Goal: Task Accomplishment & Management: Use online tool/utility

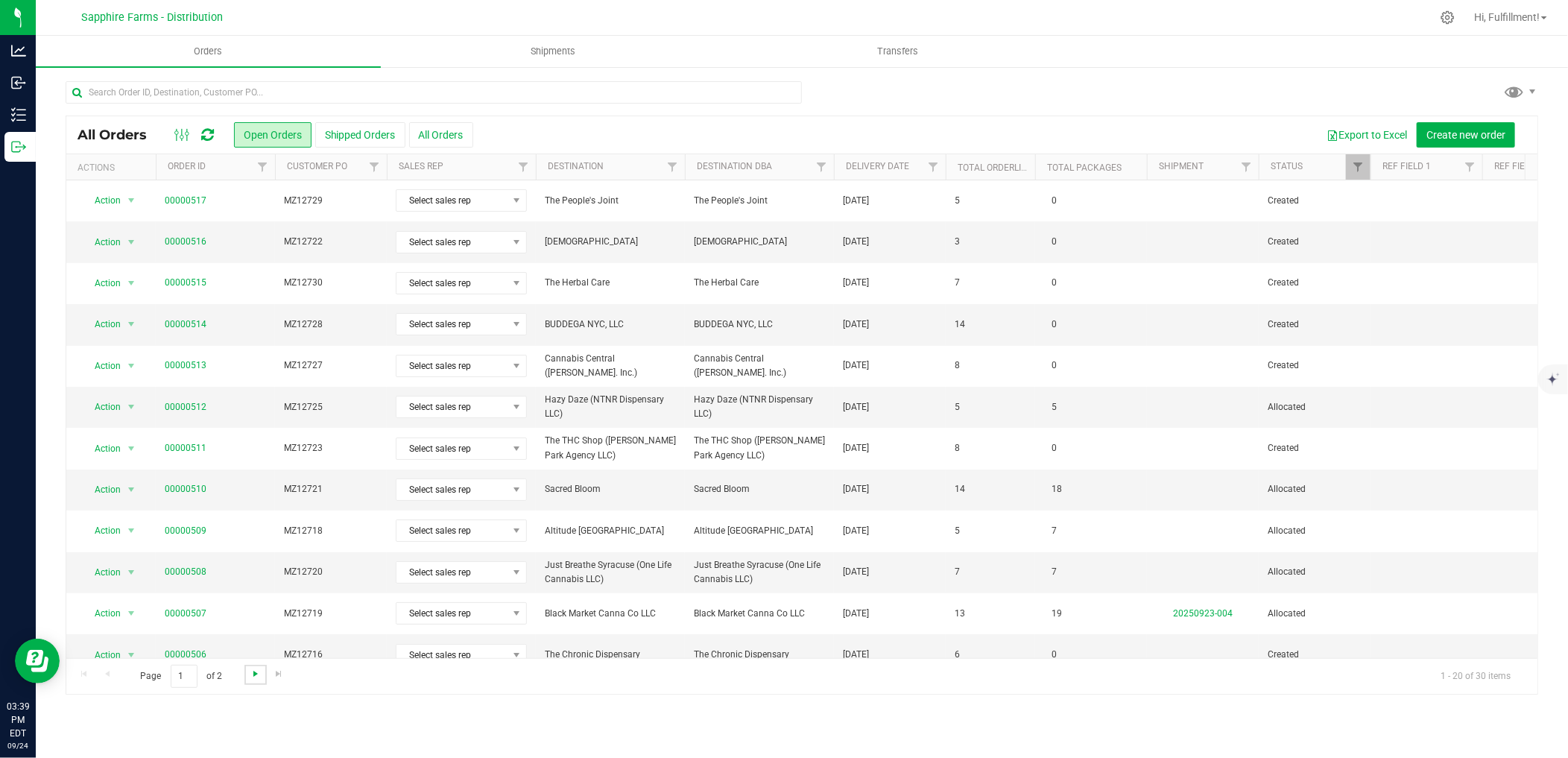
click at [249, 675] on span "Go to the next page" at bounding box center [255, 674] width 12 height 12
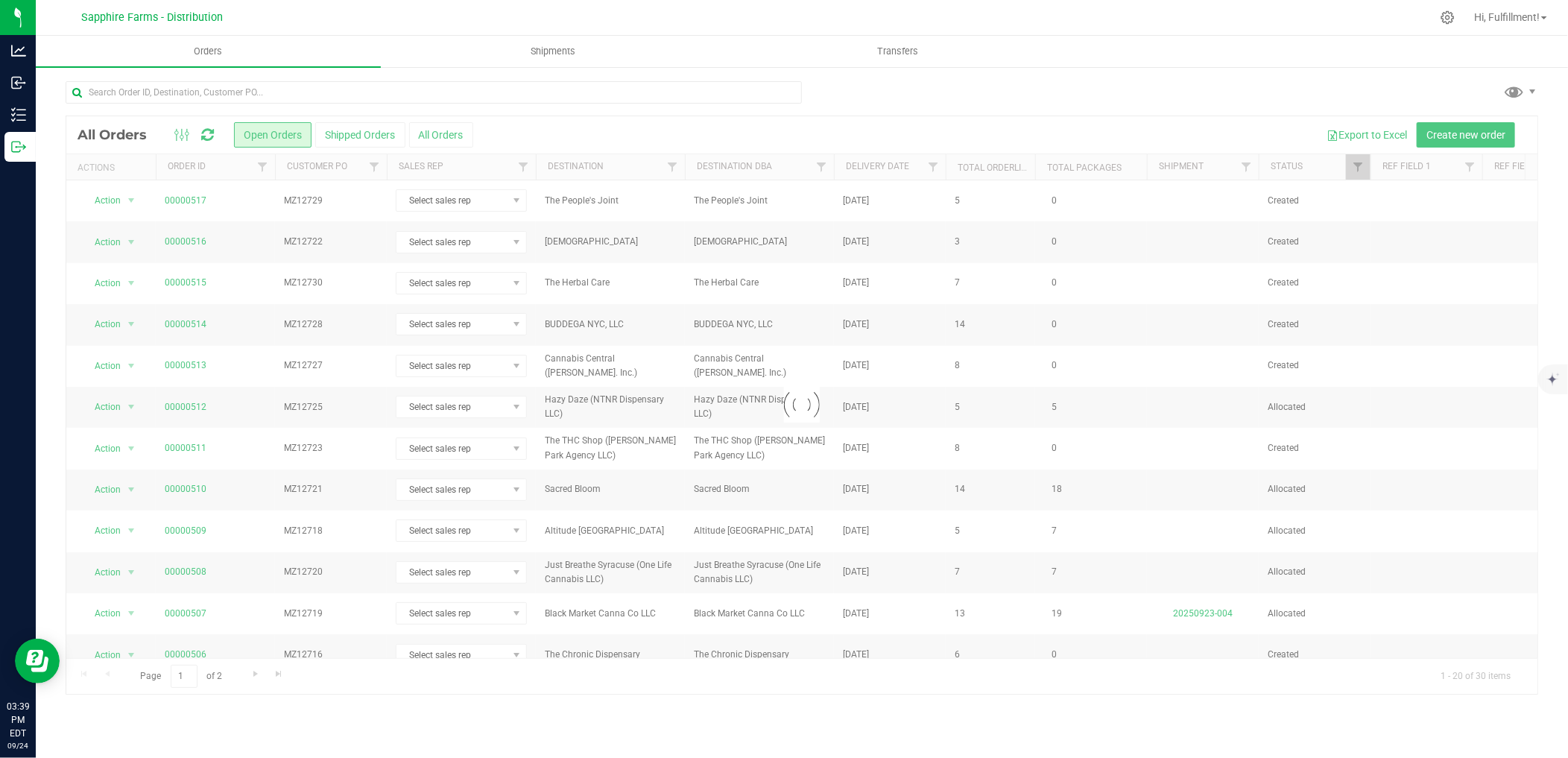
click at [222, 404] on div at bounding box center [802, 405] width 1471 height 578
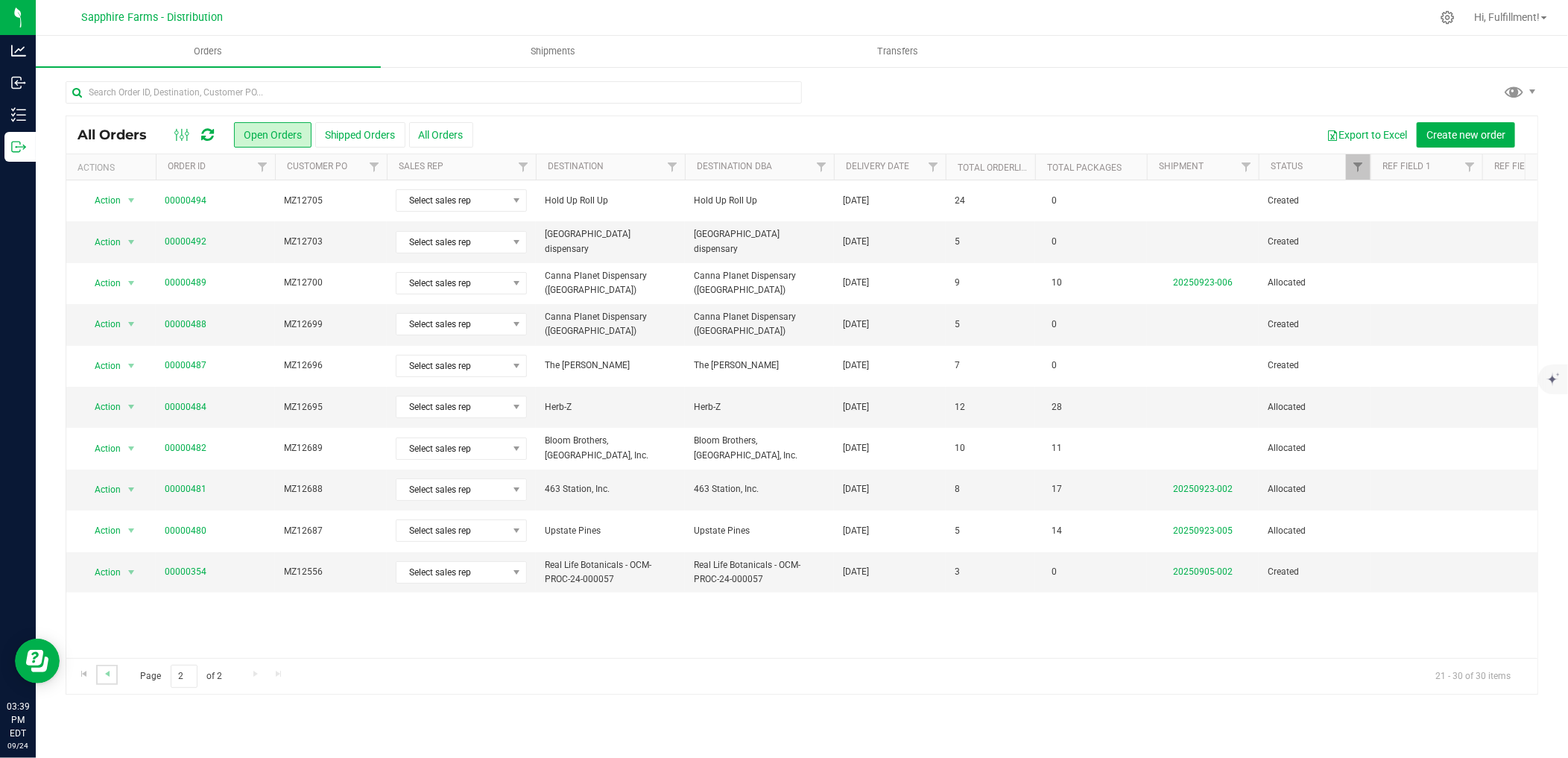
click at [114, 673] on link "Go to the previous page" at bounding box center [106, 675] width 22 height 20
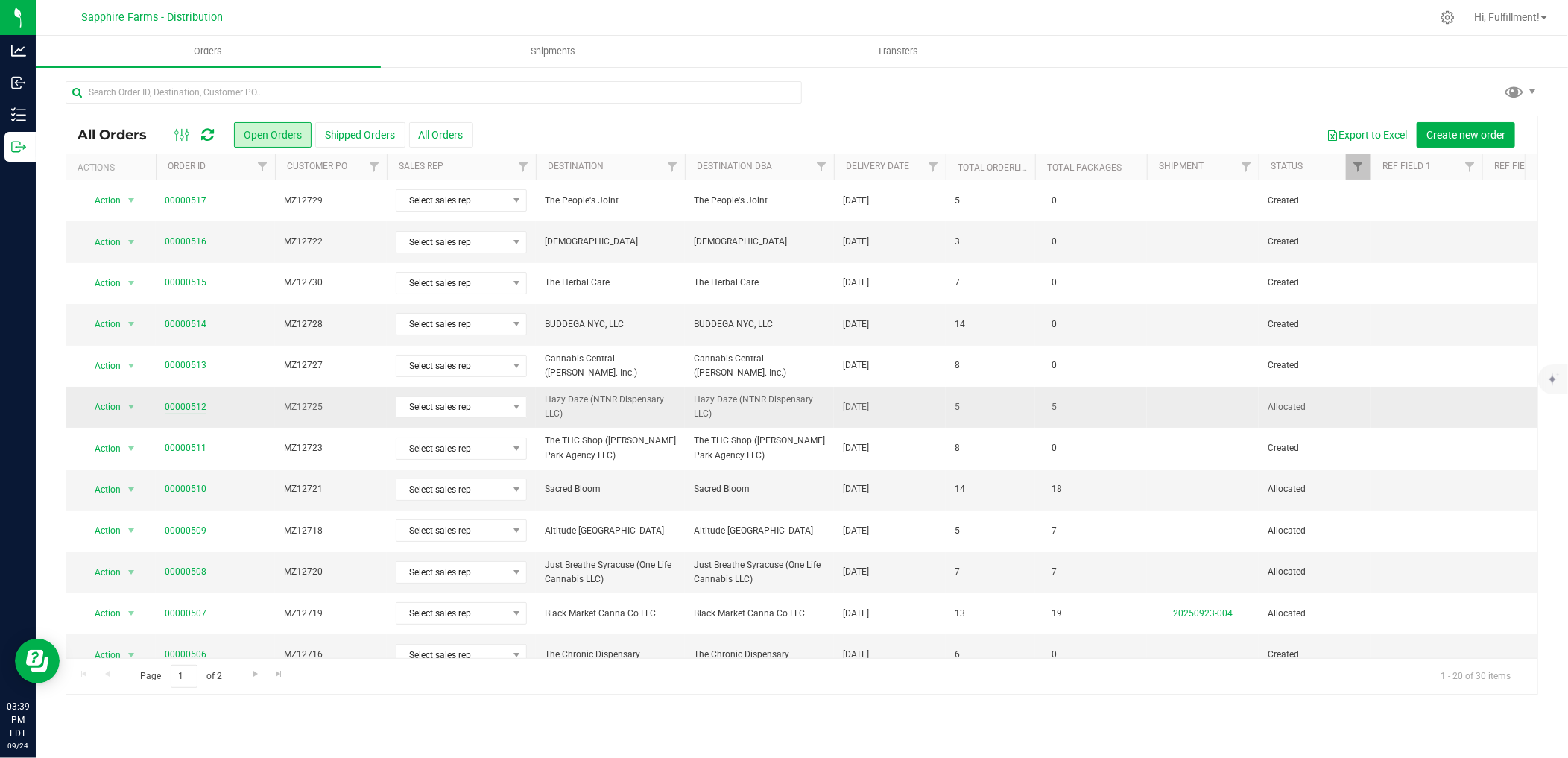
click at [176, 408] on link "00000512" at bounding box center [185, 407] width 41 height 14
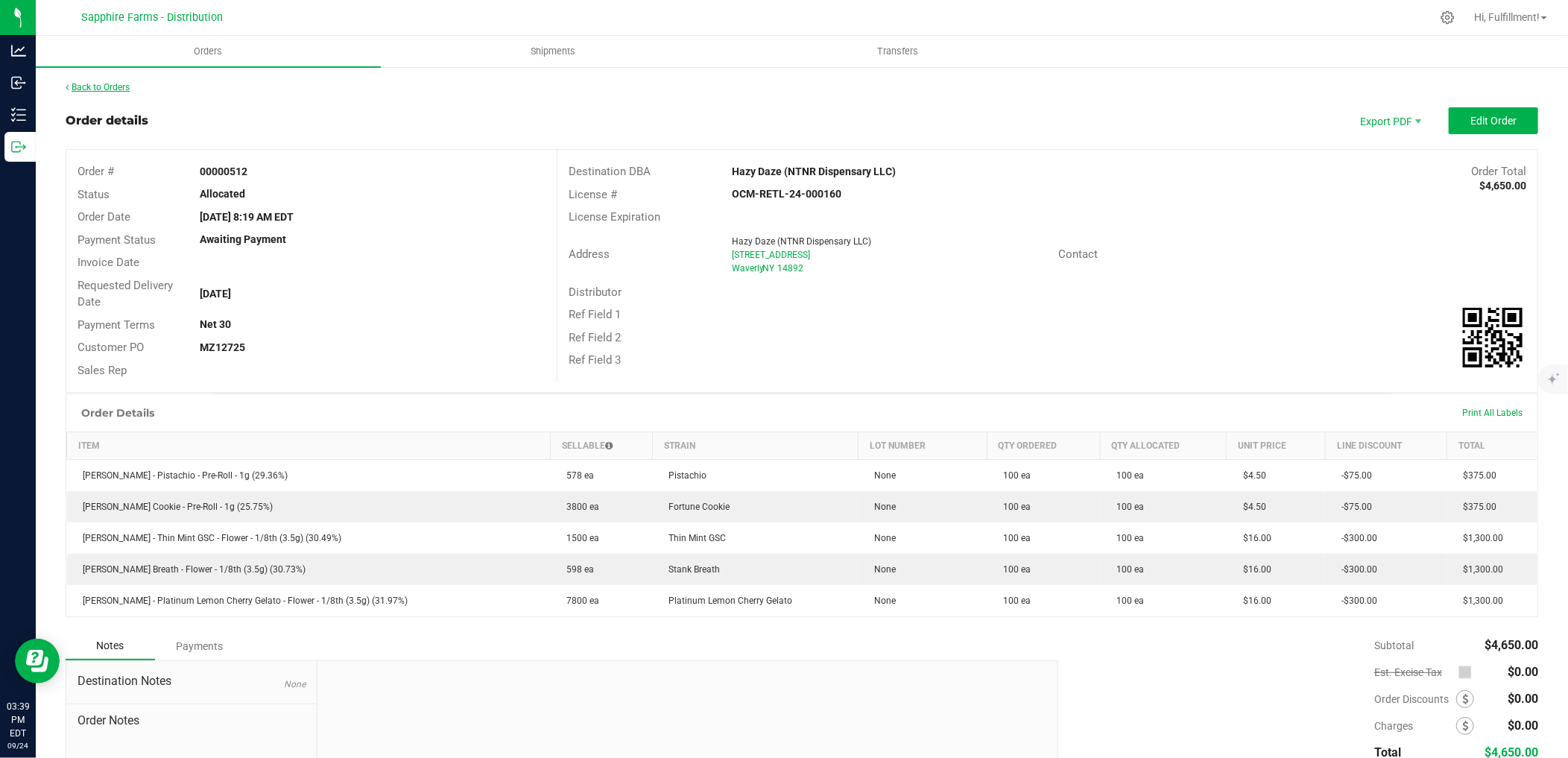
click at [106, 85] on link "Back to Orders" at bounding box center [97, 87] width 64 height 11
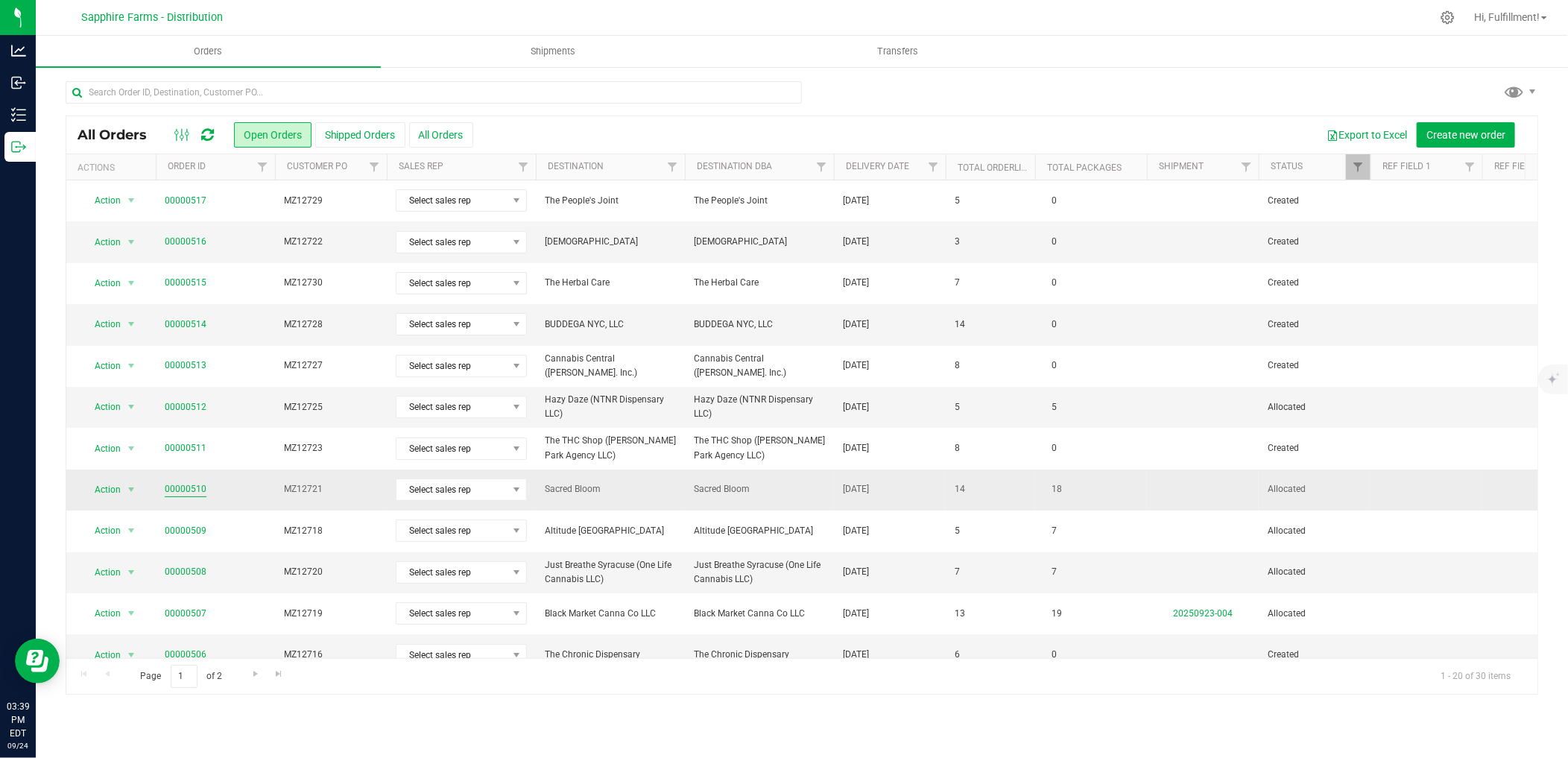
click at [184, 488] on link "00000510" at bounding box center [185, 489] width 41 height 14
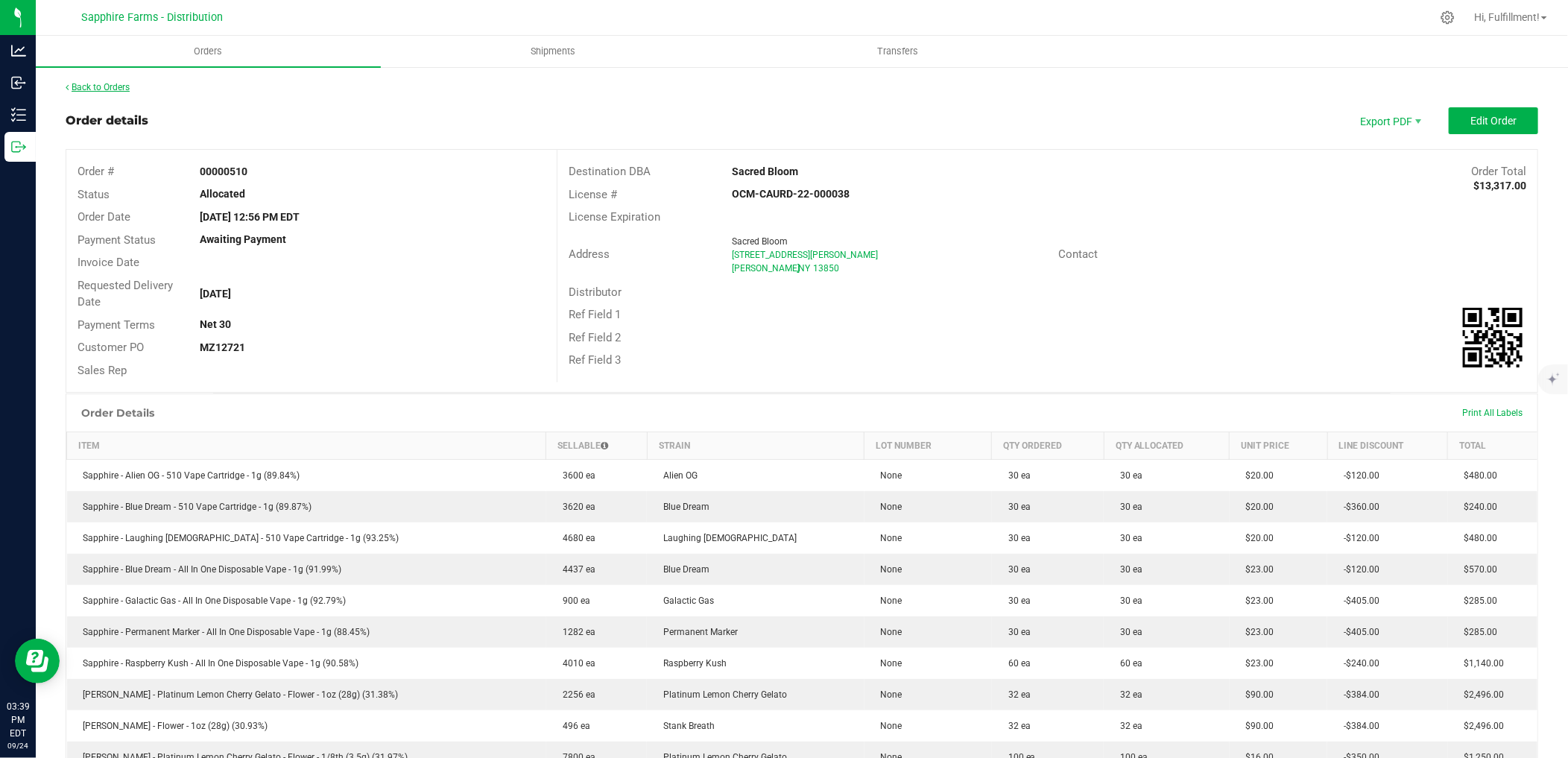
click at [95, 84] on link "Back to Orders" at bounding box center [97, 87] width 64 height 11
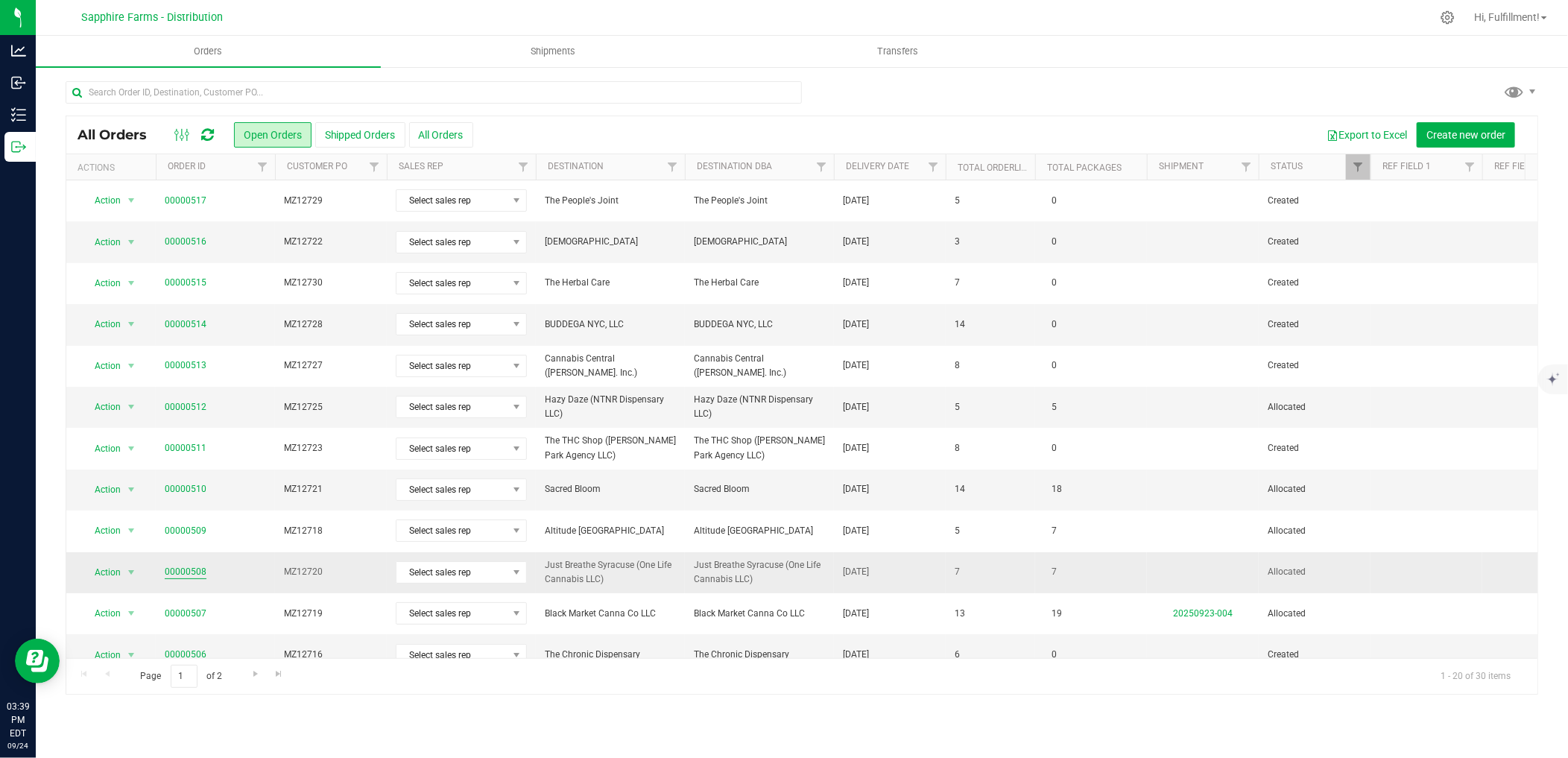
click at [184, 570] on link "00000508" at bounding box center [185, 572] width 41 height 14
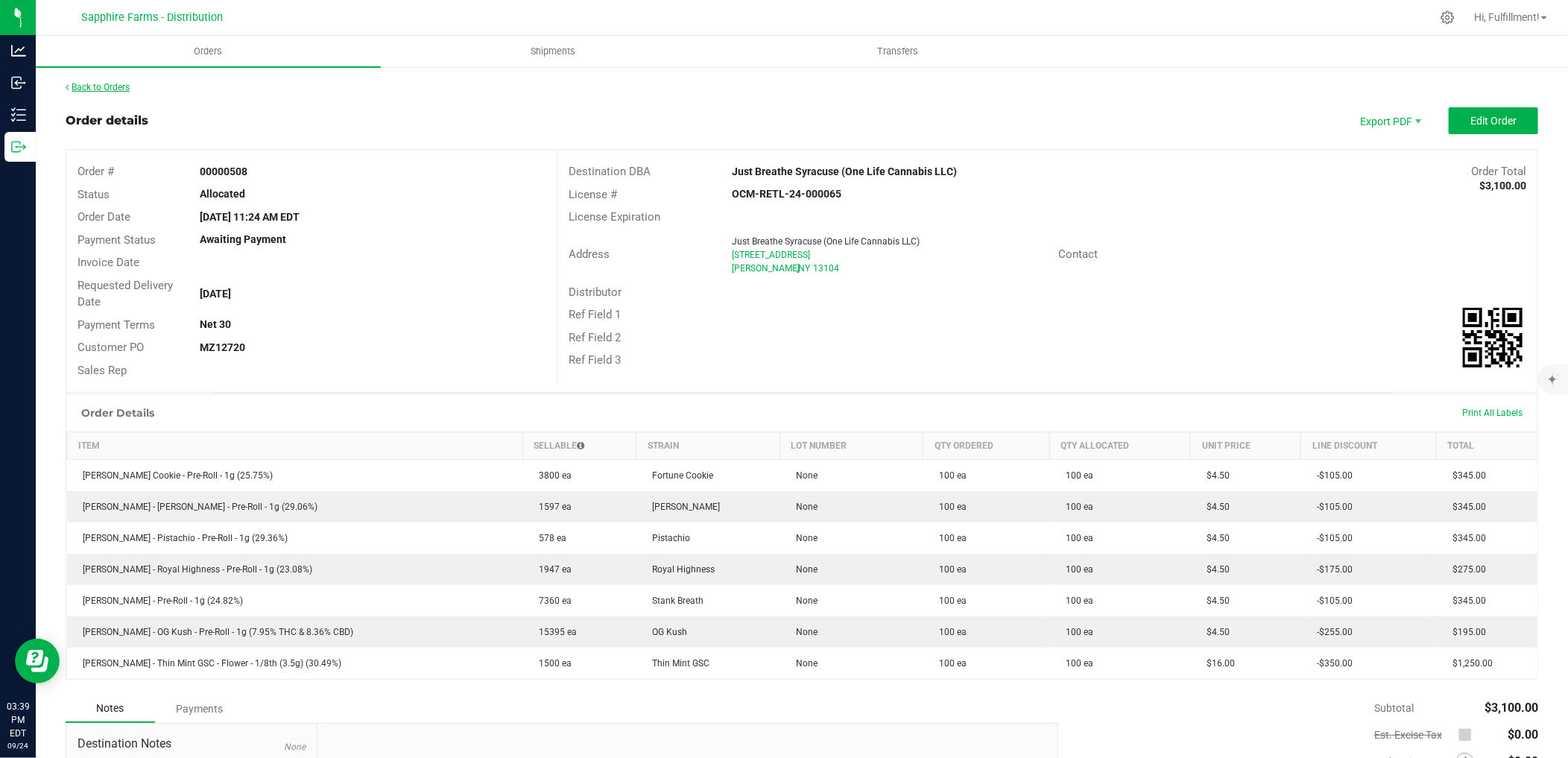
click at [113, 85] on link "Back to Orders" at bounding box center [97, 87] width 64 height 11
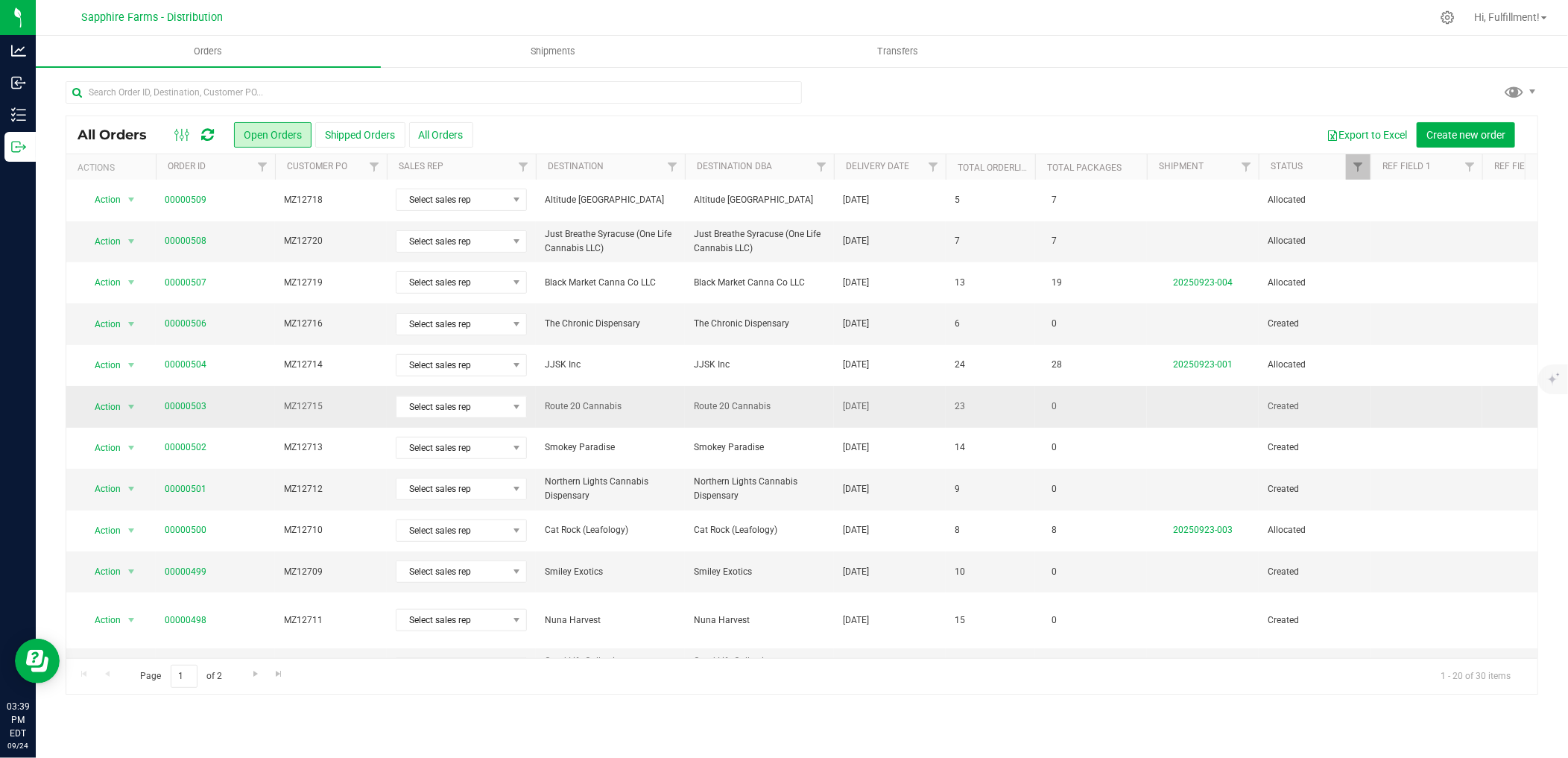
scroll to position [361, 0]
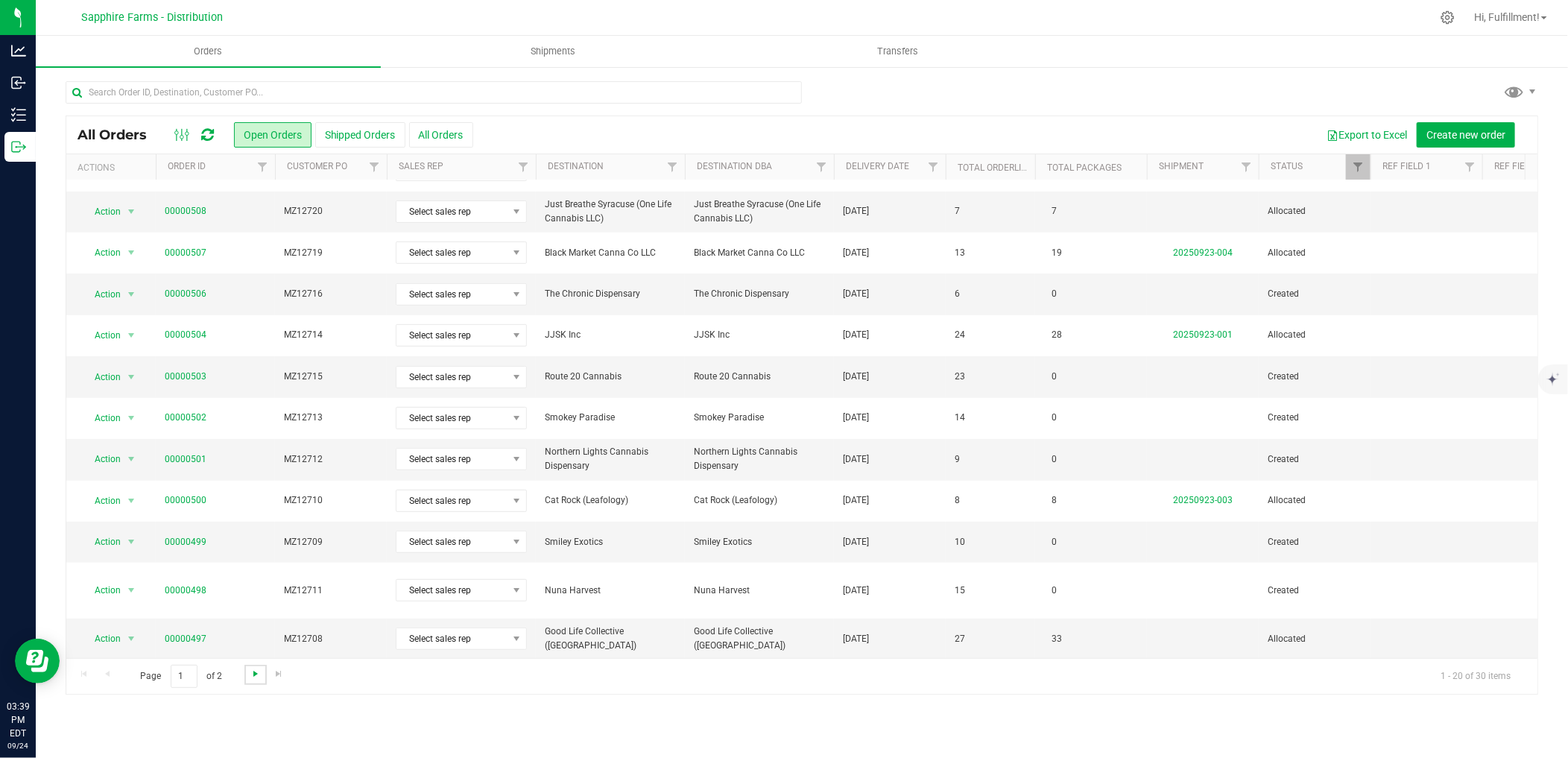
click at [257, 677] on span "Go to the next page" at bounding box center [255, 674] width 12 height 12
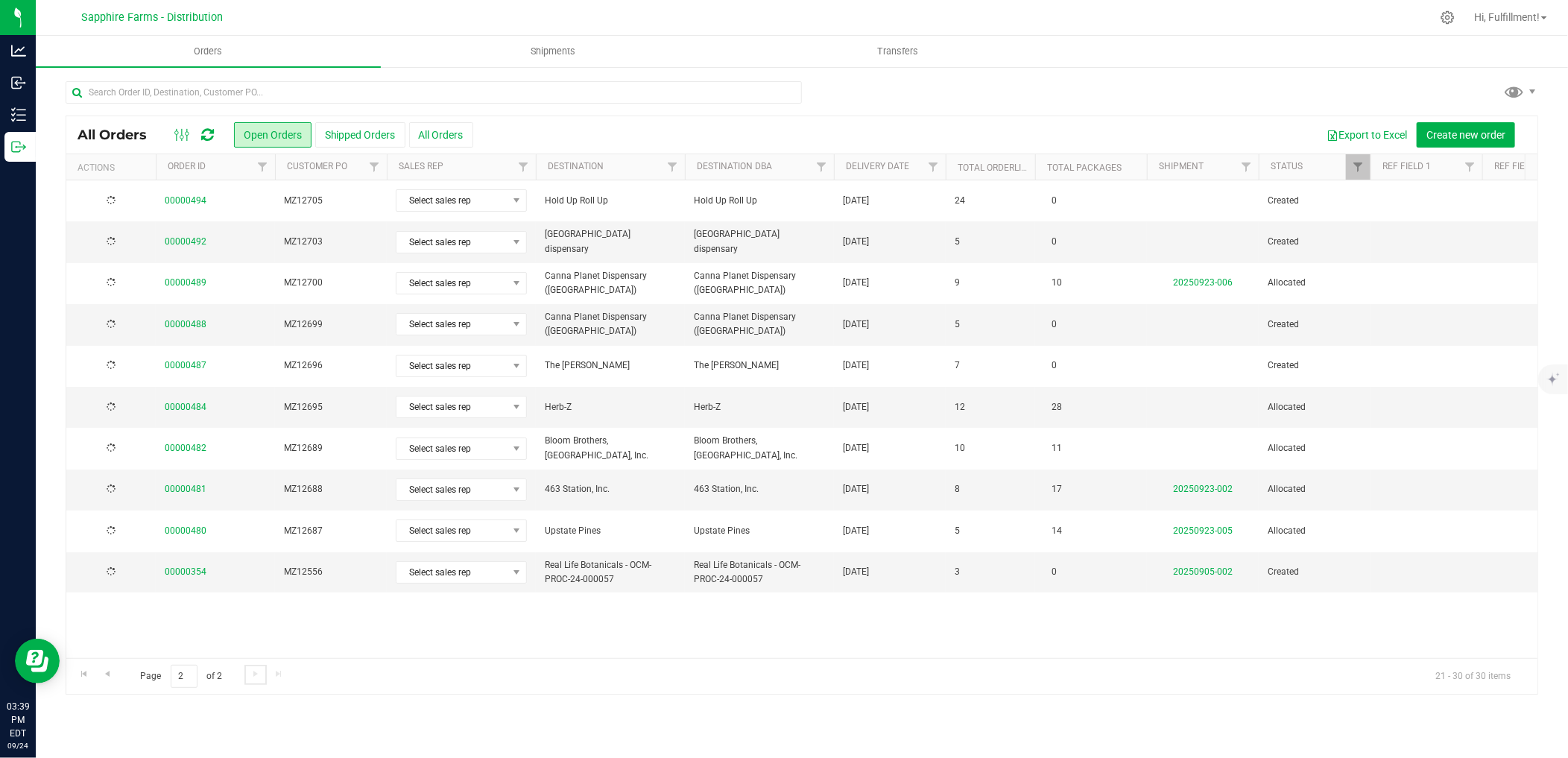
scroll to position [0, 0]
click at [194, 404] on link "00000484" at bounding box center [185, 407] width 41 height 14
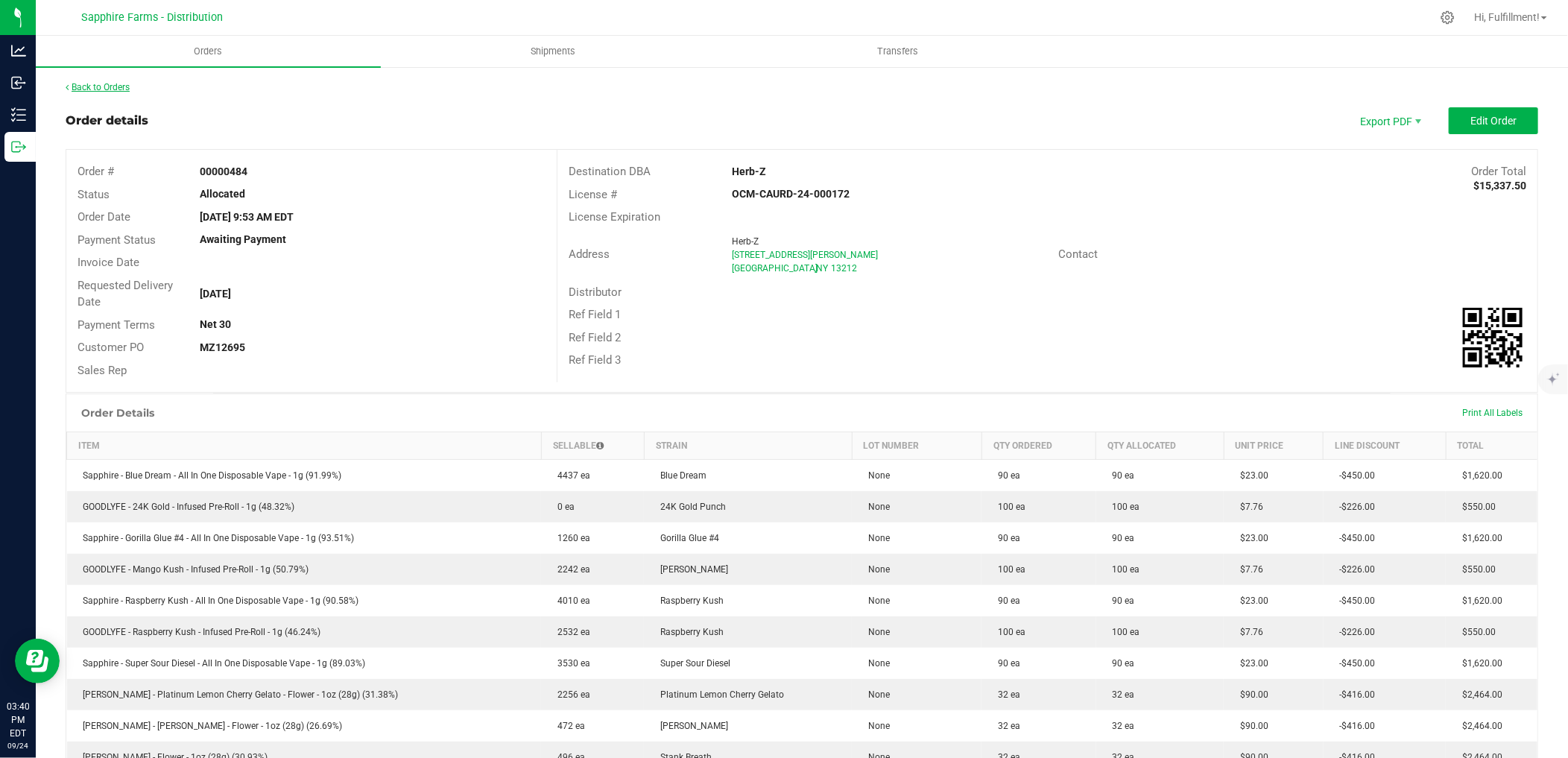
click at [116, 85] on link "Back to Orders" at bounding box center [97, 87] width 64 height 11
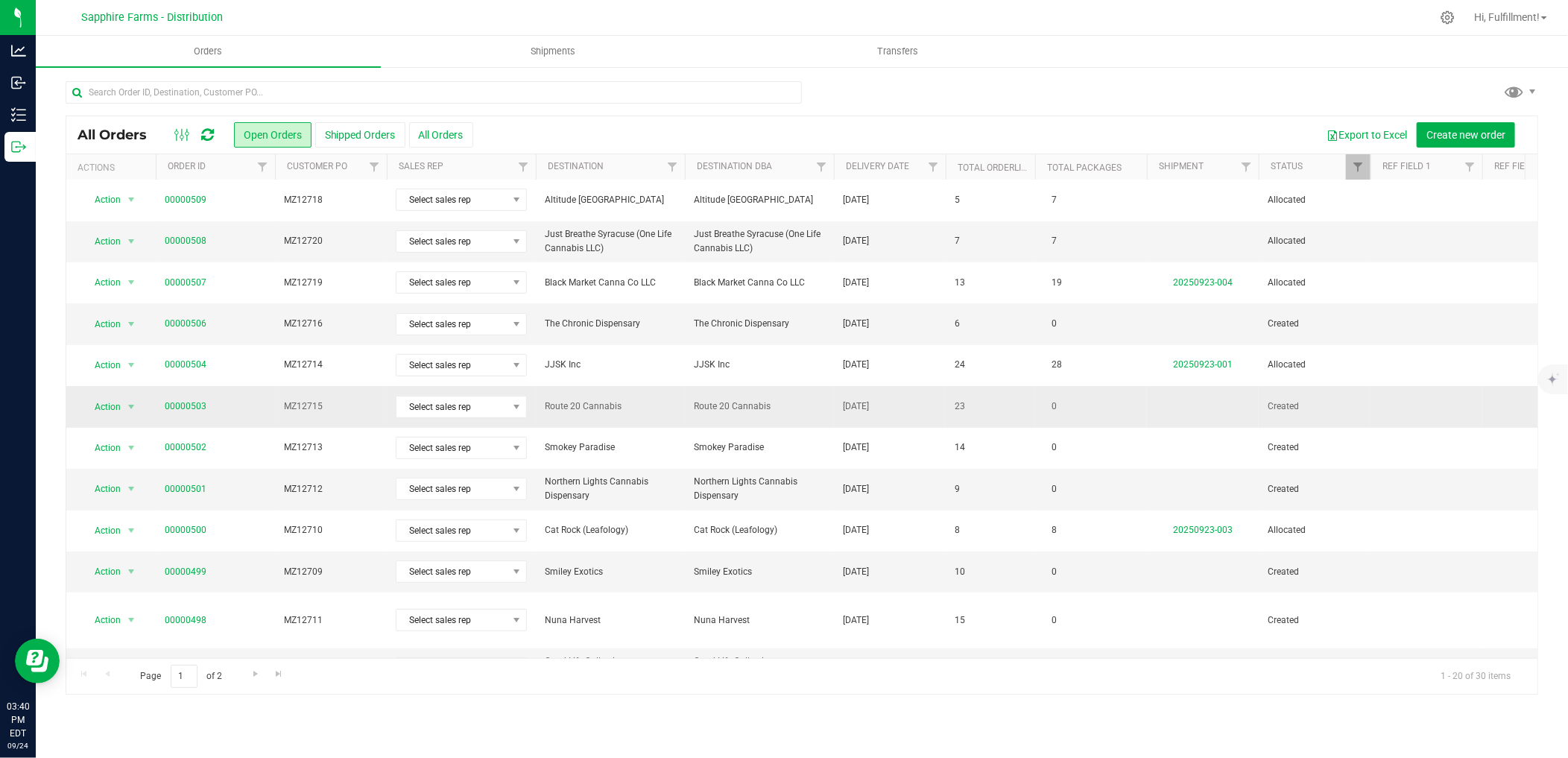
scroll to position [361, 0]
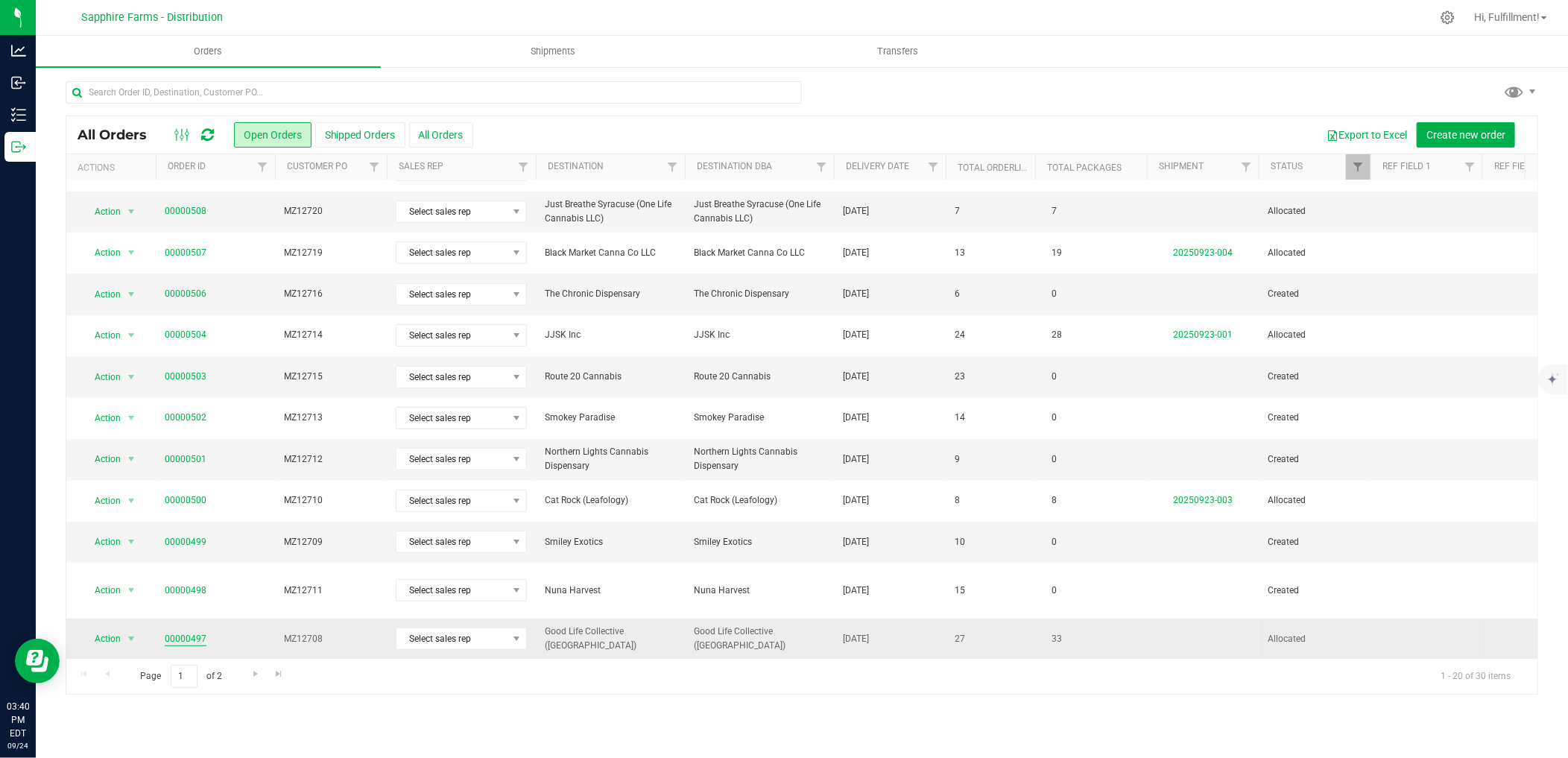
click at [204, 632] on link "00000497" at bounding box center [185, 639] width 41 height 14
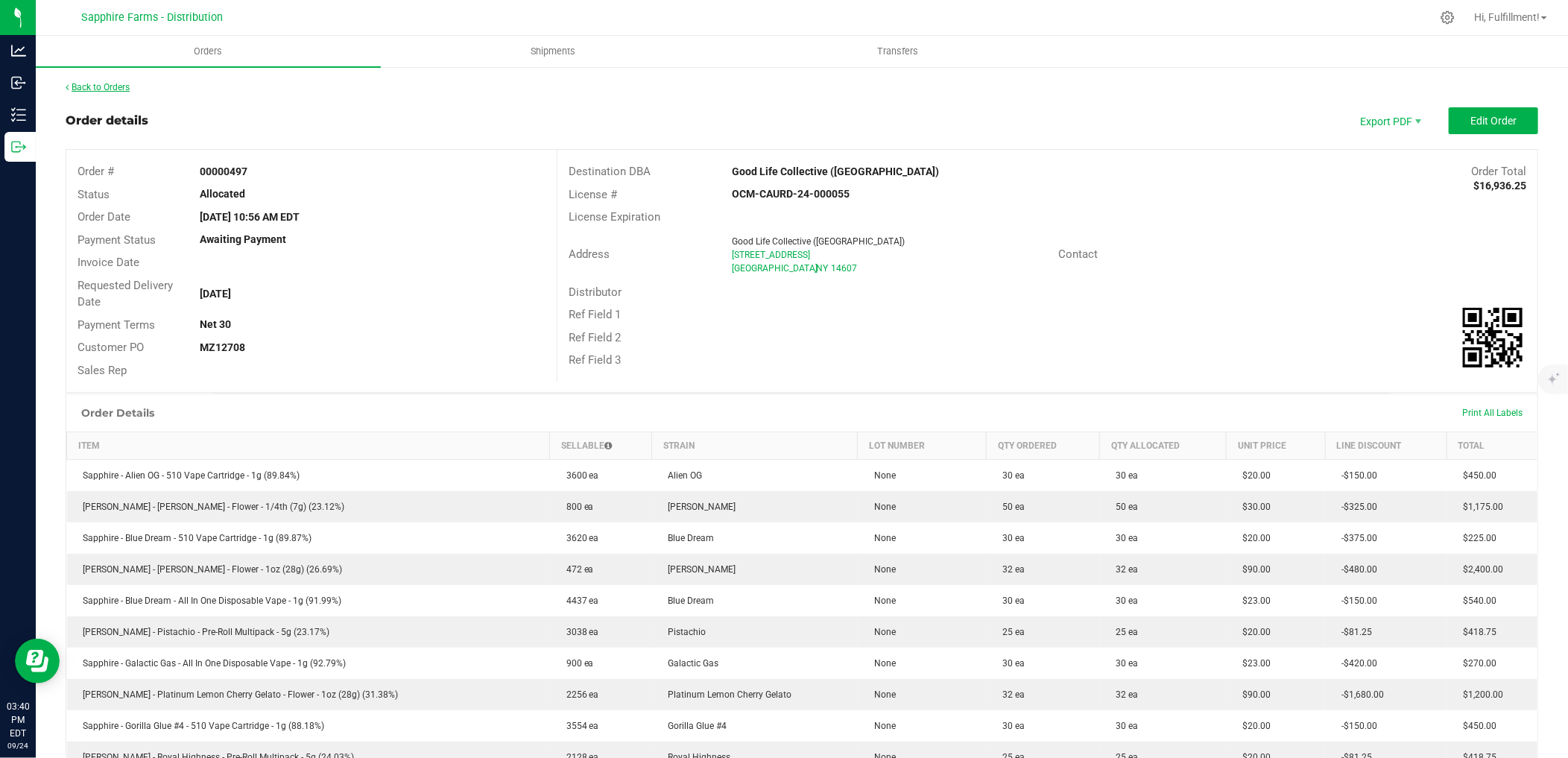
click at [110, 86] on link "Back to Orders" at bounding box center [97, 87] width 64 height 11
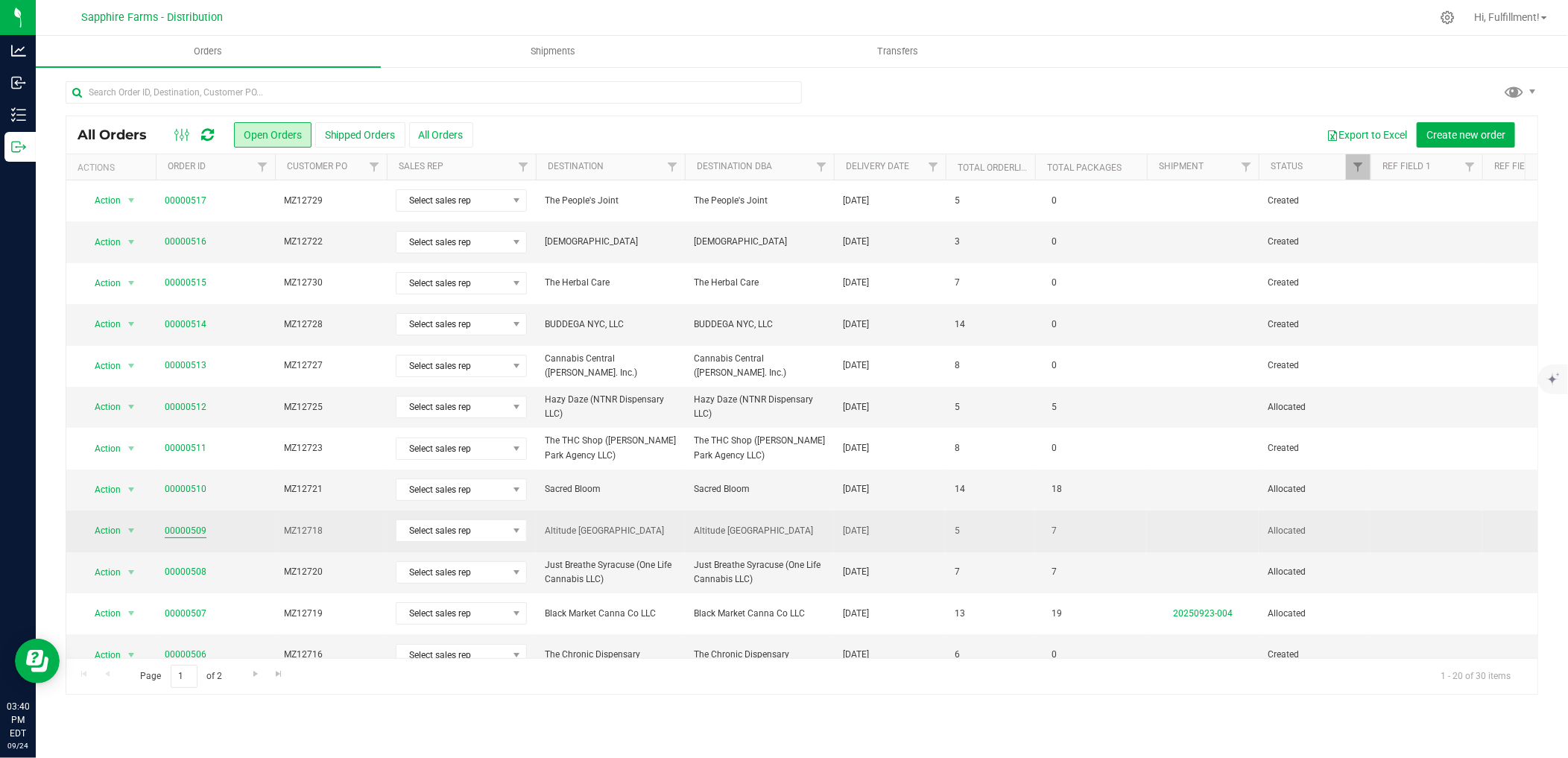
click at [192, 526] on link "00000509" at bounding box center [185, 531] width 41 height 14
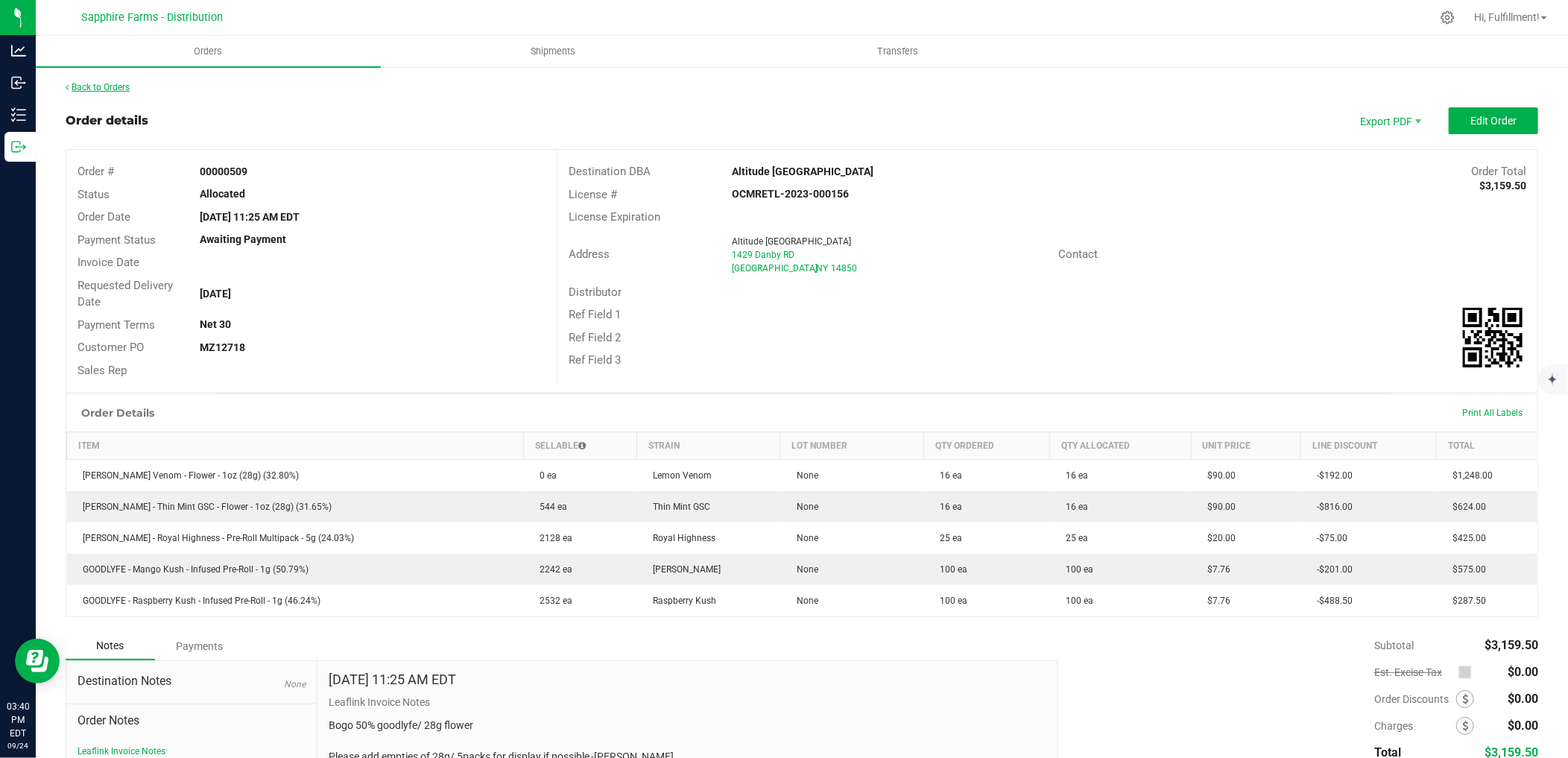
click at [105, 83] on link "Back to Orders" at bounding box center [97, 87] width 64 height 11
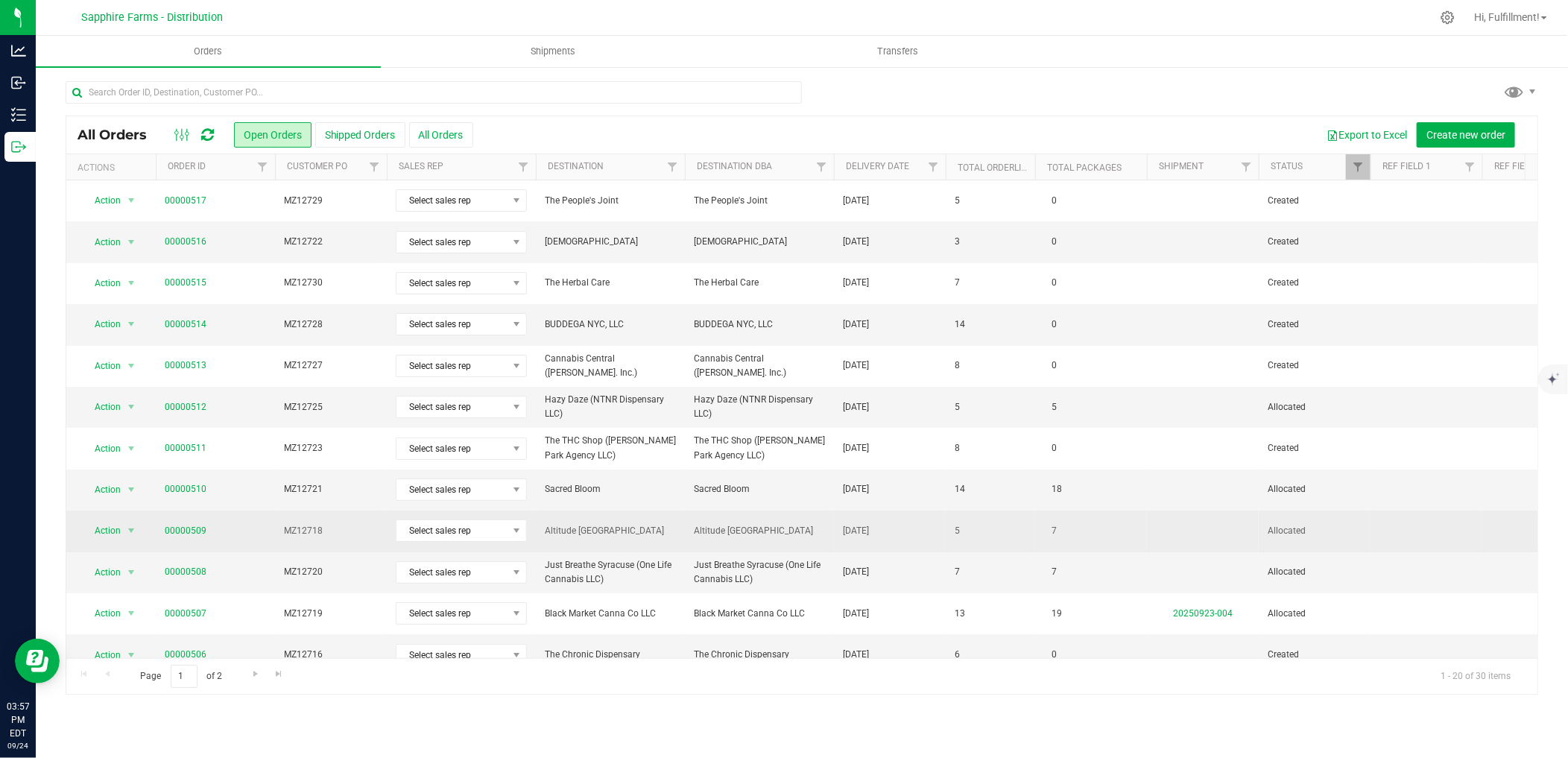
click at [351, 532] on span "MZ12718" at bounding box center [331, 531] width 94 height 14
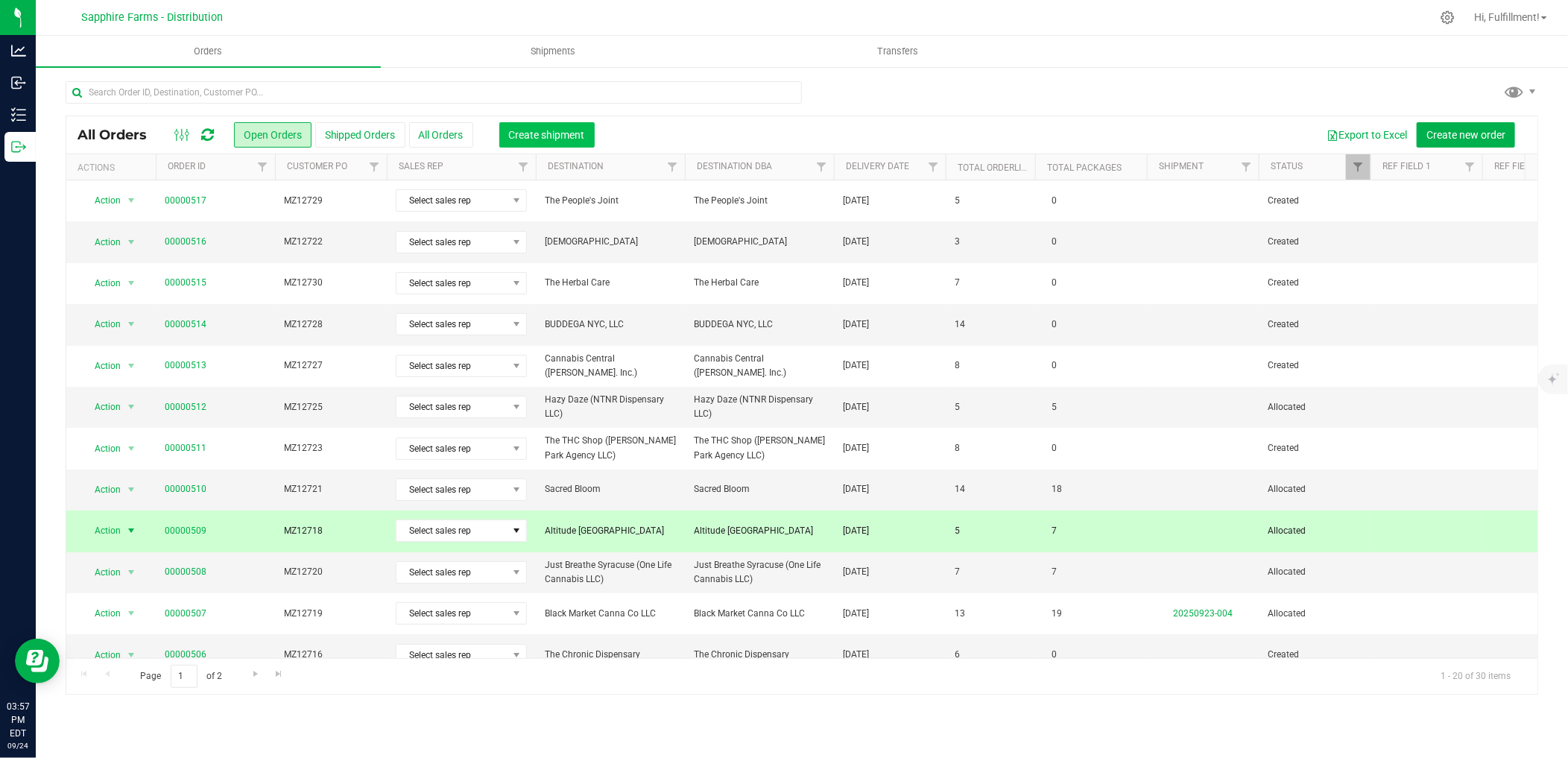
click at [538, 132] on span "Create shipment" at bounding box center [547, 135] width 76 height 12
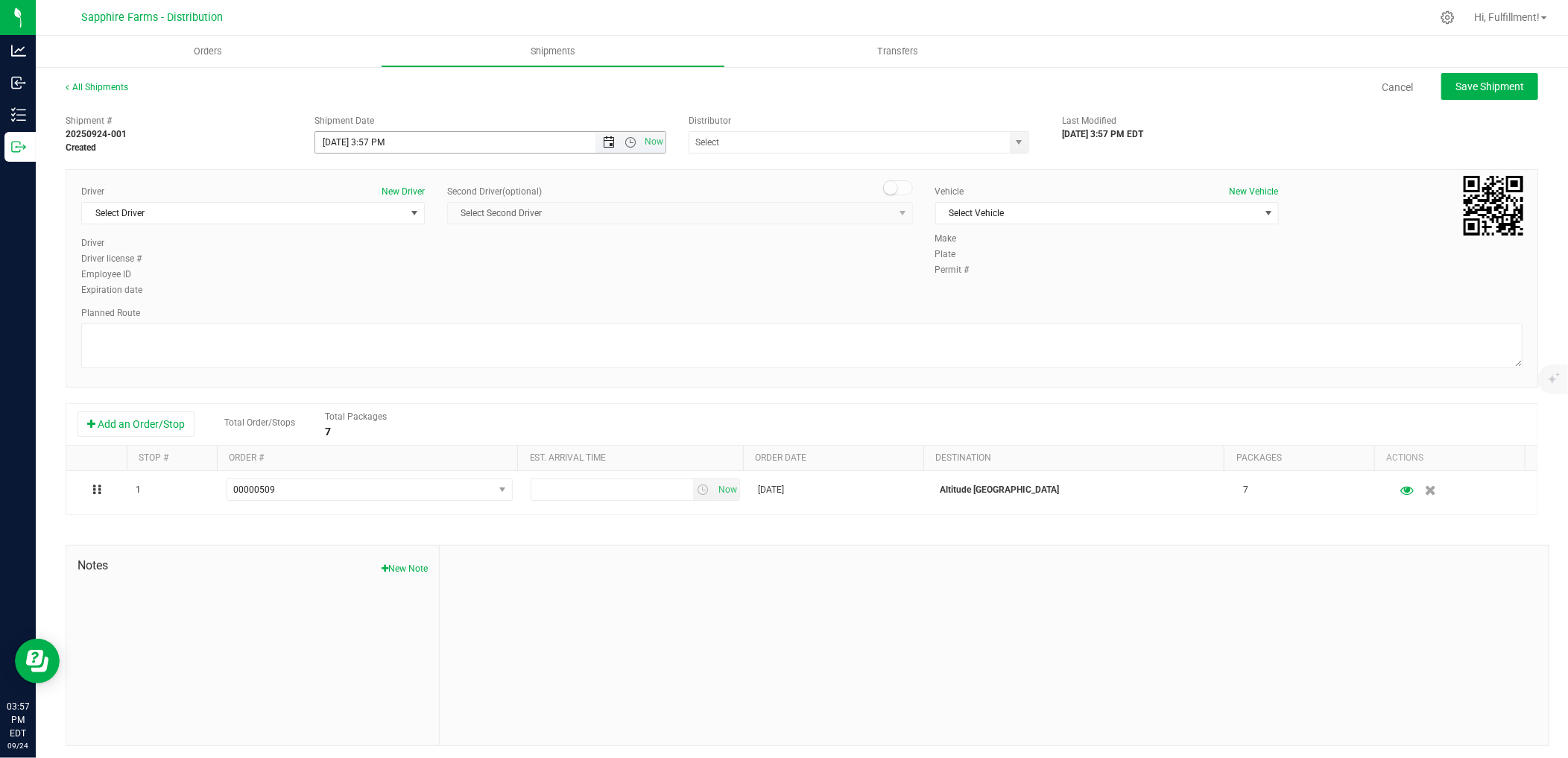
click at [603, 140] on span "Open the date view" at bounding box center [608, 142] width 12 height 12
click at [417, 292] on link "25" at bounding box center [413, 294] width 22 height 23
click at [626, 142] on span "Open the time view" at bounding box center [630, 142] width 12 height 12
click at [451, 213] on li "12:00 PM" at bounding box center [486, 213] width 345 height 19
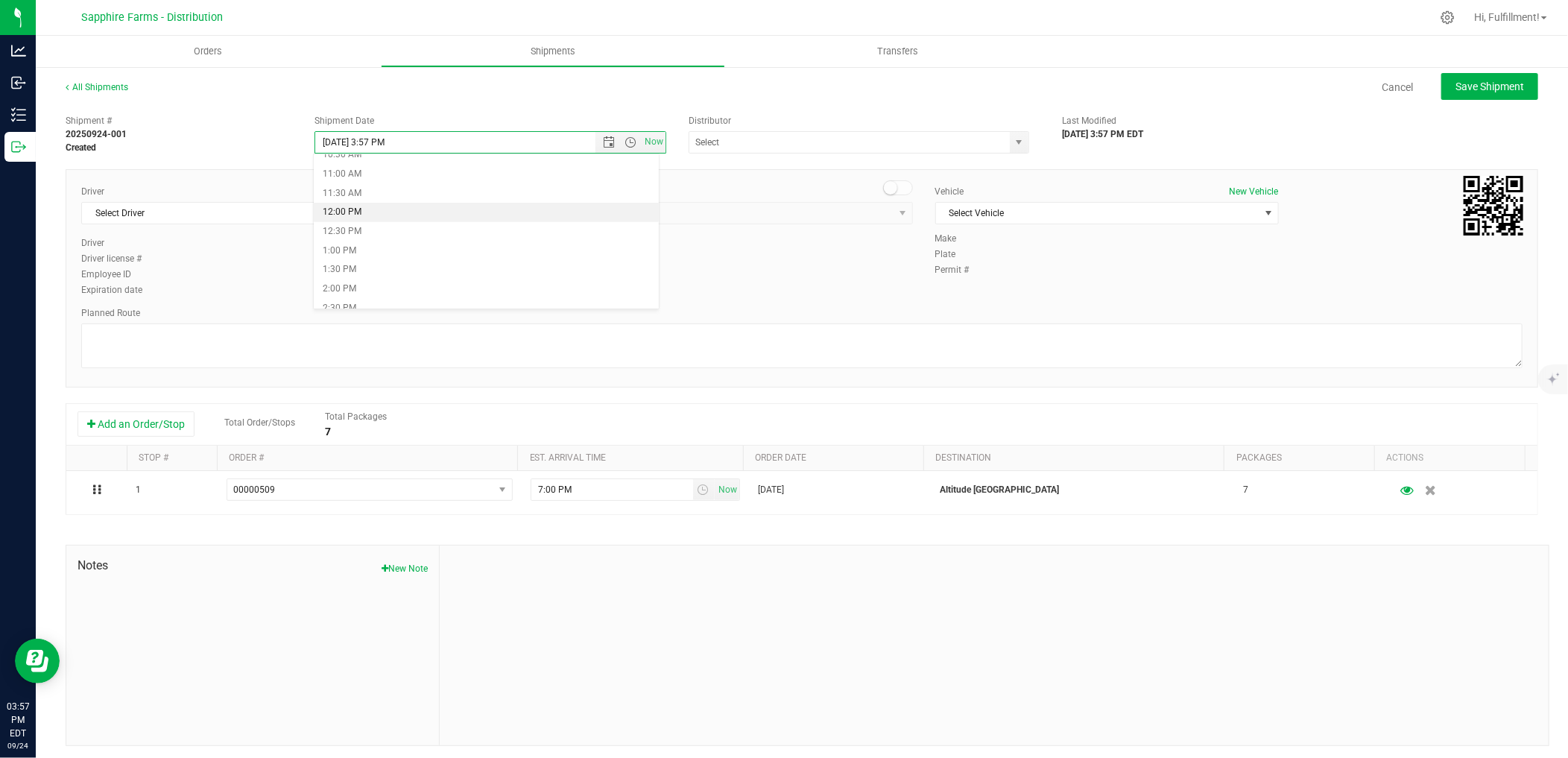
type input "[DATE] 12:00 PM"
click at [1013, 145] on span "select" at bounding box center [1019, 142] width 12 height 12
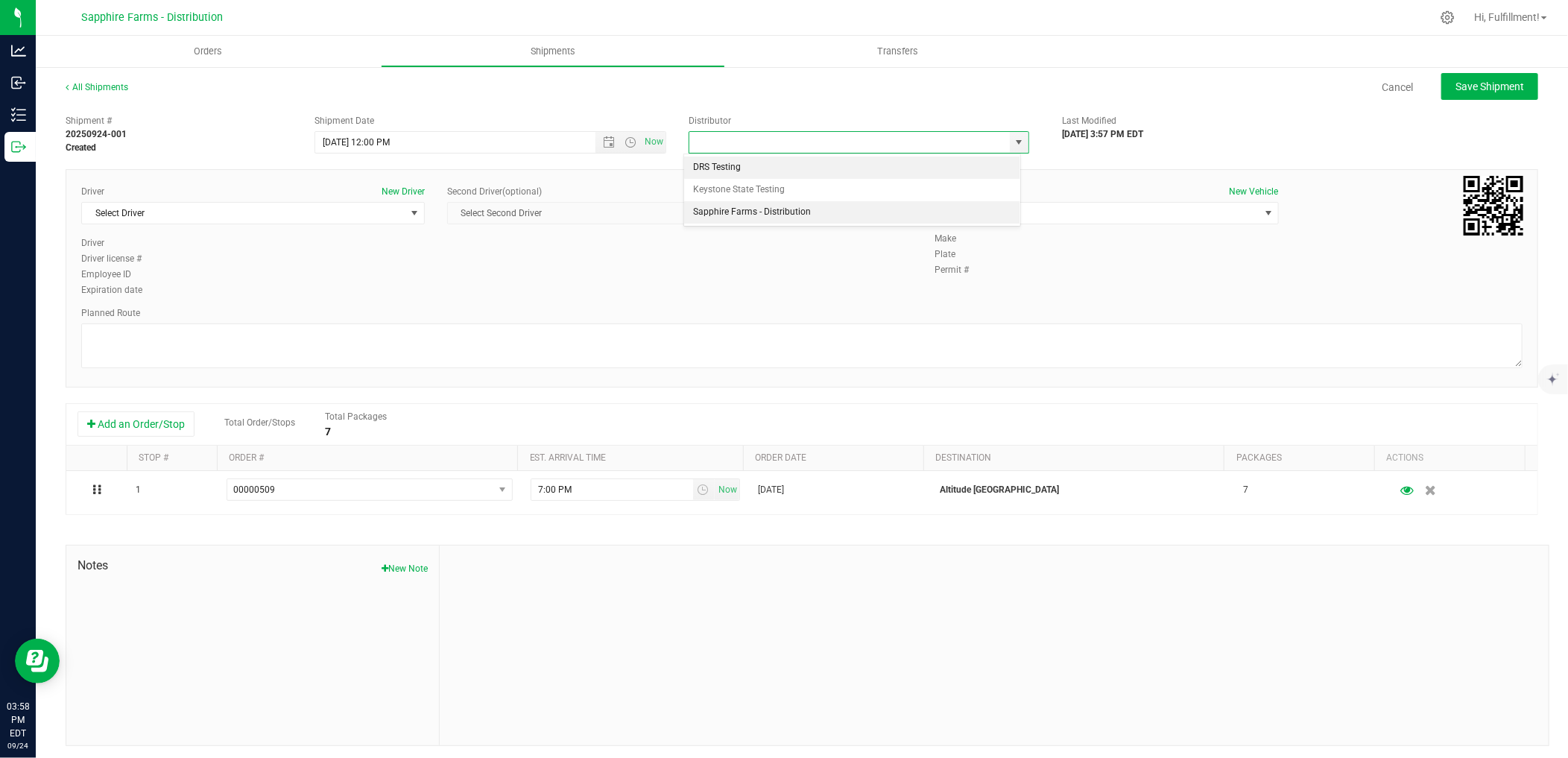
click at [806, 204] on li "Sapphire Farms - Distribution" at bounding box center [852, 213] width 336 height 23
type input "Sapphire Farms - Distribution"
click at [412, 210] on span "select" at bounding box center [414, 213] width 12 height 12
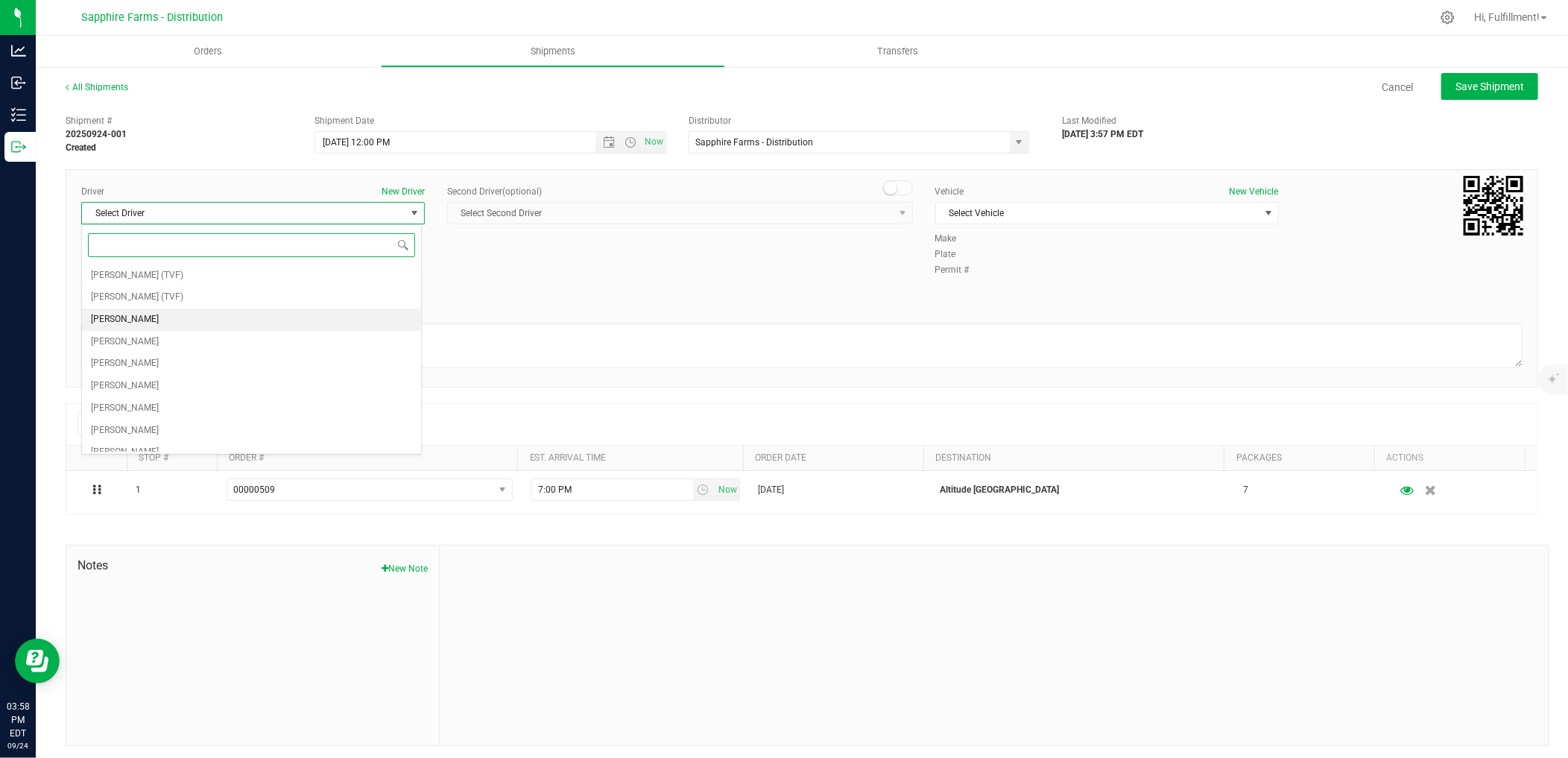
click at [181, 316] on li "[PERSON_NAME]" at bounding box center [252, 320] width 339 height 23
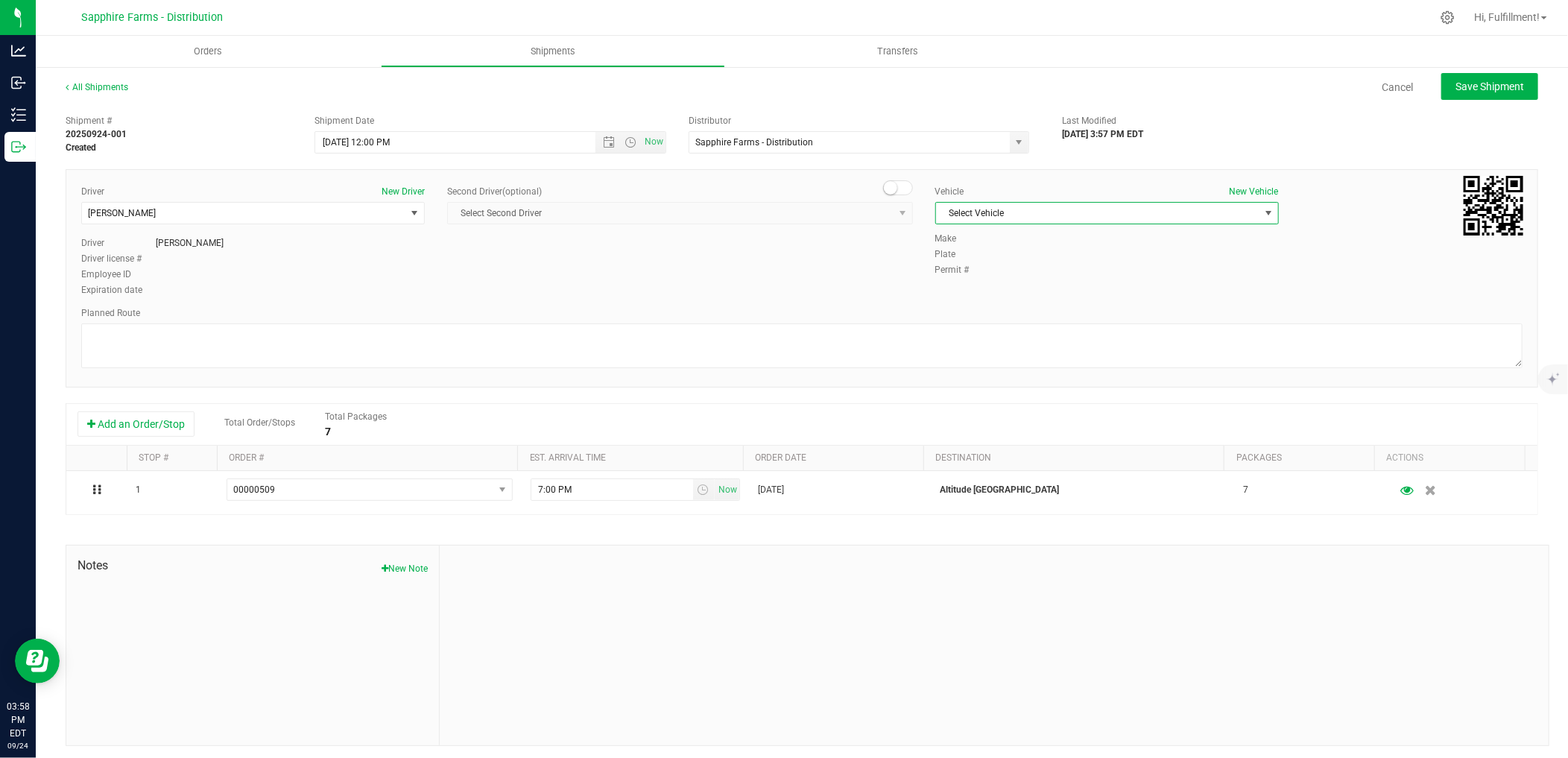
click at [1037, 214] on span "Select Vehicle" at bounding box center [1098, 214] width 323 height 21
click at [980, 298] on li "Van #1" at bounding box center [1098, 305] width 339 height 23
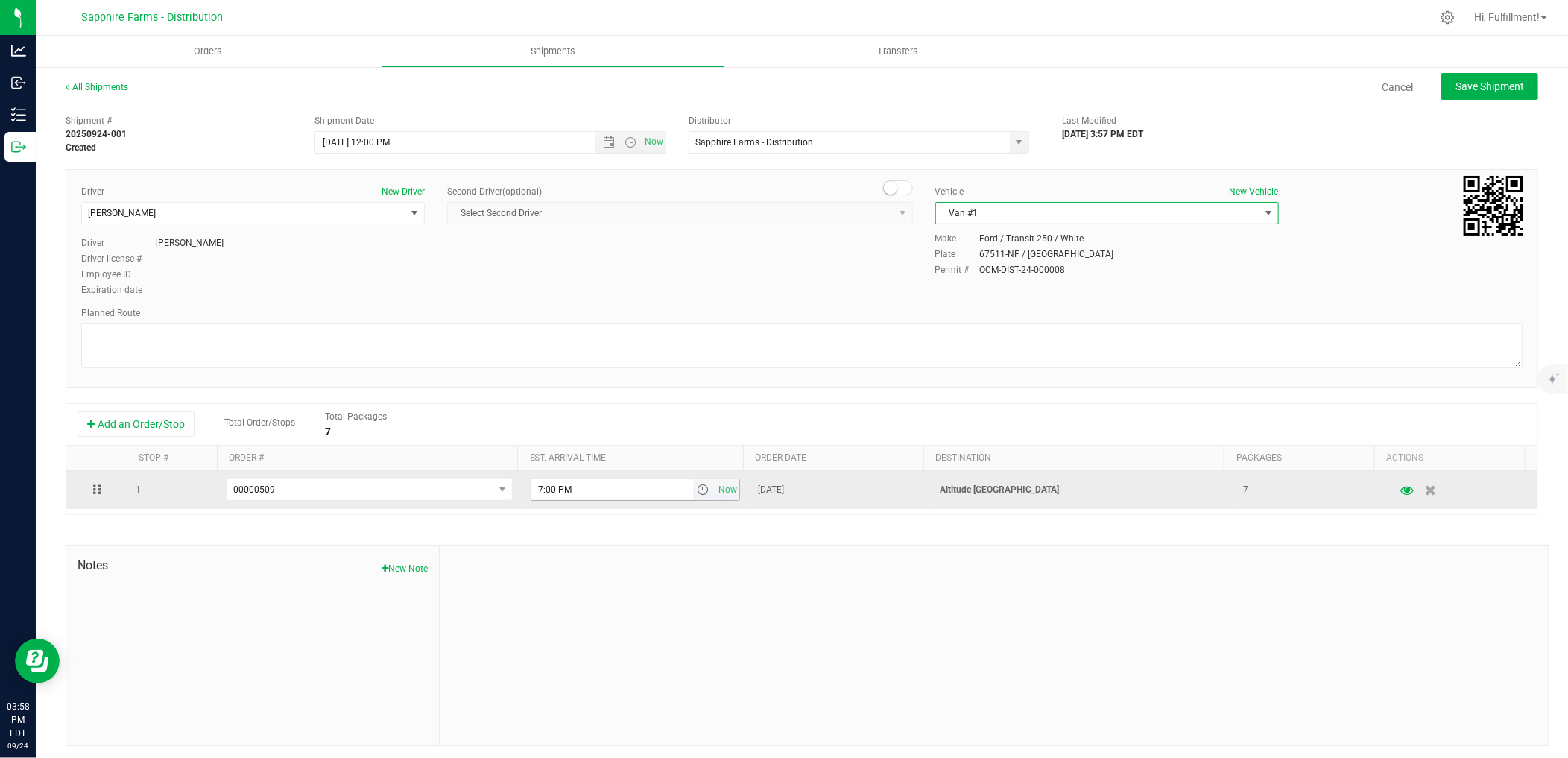
click at [698, 496] on span "select" at bounding box center [703, 490] width 12 height 12
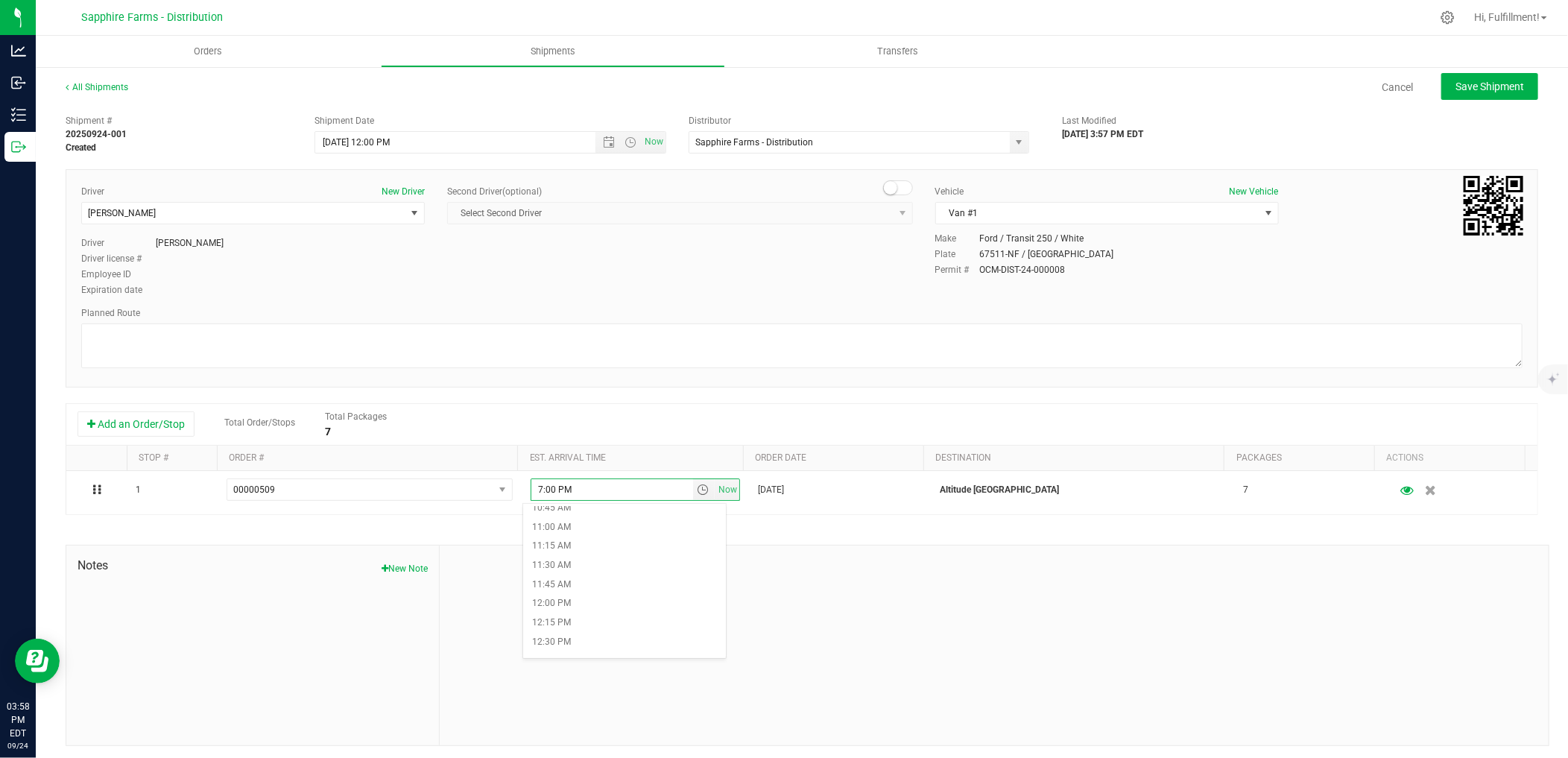
scroll to position [829, 0]
click at [620, 622] on li "12:15 PM" at bounding box center [624, 627] width 203 height 19
click at [1461, 80] on span "Save Shipment" at bounding box center [1489, 86] width 68 height 12
type input "[DATE] 4:00 PM"
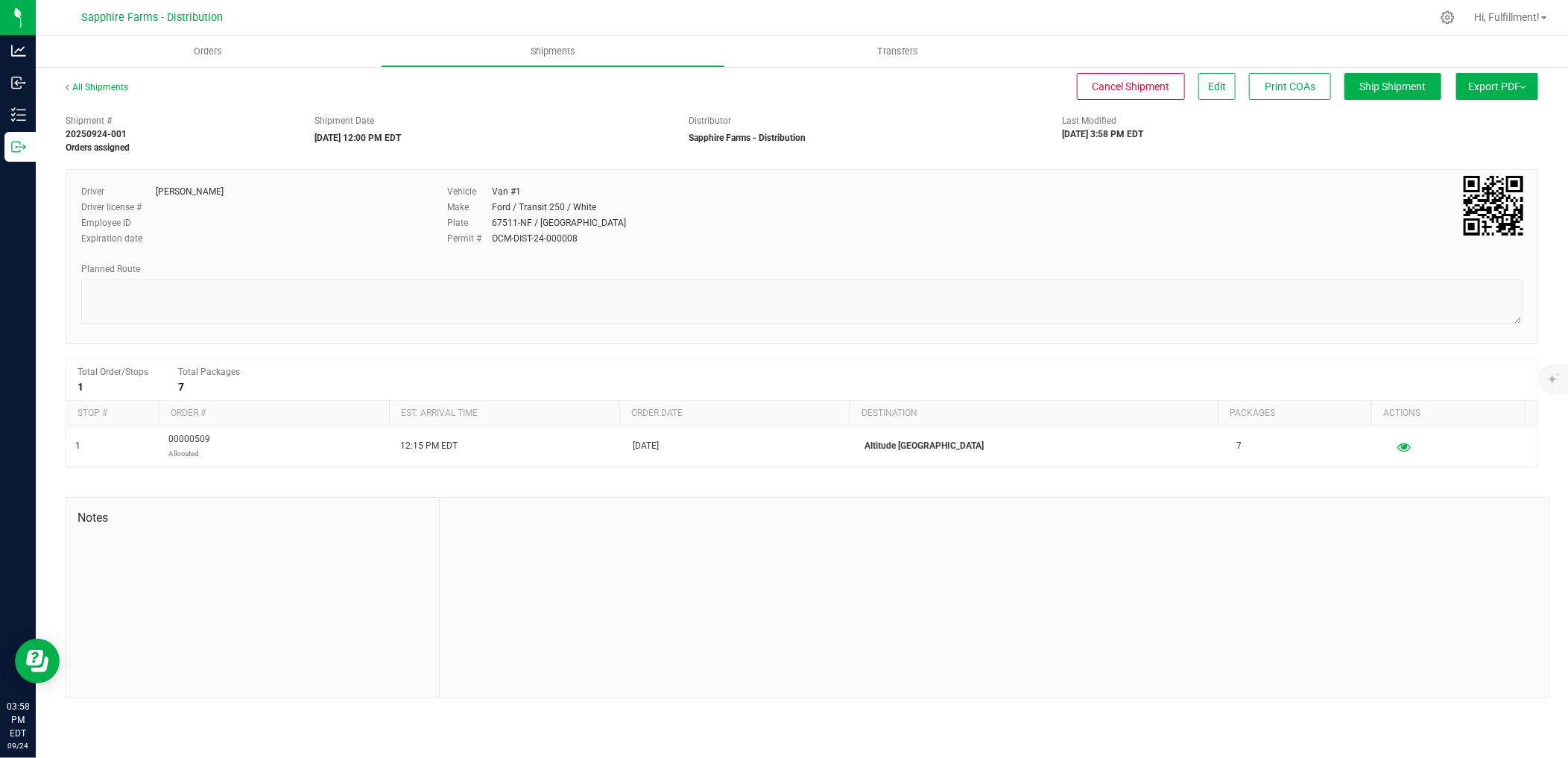
click at [1510, 85] on span "Export PDF" at bounding box center [1497, 86] width 58 height 12
click at [1479, 118] on span "Manifest by Package ID" at bounding box center [1475, 119] width 95 height 11
click at [218, 52] on span "Orders" at bounding box center [208, 51] width 68 height 14
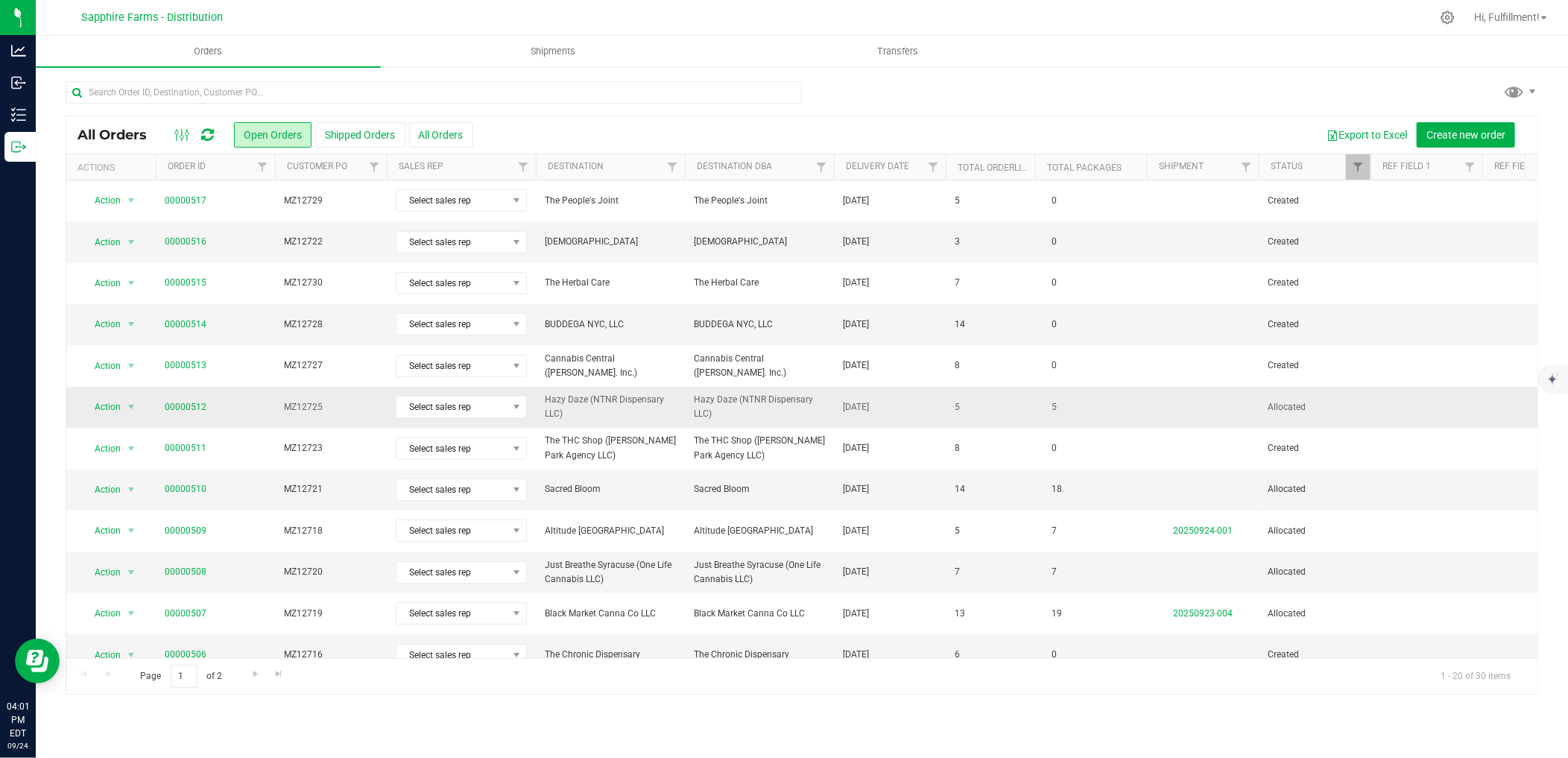
click at [353, 407] on span "MZ12725" at bounding box center [331, 407] width 94 height 14
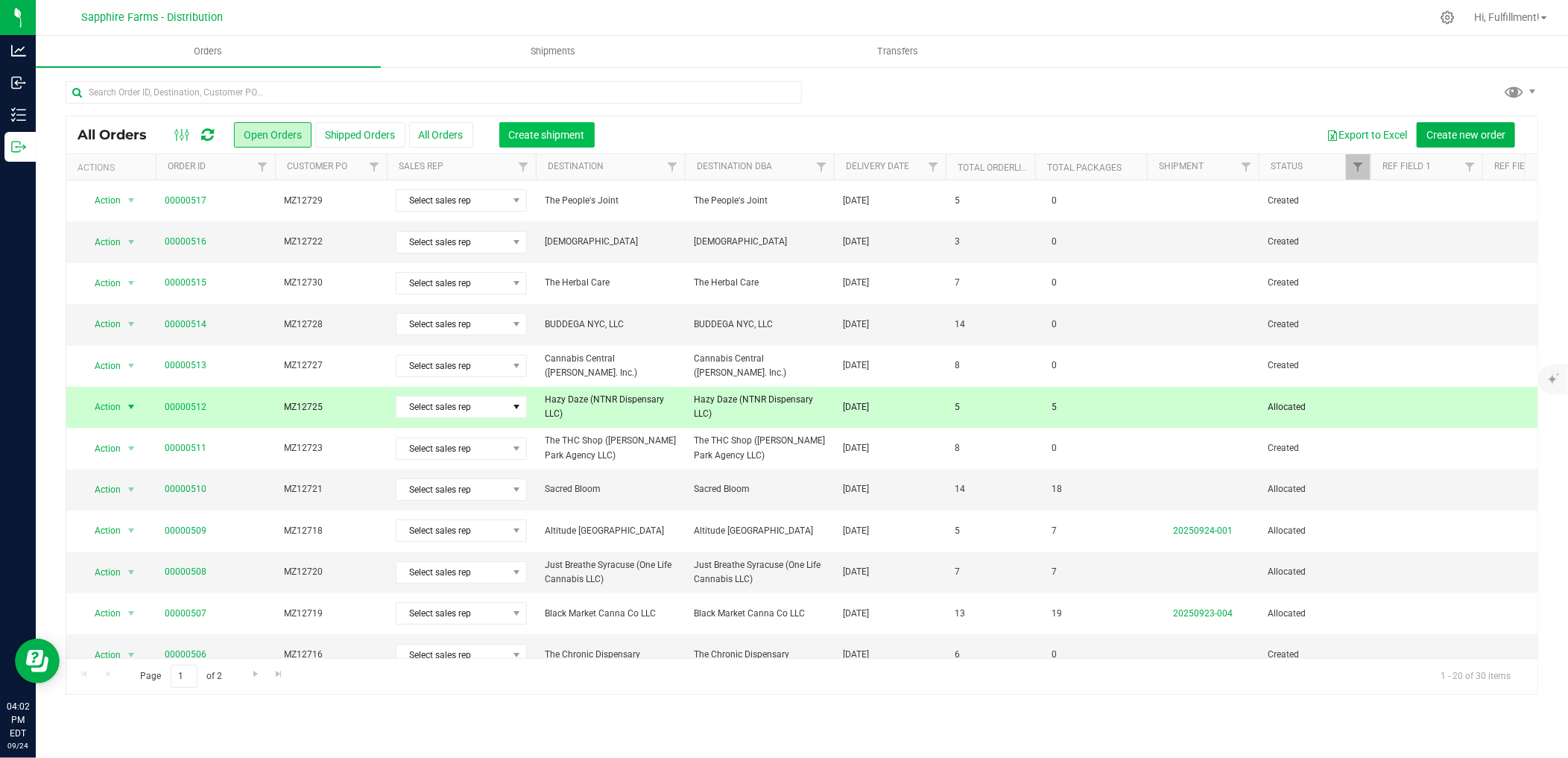
click at [544, 132] on span "Create shipment" at bounding box center [547, 135] width 76 height 12
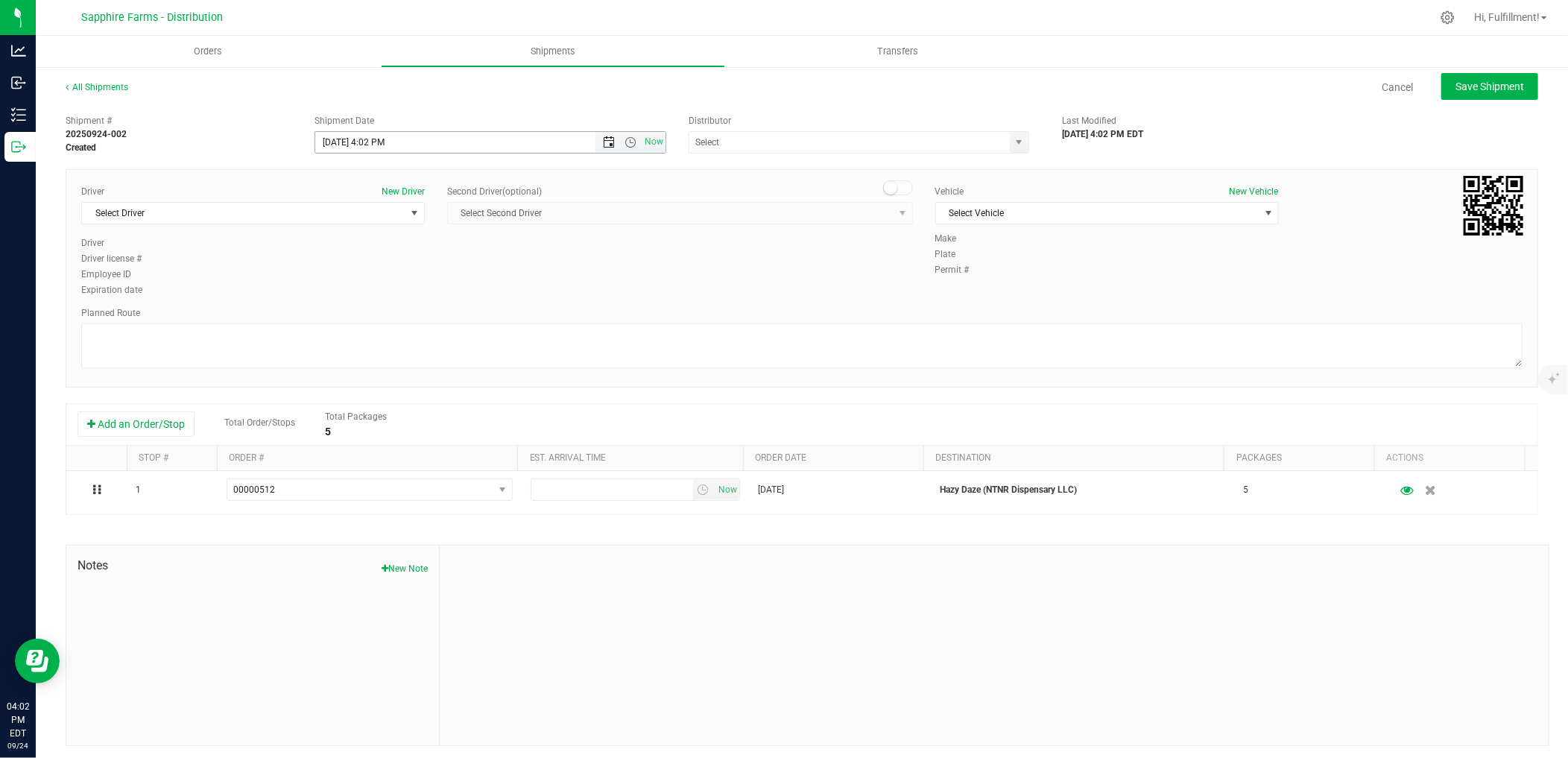
click at [606, 144] on span "Open the date view" at bounding box center [608, 142] width 12 height 12
click at [413, 293] on link "25" at bounding box center [413, 294] width 22 height 23
click at [624, 142] on span "Open the time view" at bounding box center [630, 142] width 12 height 12
click at [483, 279] on li "9:30 AM" at bounding box center [486, 283] width 345 height 19
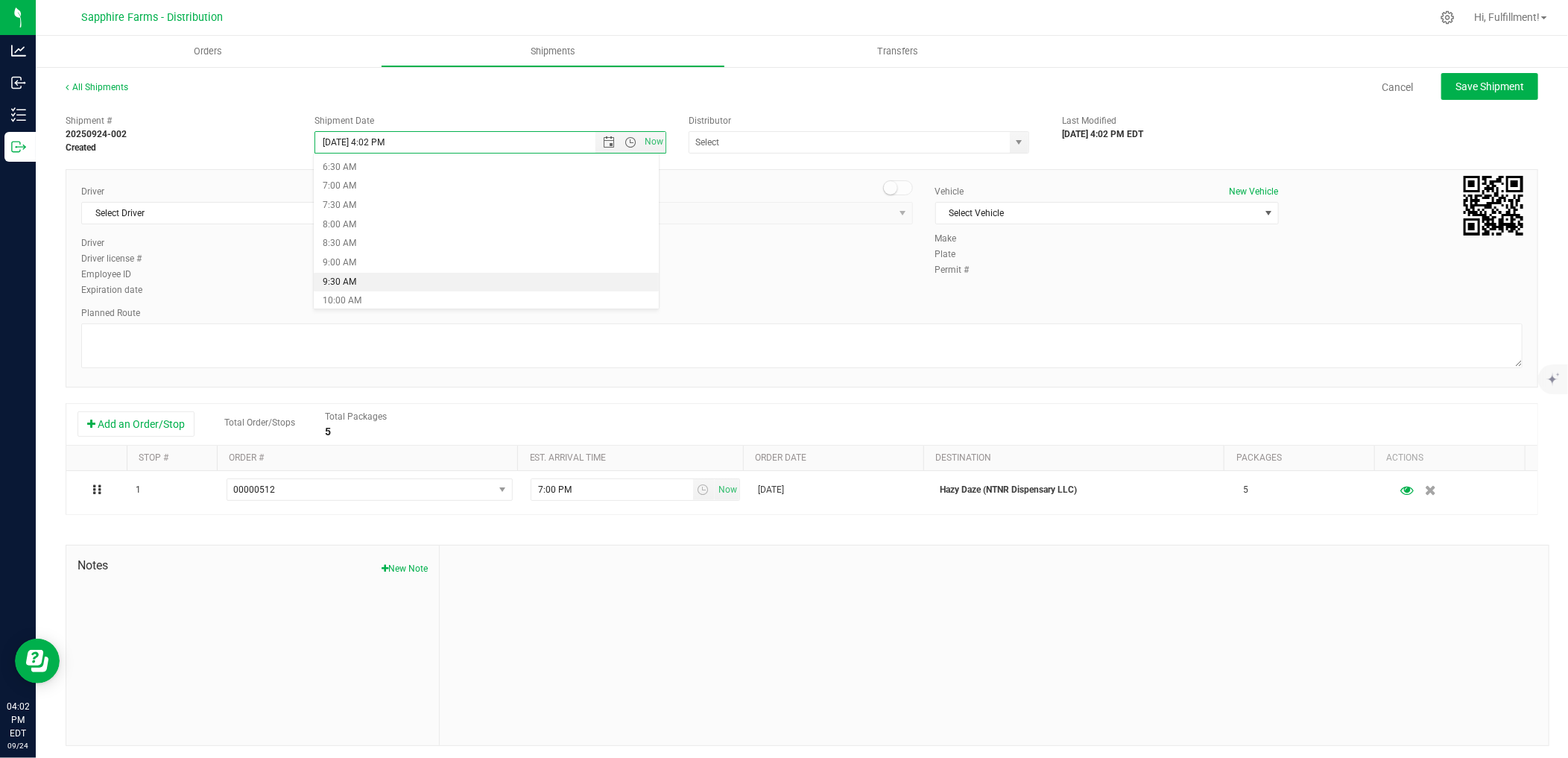
type input "[DATE] 9:30 AM"
click at [1013, 147] on span "select" at bounding box center [1019, 142] width 12 height 12
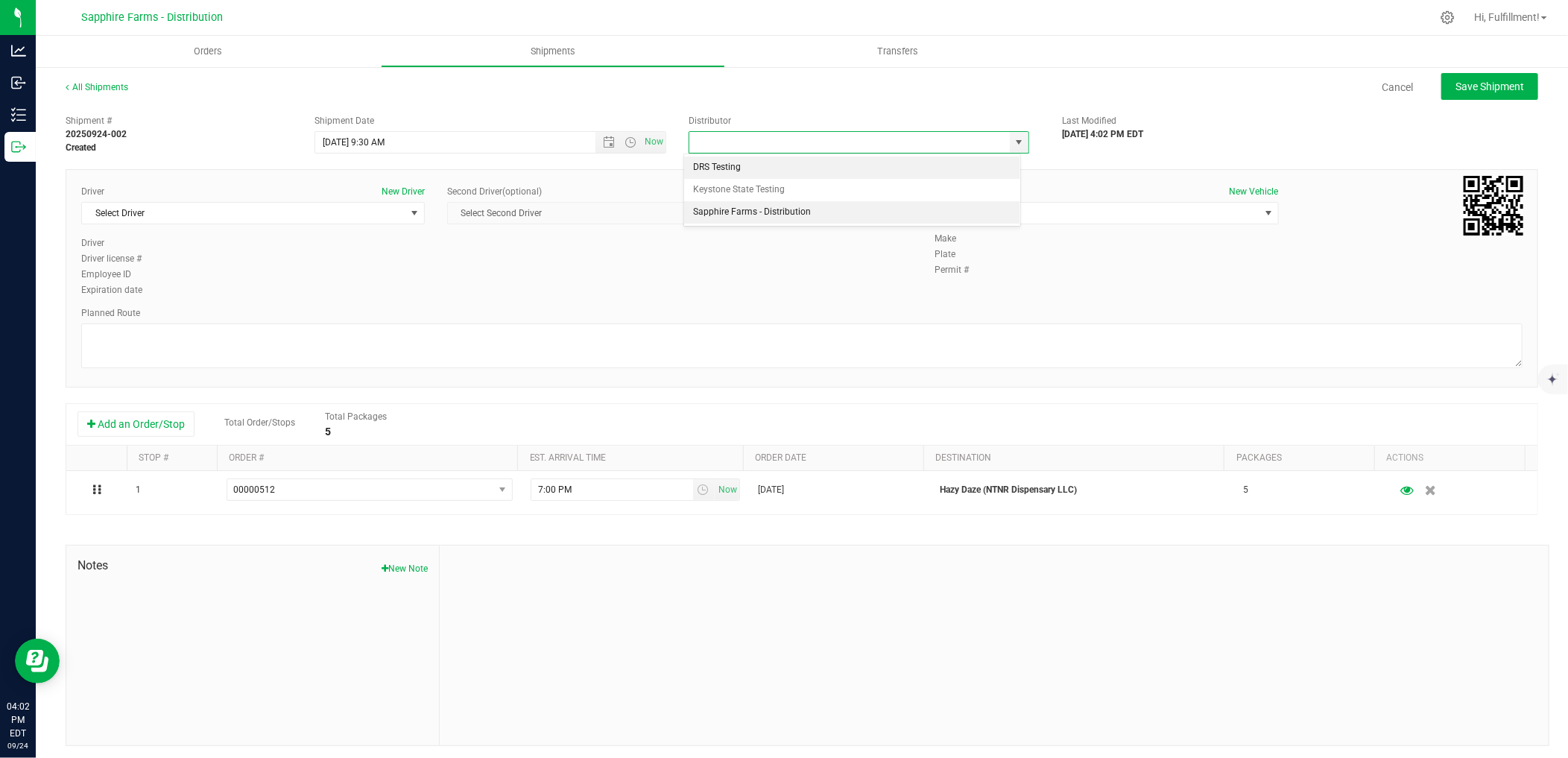
click at [840, 214] on li "Sapphire Farms - Distribution" at bounding box center [852, 213] width 336 height 23
type input "Sapphire Farms - Distribution"
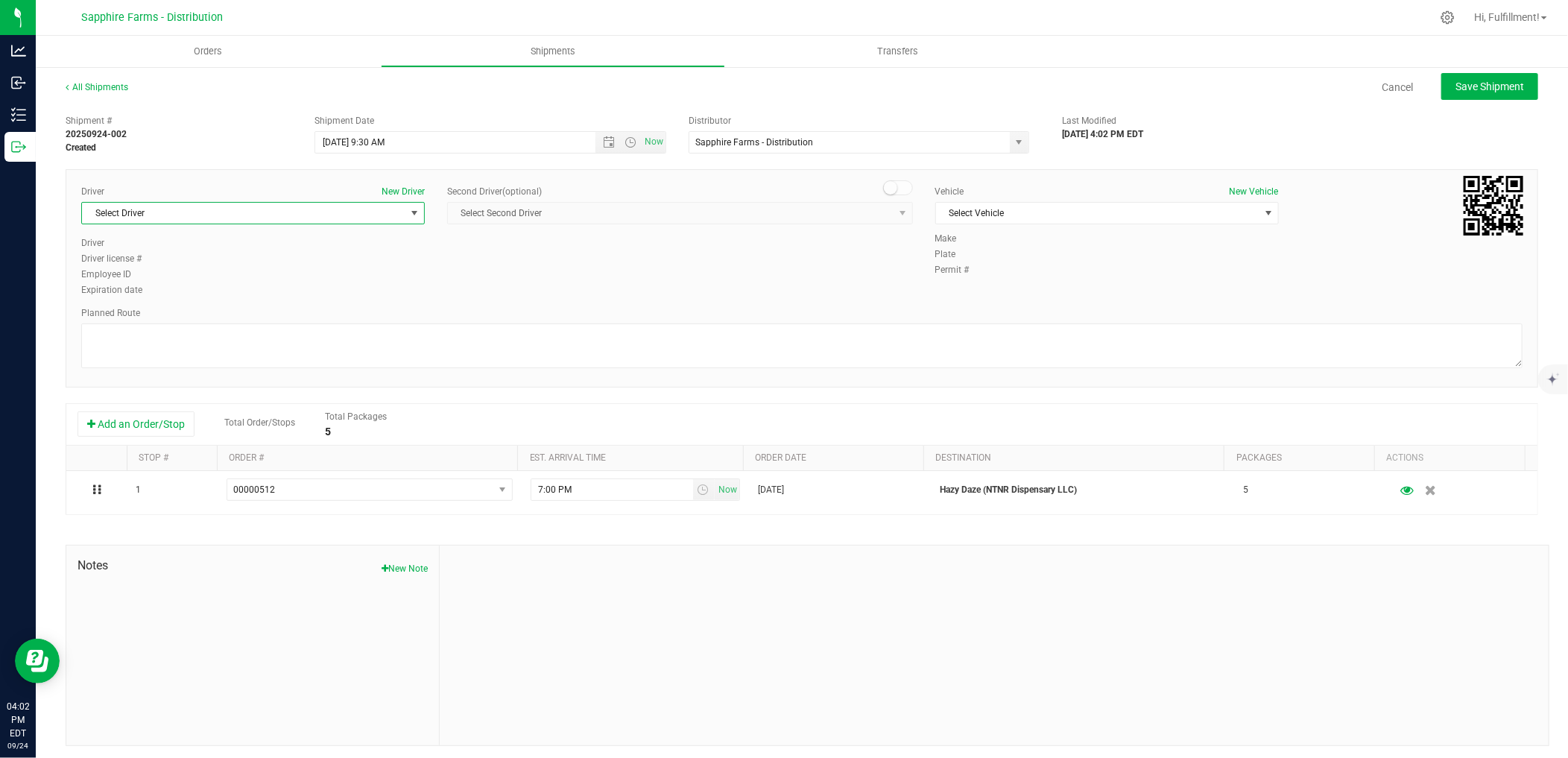
click at [408, 211] on span "select" at bounding box center [414, 213] width 12 height 12
click at [180, 373] on li "[PERSON_NAME]" at bounding box center [252, 374] width 339 height 23
click at [1026, 210] on span "Select Vehicle" at bounding box center [1098, 214] width 323 height 21
click at [991, 330] on li "Van #2" at bounding box center [1098, 327] width 339 height 23
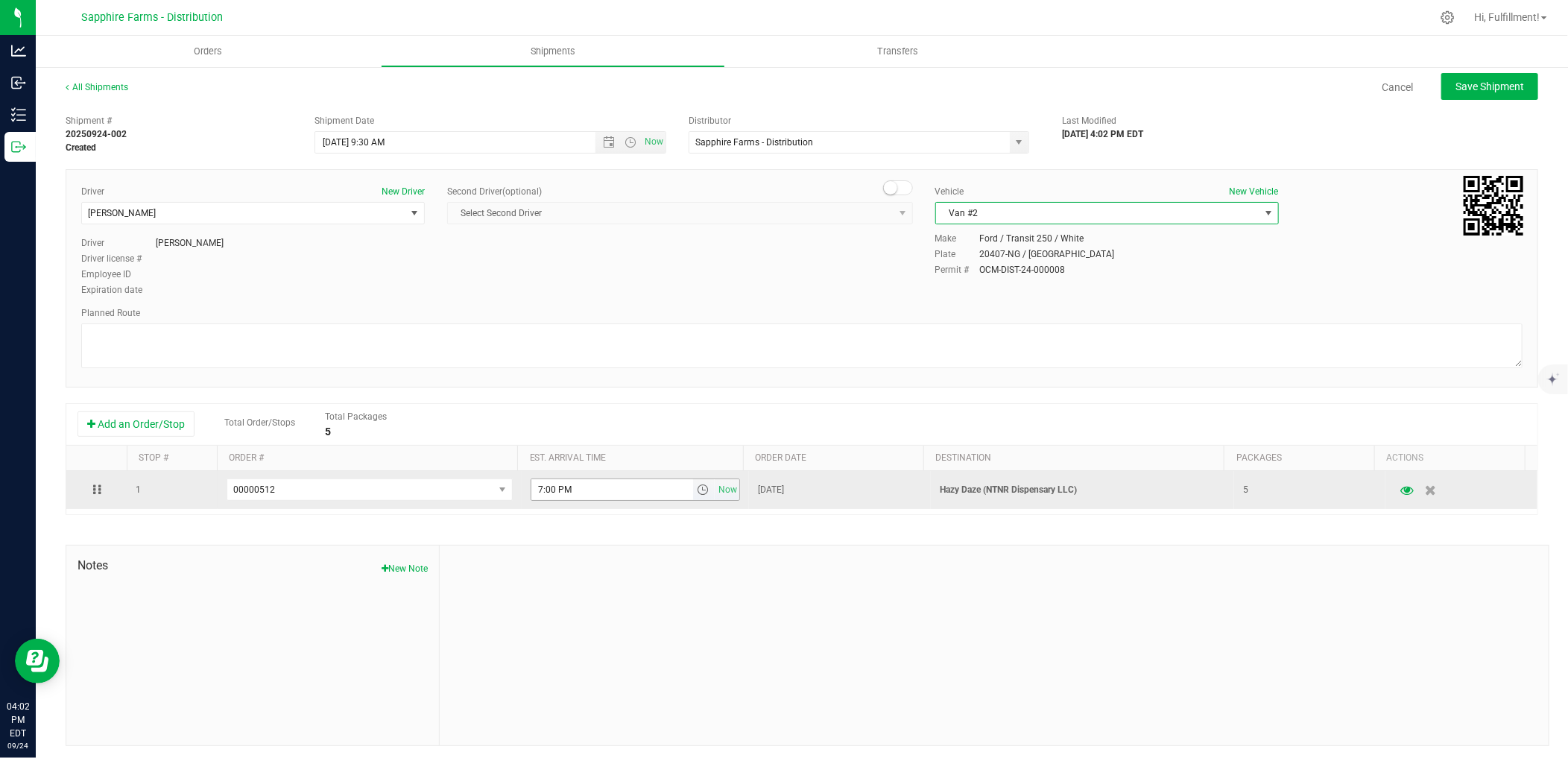
click at [698, 494] on span "select" at bounding box center [703, 490] width 12 height 12
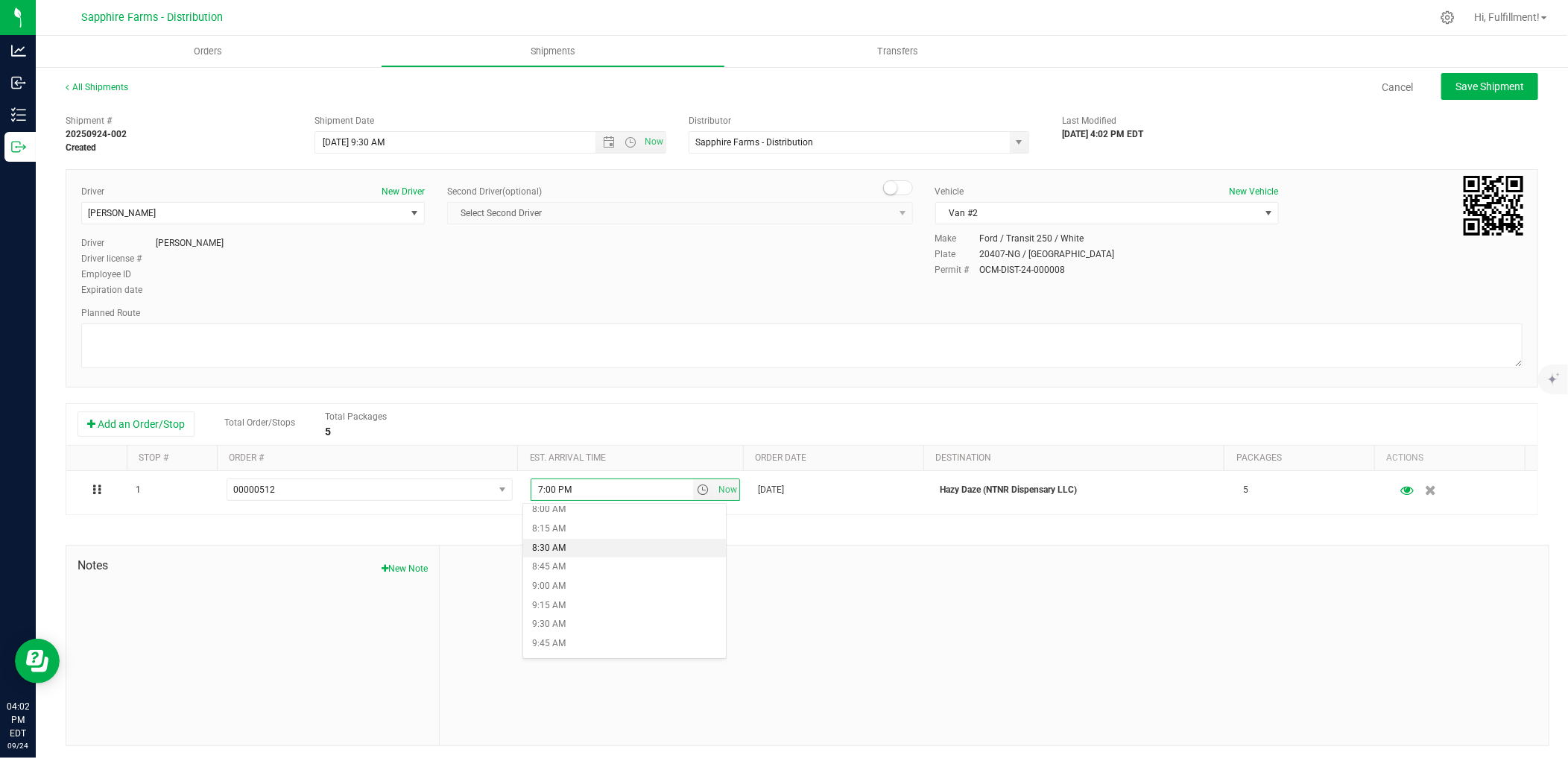
scroll to position [662, 0]
click at [576, 617] on li "10:00 AM" at bounding box center [624, 622] width 203 height 19
click at [1509, 84] on span "Save Shipment" at bounding box center [1489, 86] width 68 height 12
type input "[DATE] 1:30 PM"
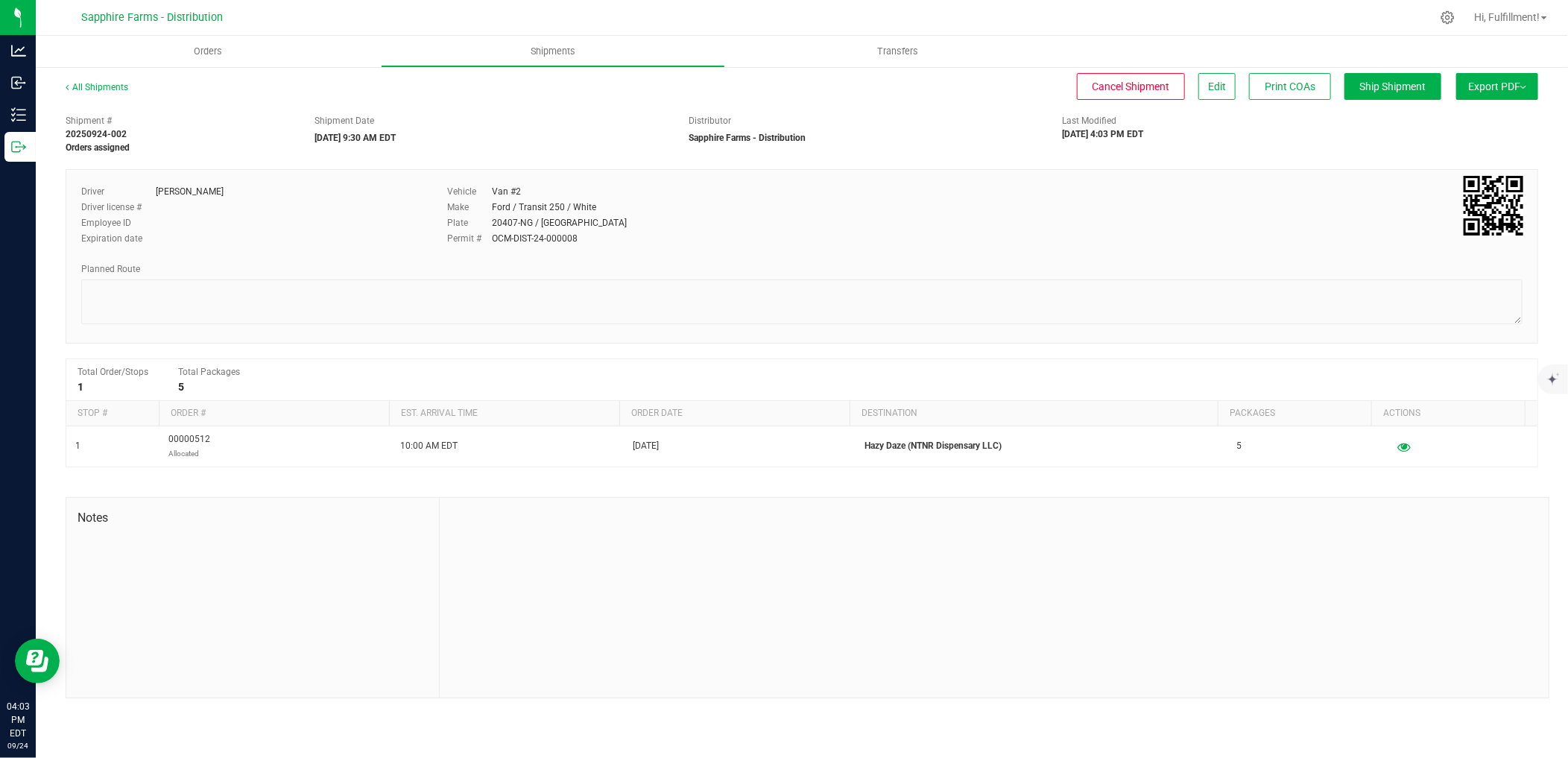
click at [1510, 84] on span "Export PDF" at bounding box center [1497, 86] width 58 height 12
click at [1483, 112] on li "Manifest by Package ID" at bounding box center [1492, 119] width 150 height 23
click at [205, 49] on span "Orders" at bounding box center [208, 51] width 68 height 14
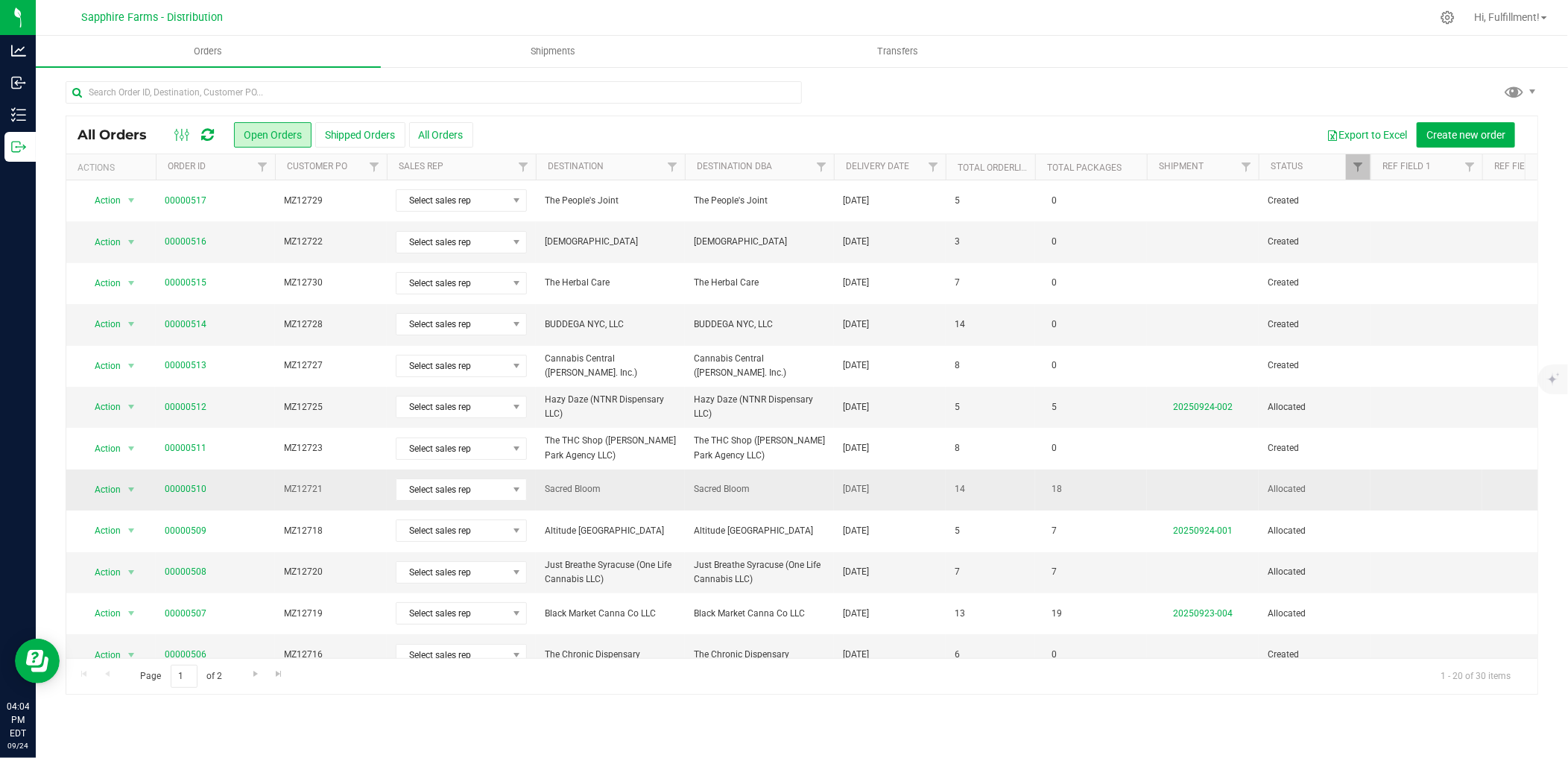
click at [358, 495] on span "MZ12721" at bounding box center [331, 489] width 94 height 14
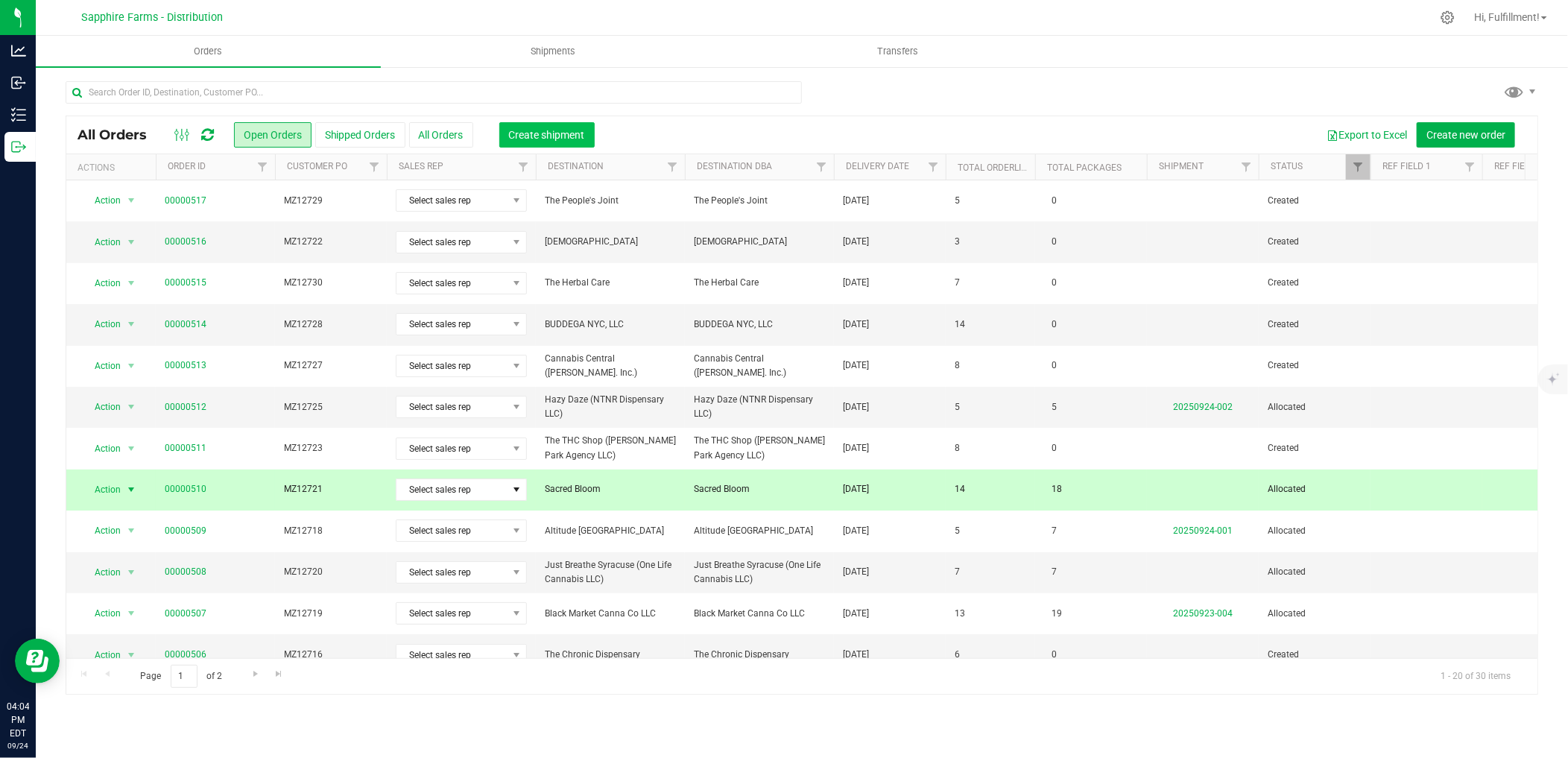
click at [546, 136] on span "Create shipment" at bounding box center [547, 135] width 76 height 12
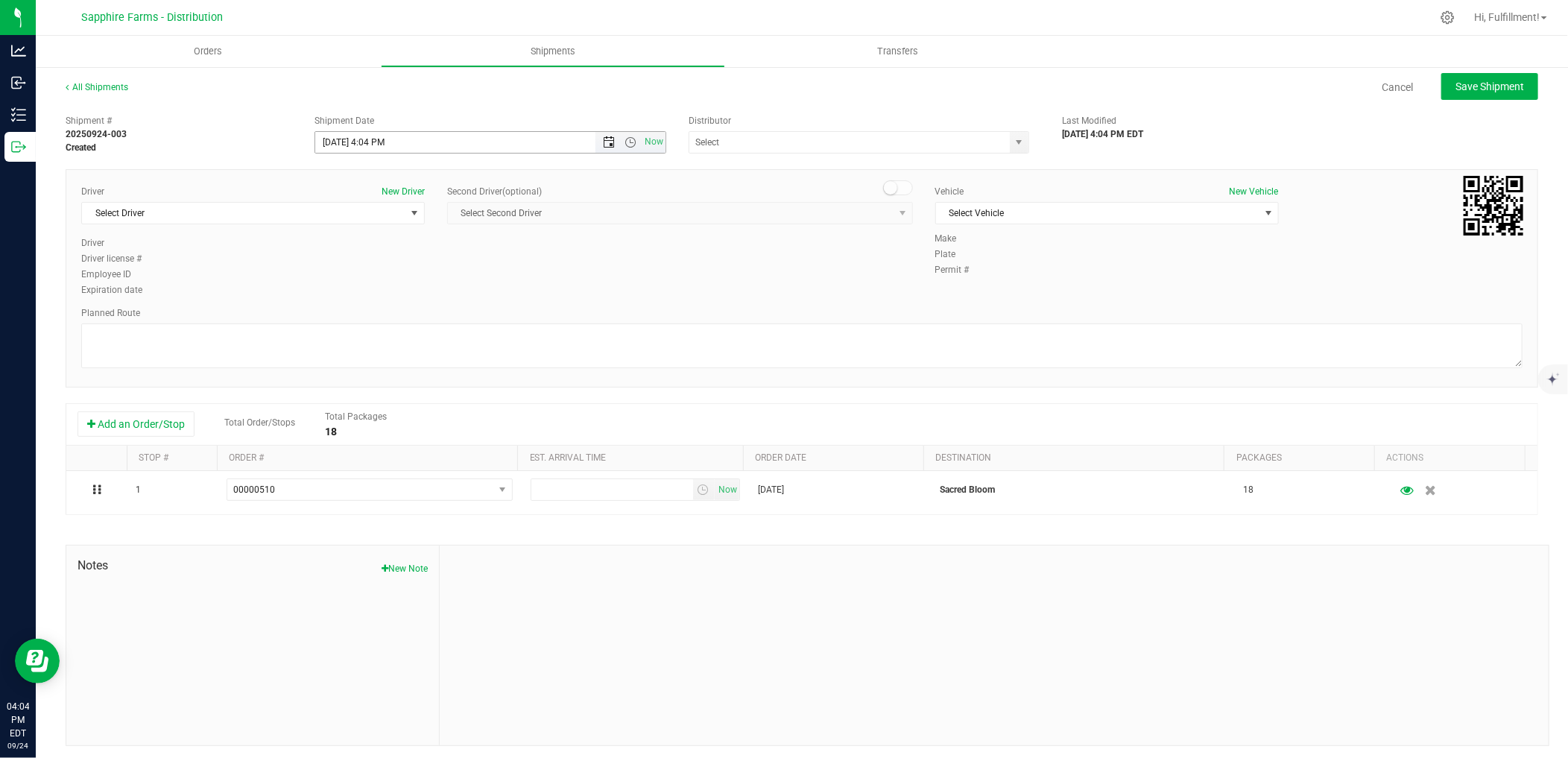
click at [603, 141] on span "Open the date view" at bounding box center [608, 142] width 12 height 12
click at [418, 293] on link "25" at bounding box center [413, 294] width 22 height 23
click at [624, 140] on span "Open the time view" at bounding box center [630, 142] width 12 height 12
click at [444, 284] on li "9:30 AM" at bounding box center [486, 283] width 345 height 19
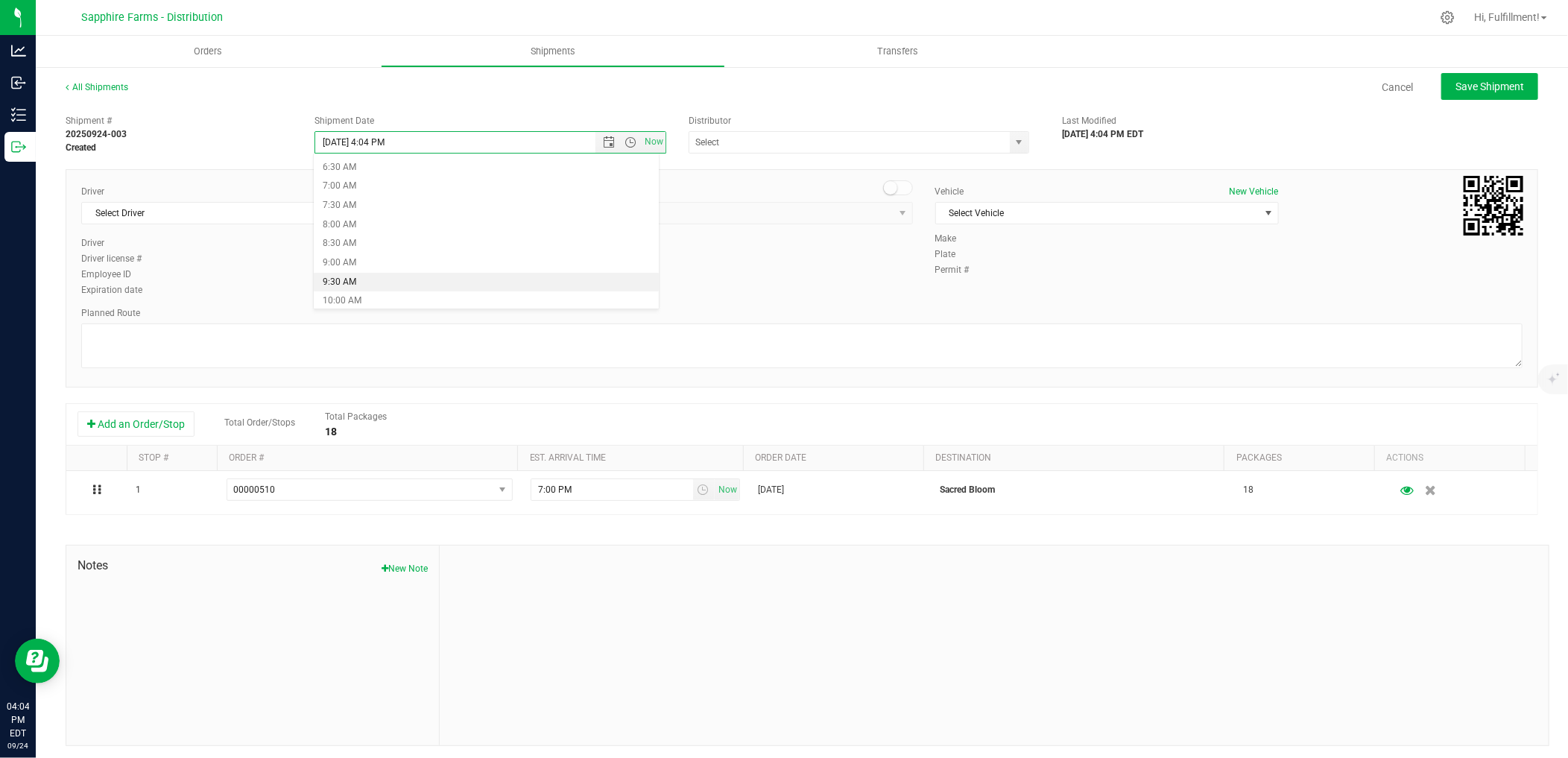
type input "[DATE] 9:30 AM"
click at [1010, 141] on span "select" at bounding box center [1019, 142] width 19 height 21
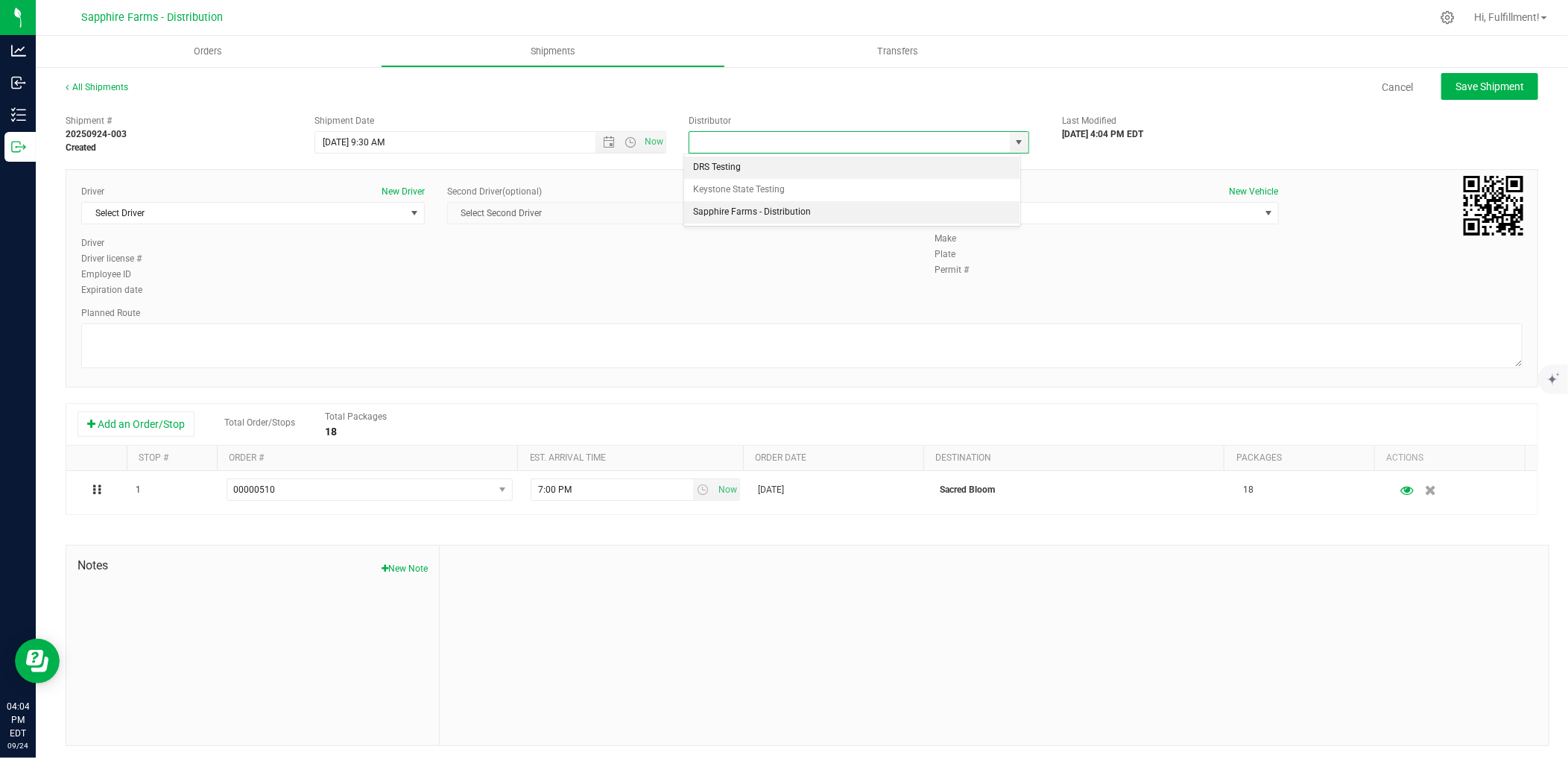
click at [857, 214] on li "Sapphire Farms - Distribution" at bounding box center [852, 213] width 336 height 23
type input "Sapphire Farms - Distribution"
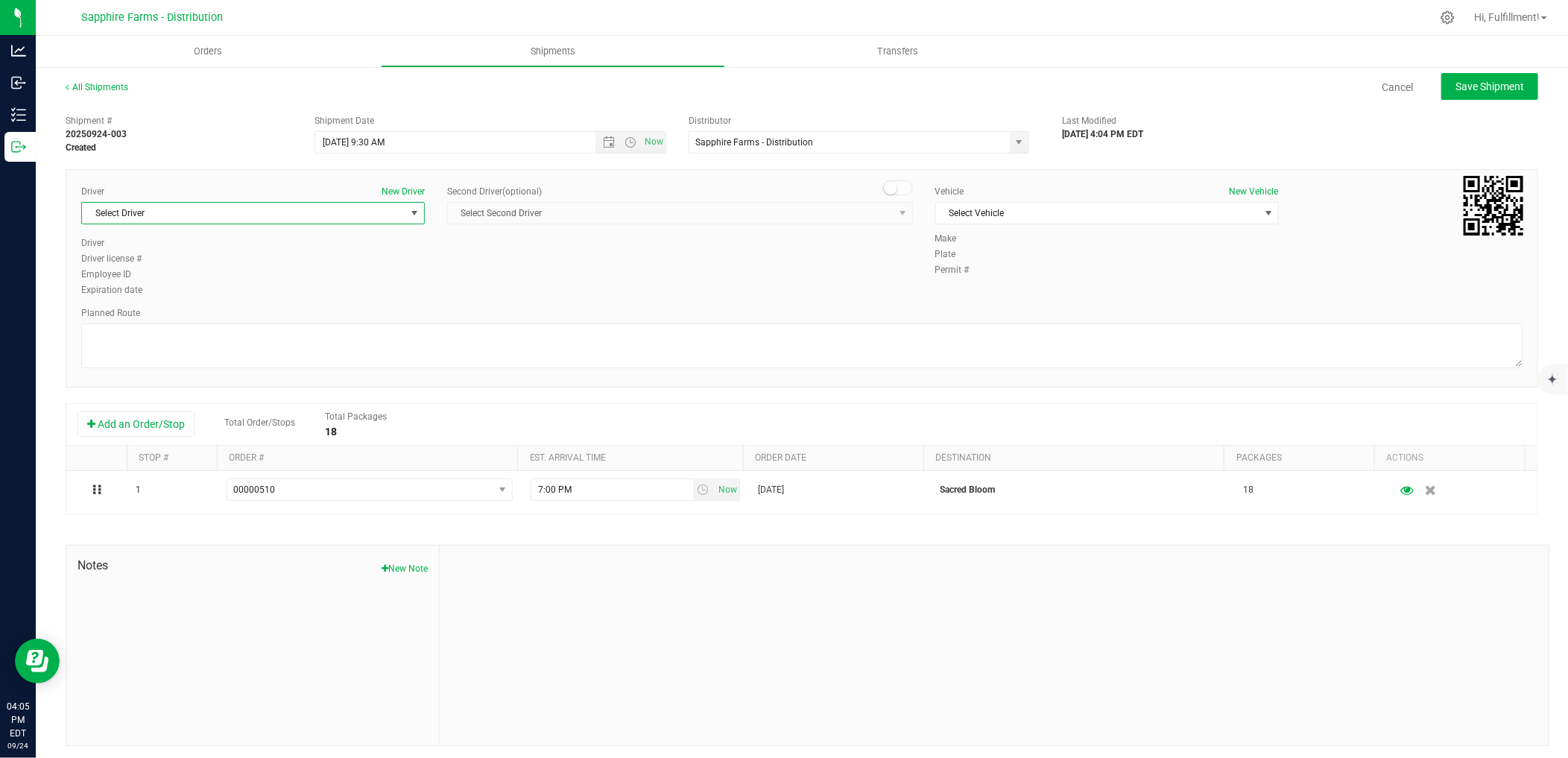
click at [412, 210] on span "select" at bounding box center [414, 213] width 12 height 12
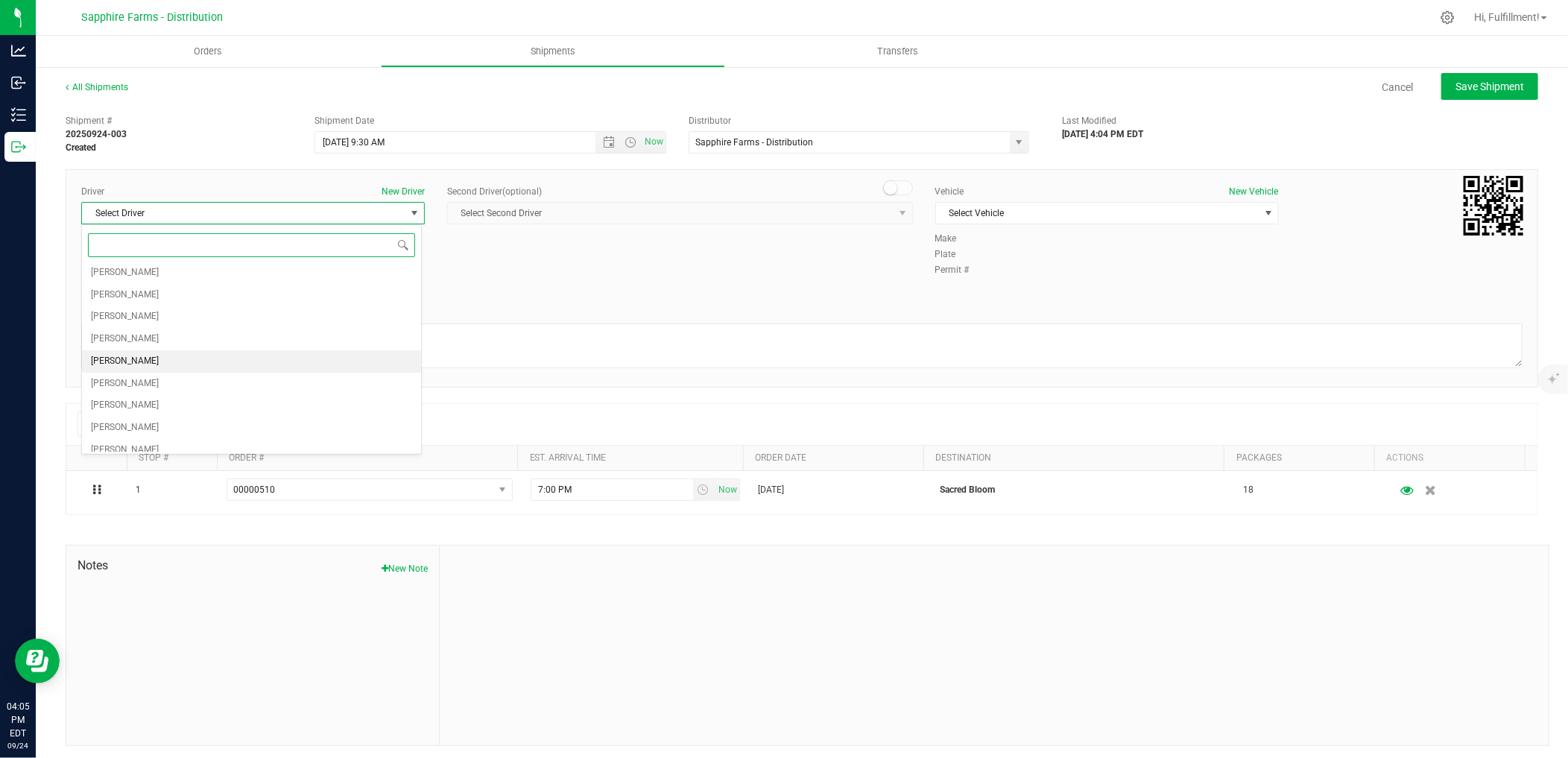
scroll to position [80, 0]
click at [221, 370] on li "[PERSON_NAME]" at bounding box center [252, 374] width 339 height 23
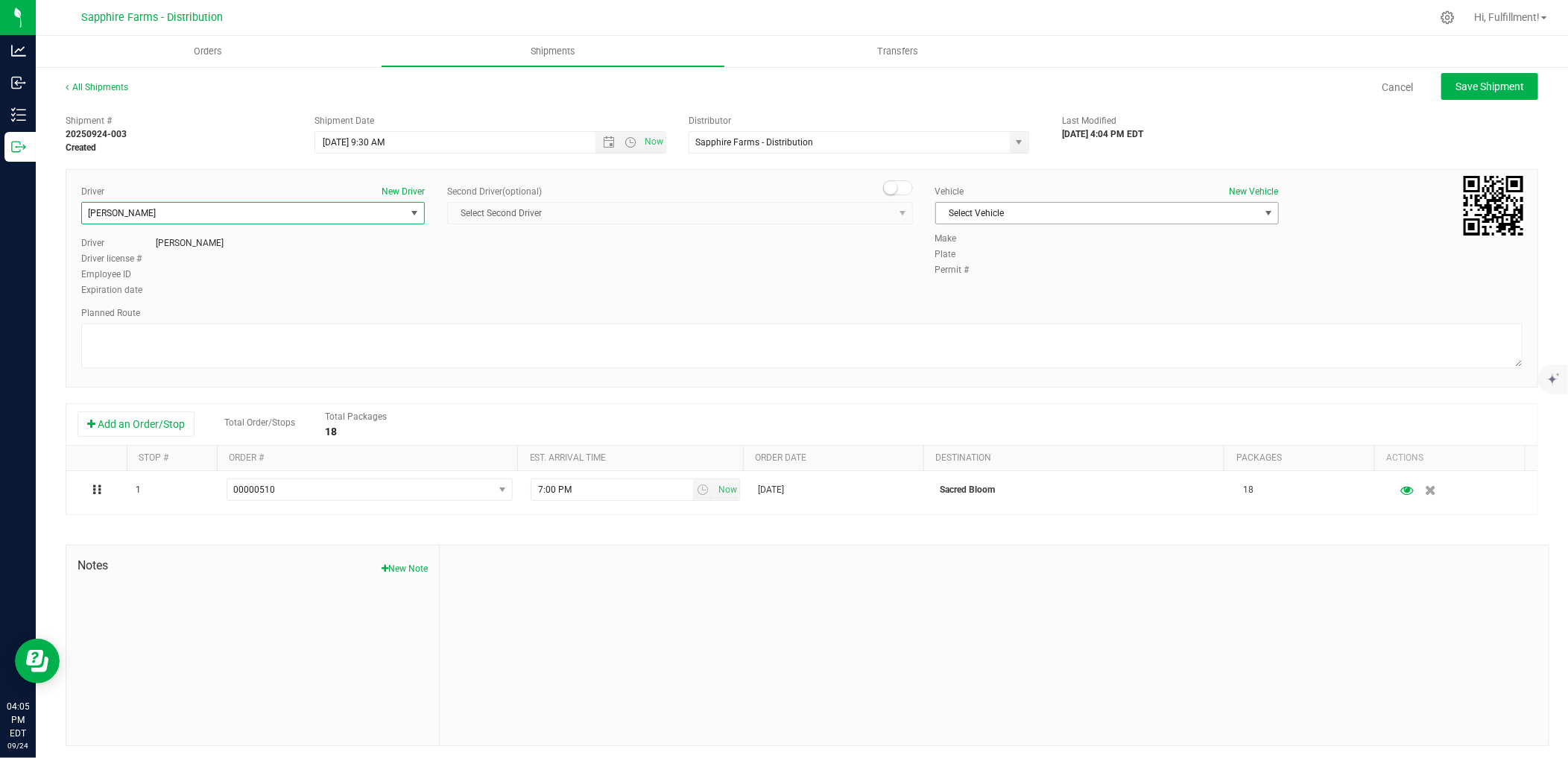
click at [1042, 207] on span "Select Vehicle" at bounding box center [1098, 214] width 323 height 21
click at [965, 325] on li "Van #2" at bounding box center [1098, 327] width 339 height 23
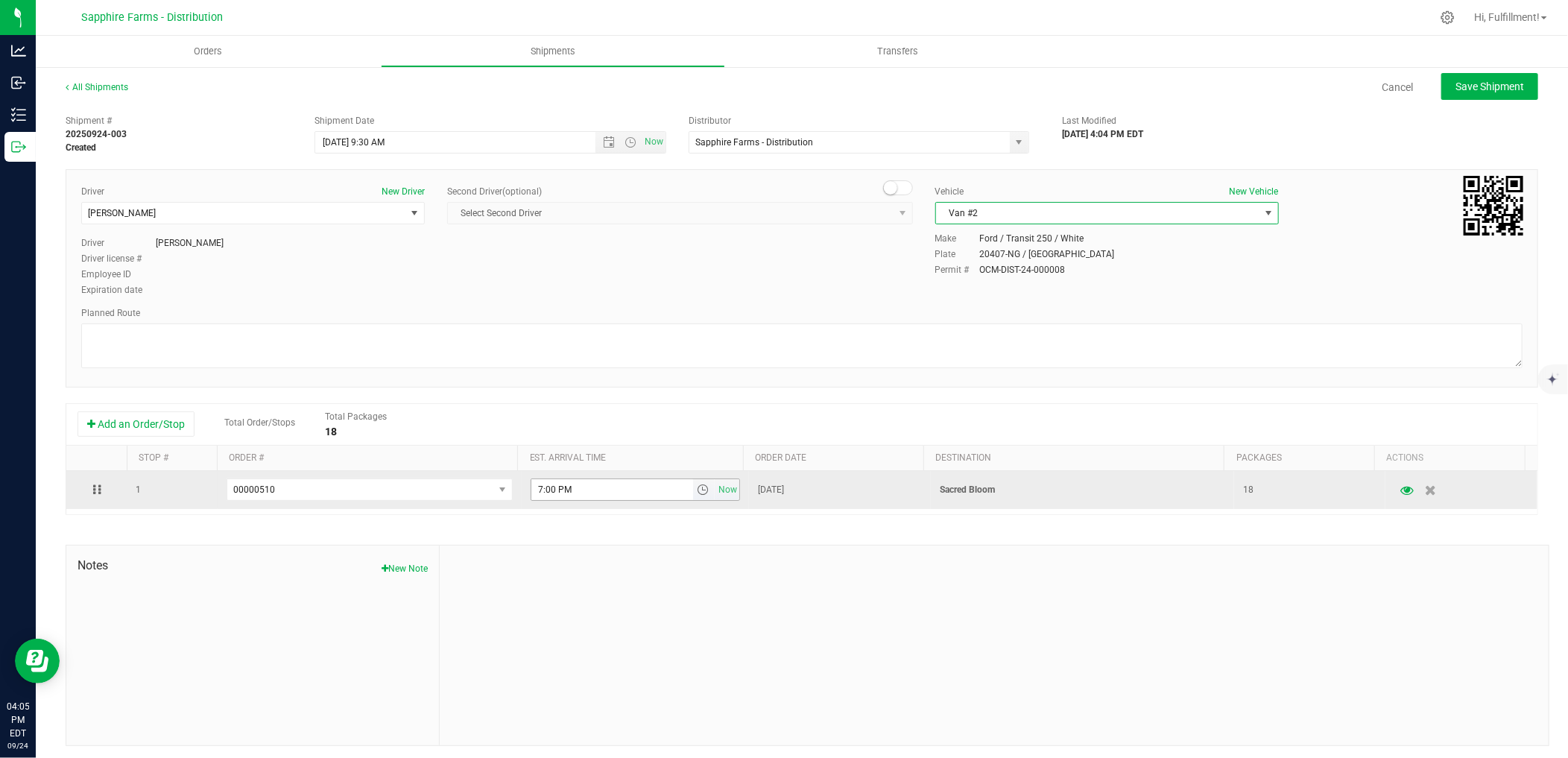
click at [698, 494] on span "select" at bounding box center [703, 490] width 12 height 12
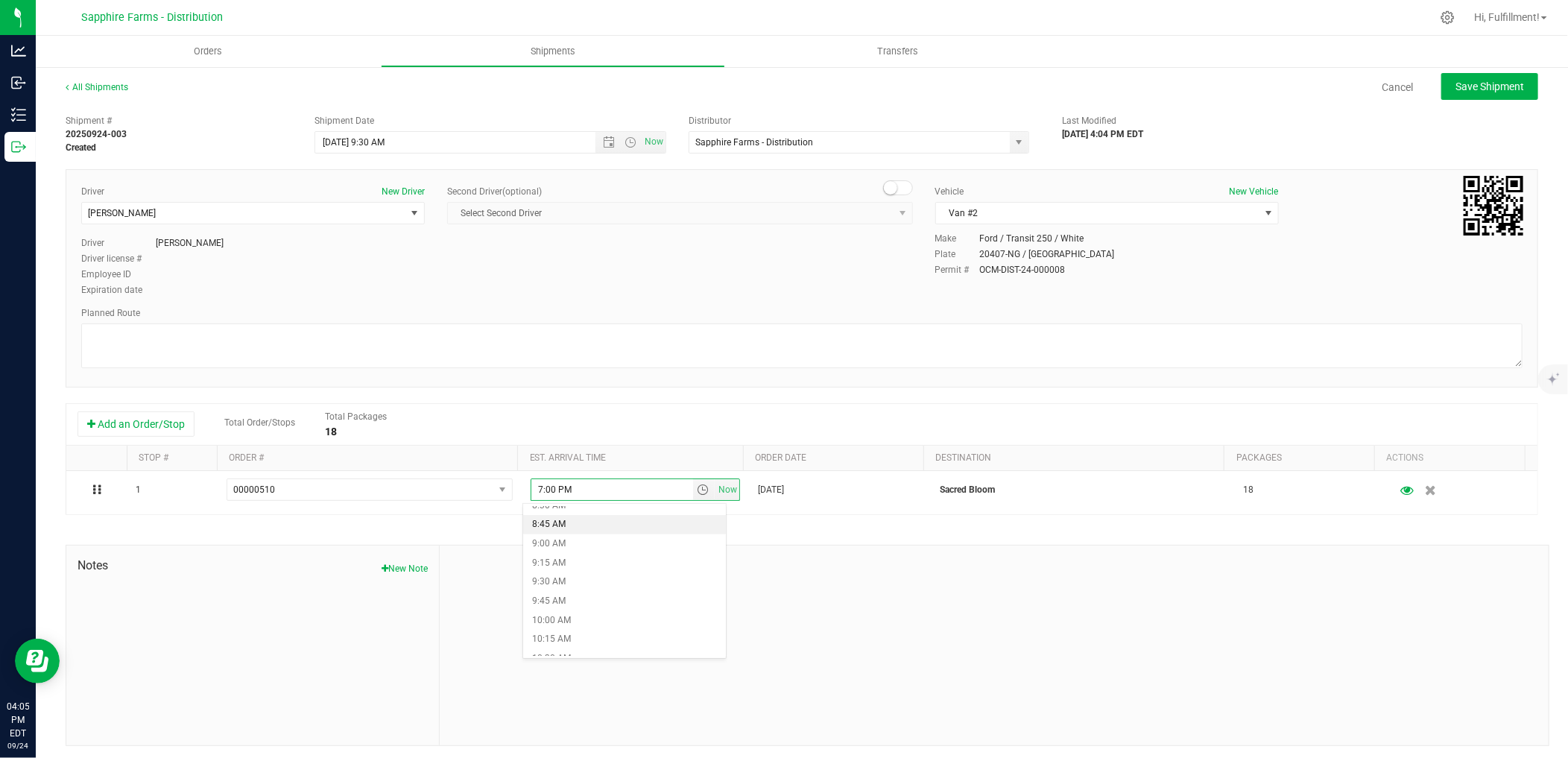
scroll to position [746, 0]
click at [568, 592] on li "10:45 AM" at bounding box center [624, 595] width 203 height 19
click at [1483, 88] on span "Save Shipment" at bounding box center [1489, 86] width 68 height 12
type input "[DATE] 1:30 PM"
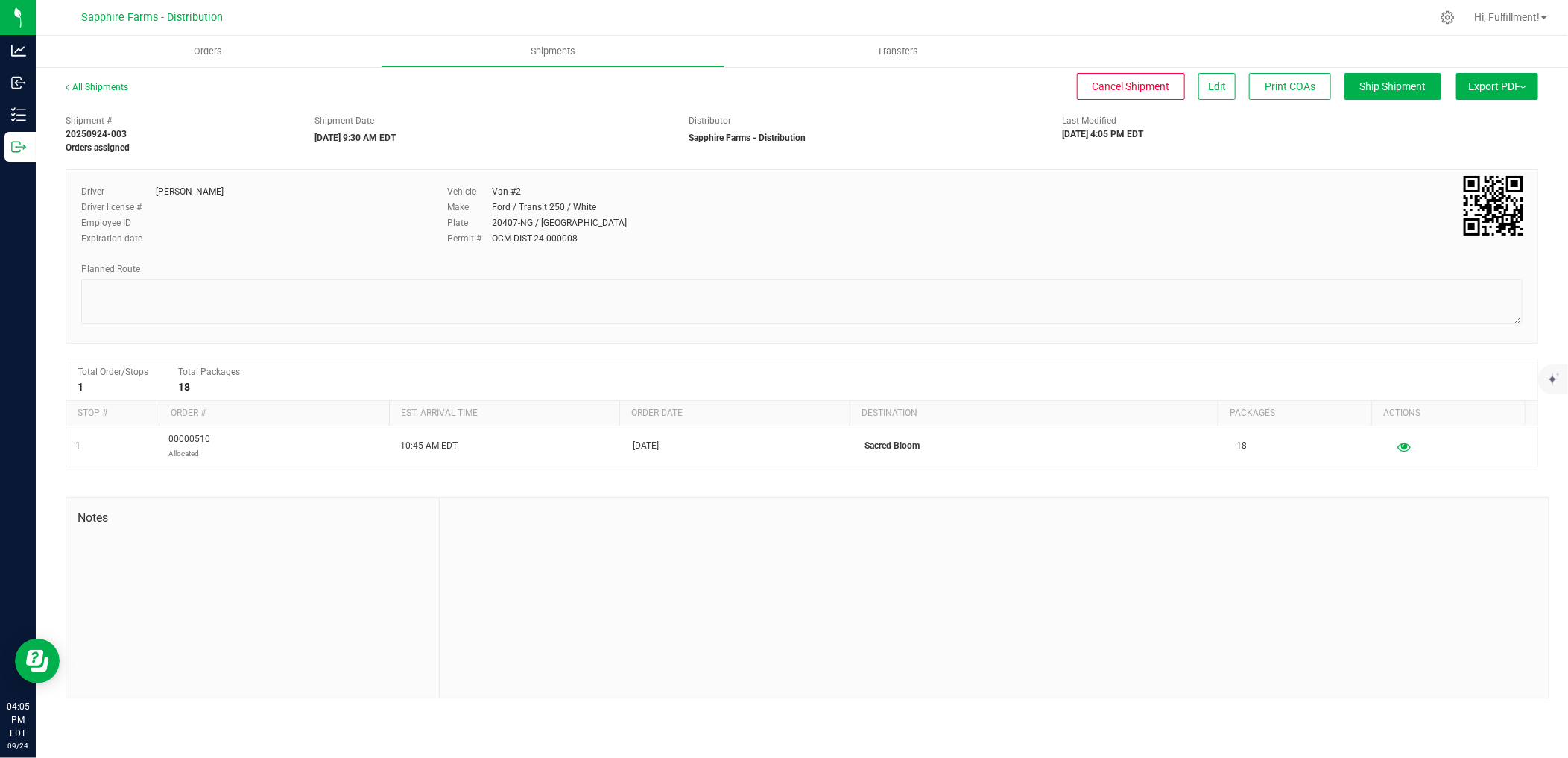
click at [1488, 89] on span "Export PDF" at bounding box center [1497, 86] width 58 height 12
click at [1471, 117] on span "Manifest by Package ID" at bounding box center [1475, 119] width 95 height 11
click at [212, 47] on span "Orders" at bounding box center [208, 51] width 68 height 14
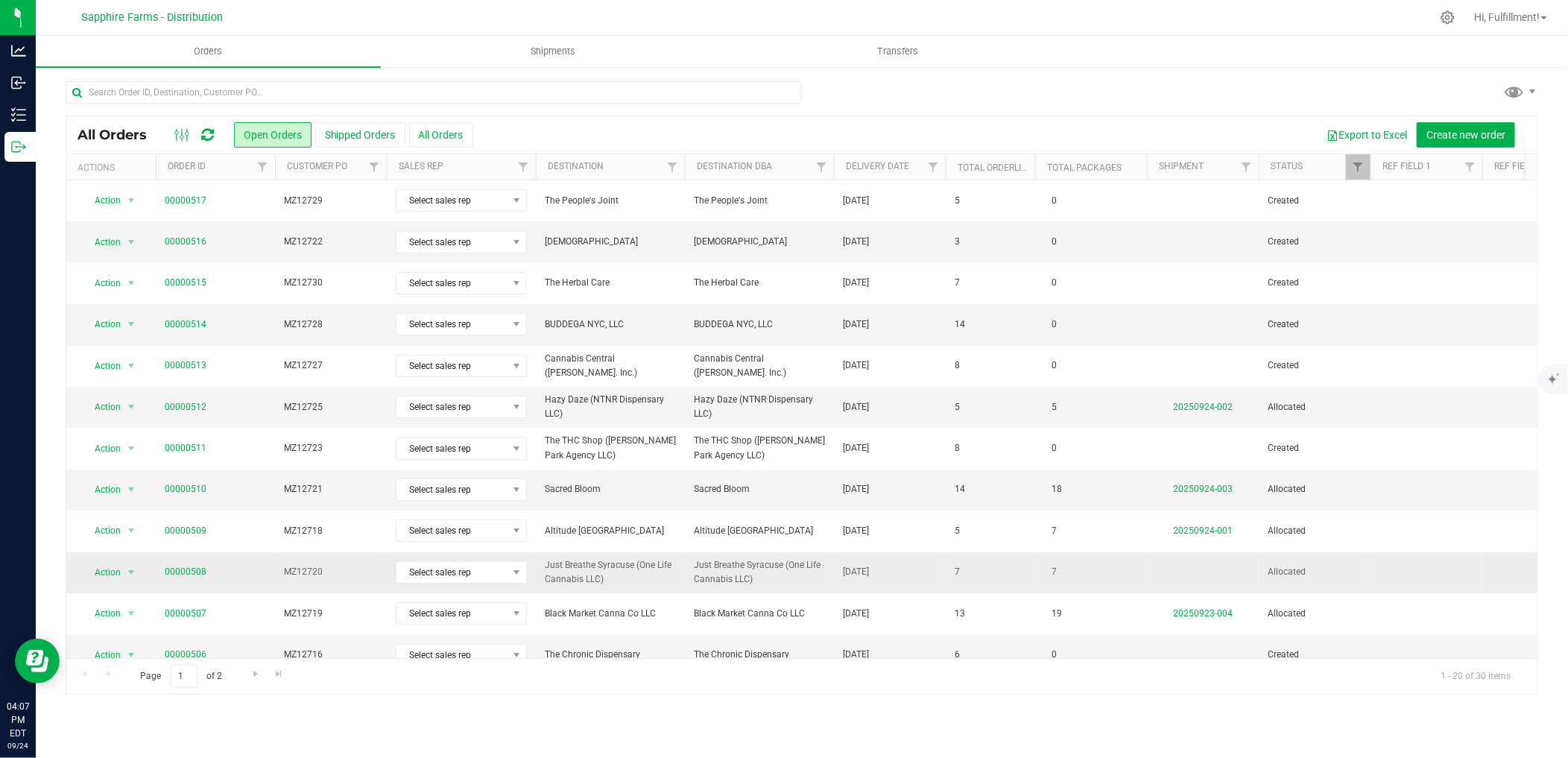
click at [335, 571] on span "MZ12720" at bounding box center [331, 572] width 94 height 14
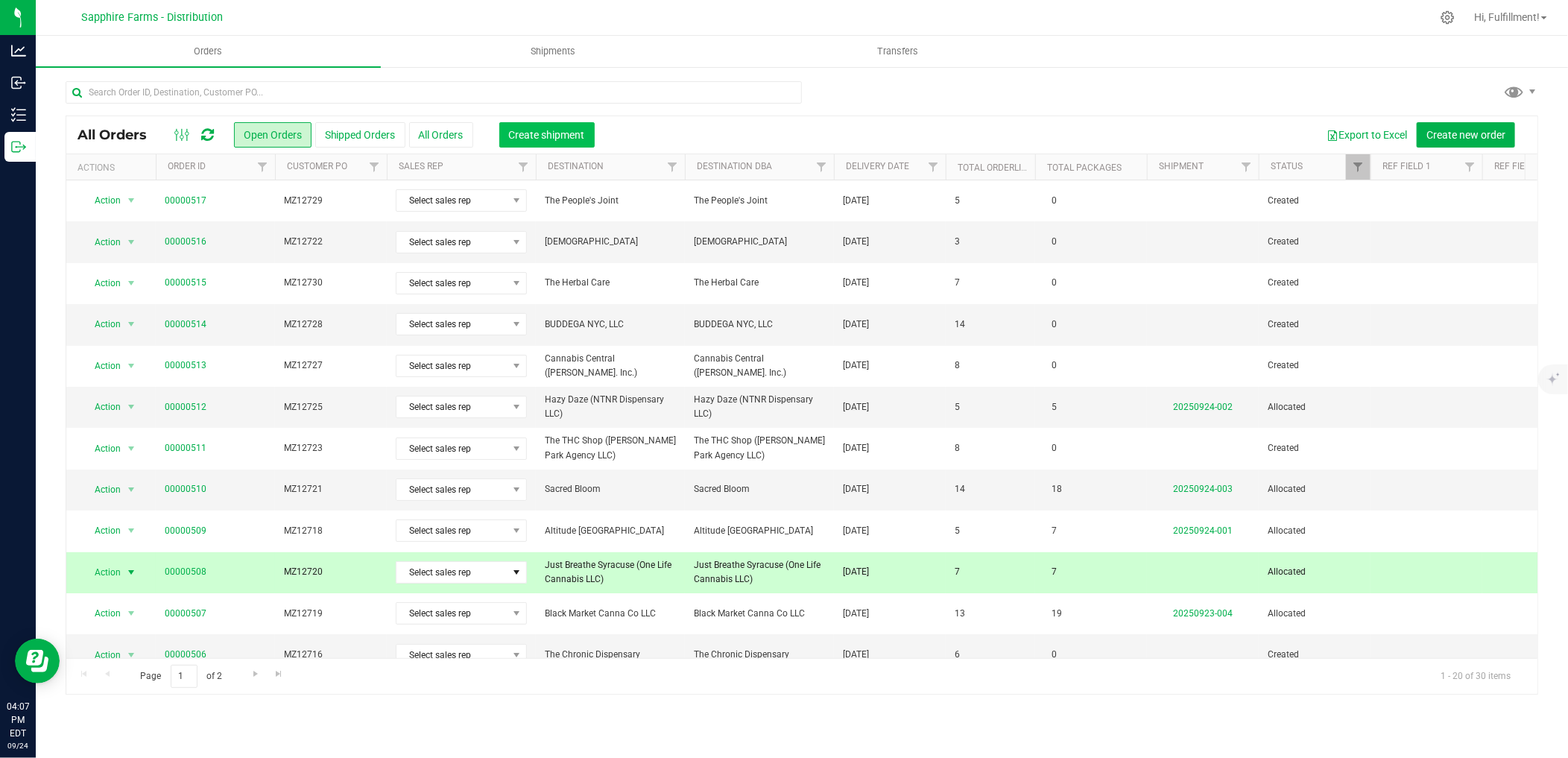
click at [540, 131] on span "Create shipment" at bounding box center [547, 135] width 76 height 12
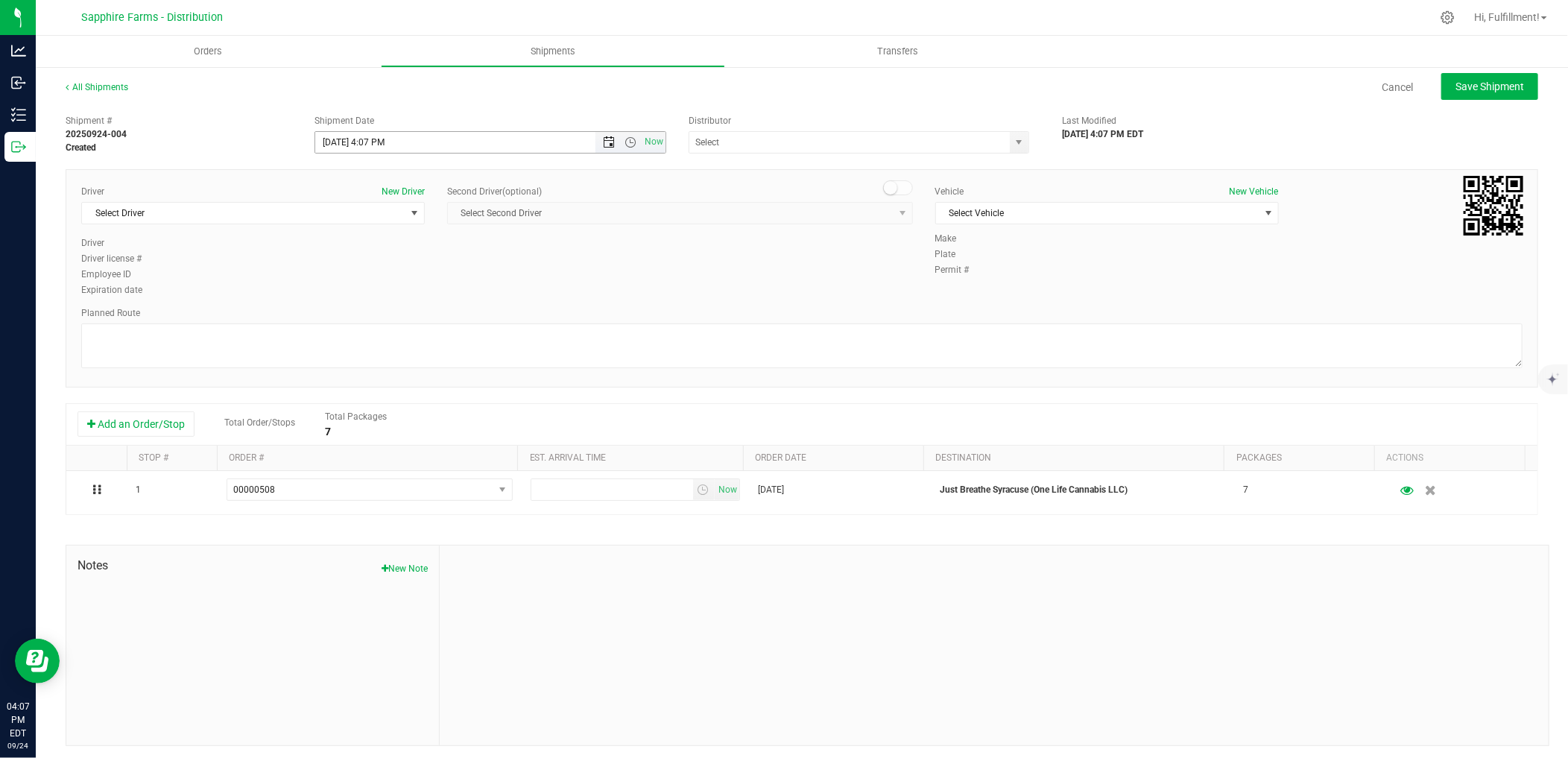
click at [603, 144] on span "Open the date view" at bounding box center [608, 142] width 12 height 12
click at [415, 298] on link "25" at bounding box center [413, 294] width 22 height 23
click at [627, 145] on span "Open the time view" at bounding box center [630, 142] width 12 height 12
click at [517, 279] on li "9:30 AM" at bounding box center [486, 283] width 345 height 19
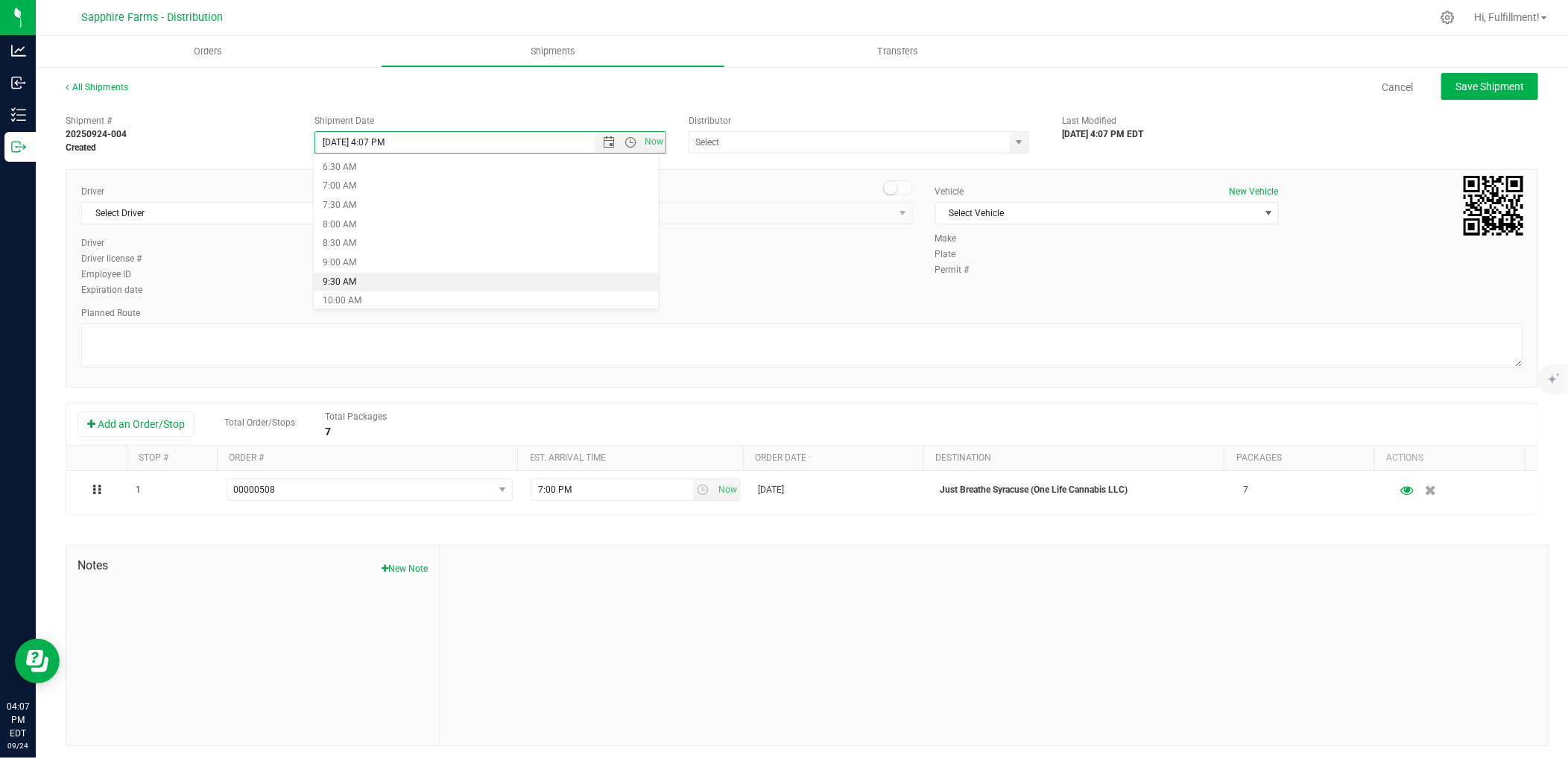
type input "[DATE] 9:30 AM"
click at [1013, 141] on span "select" at bounding box center [1019, 142] width 12 height 12
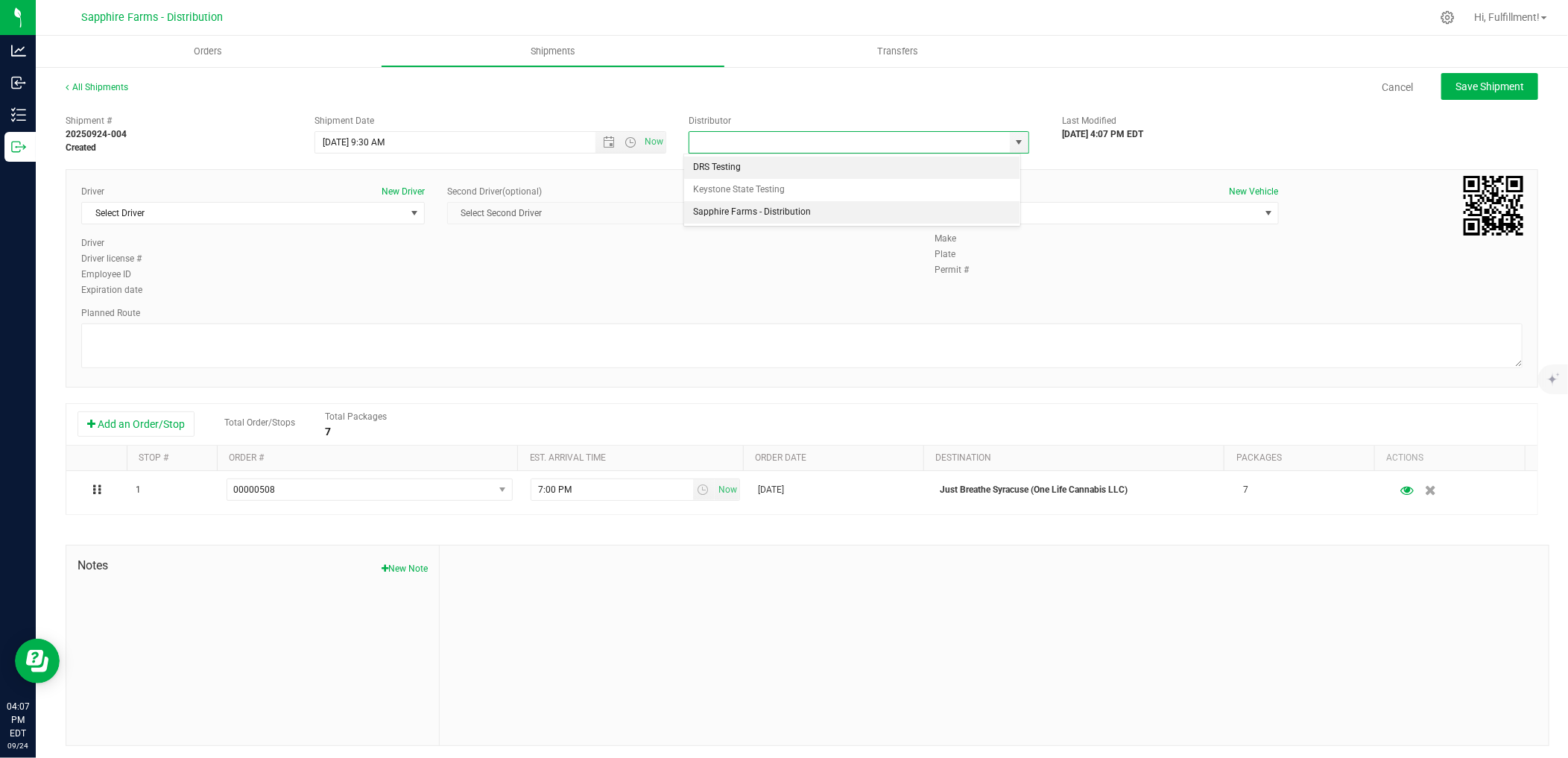
click at [770, 213] on li "Sapphire Farms - Distribution" at bounding box center [852, 213] width 336 height 23
type input "Sapphire Farms - Distribution"
click at [408, 211] on span "select" at bounding box center [414, 213] width 12 height 12
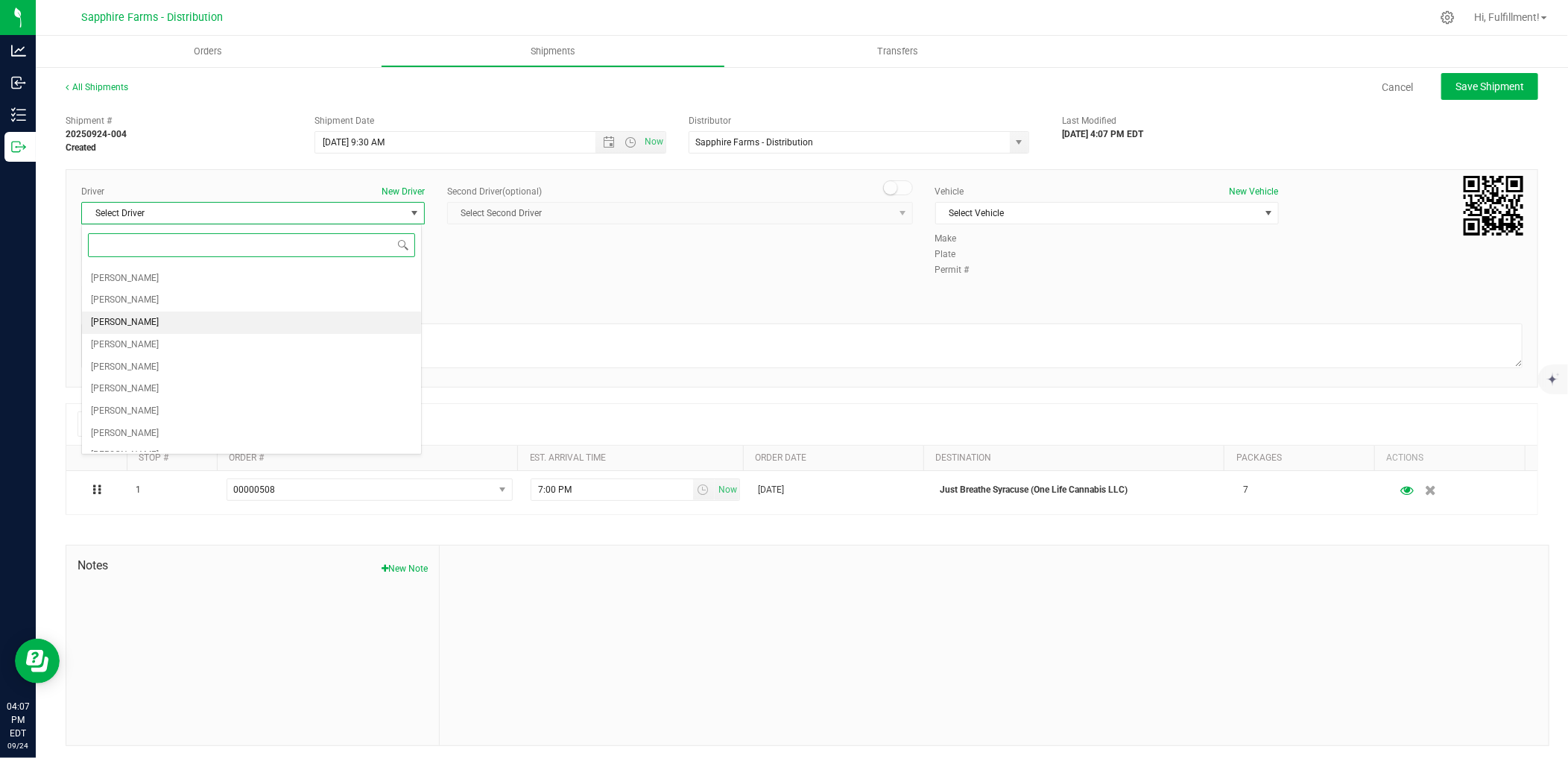
scroll to position [80, 0]
click at [200, 376] on li "[PERSON_NAME]" at bounding box center [252, 374] width 339 height 23
click at [1105, 214] on span "Select Vehicle" at bounding box center [1098, 214] width 323 height 21
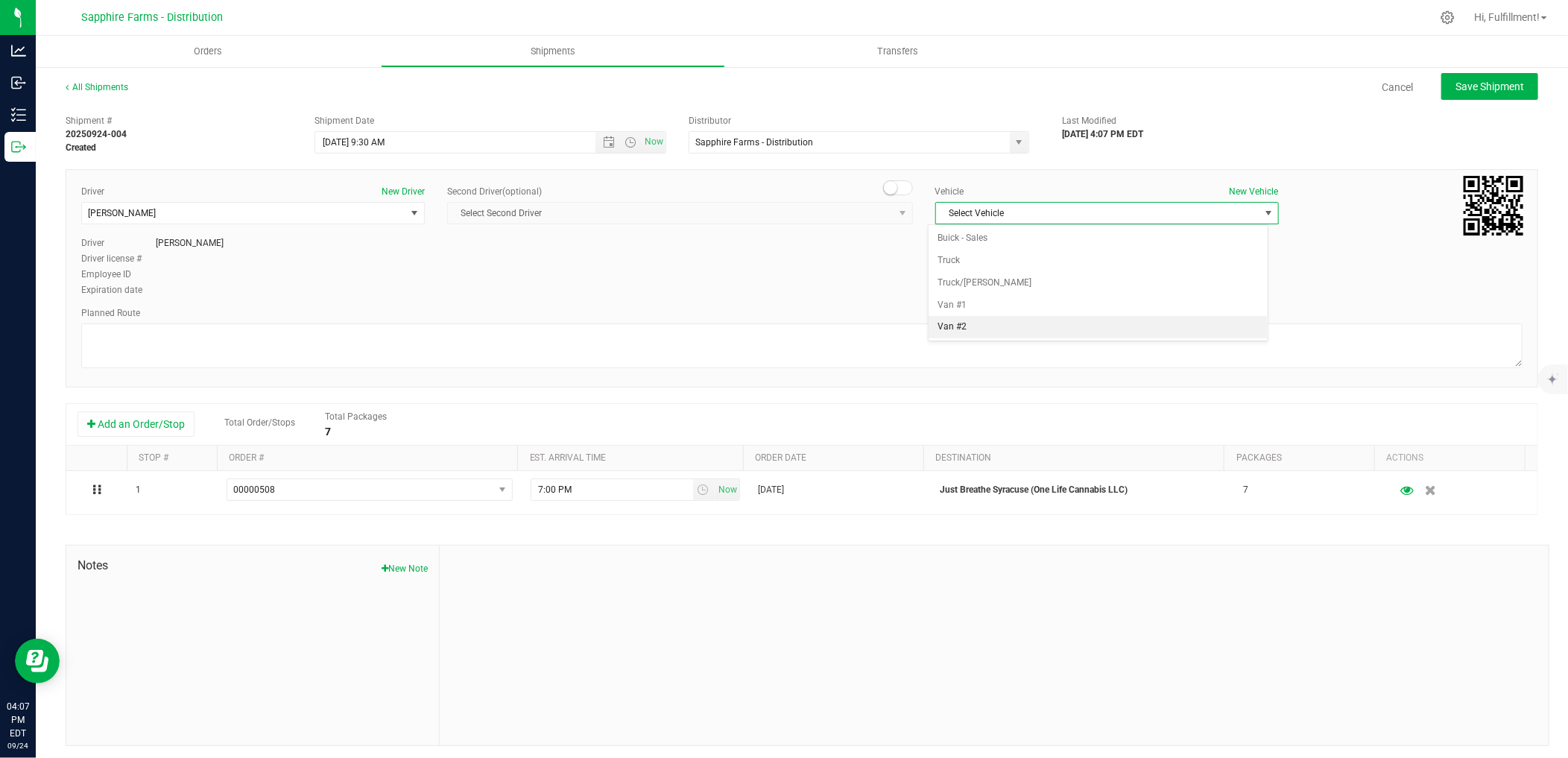
click at [1053, 336] on li "Van #2" at bounding box center [1098, 327] width 339 height 23
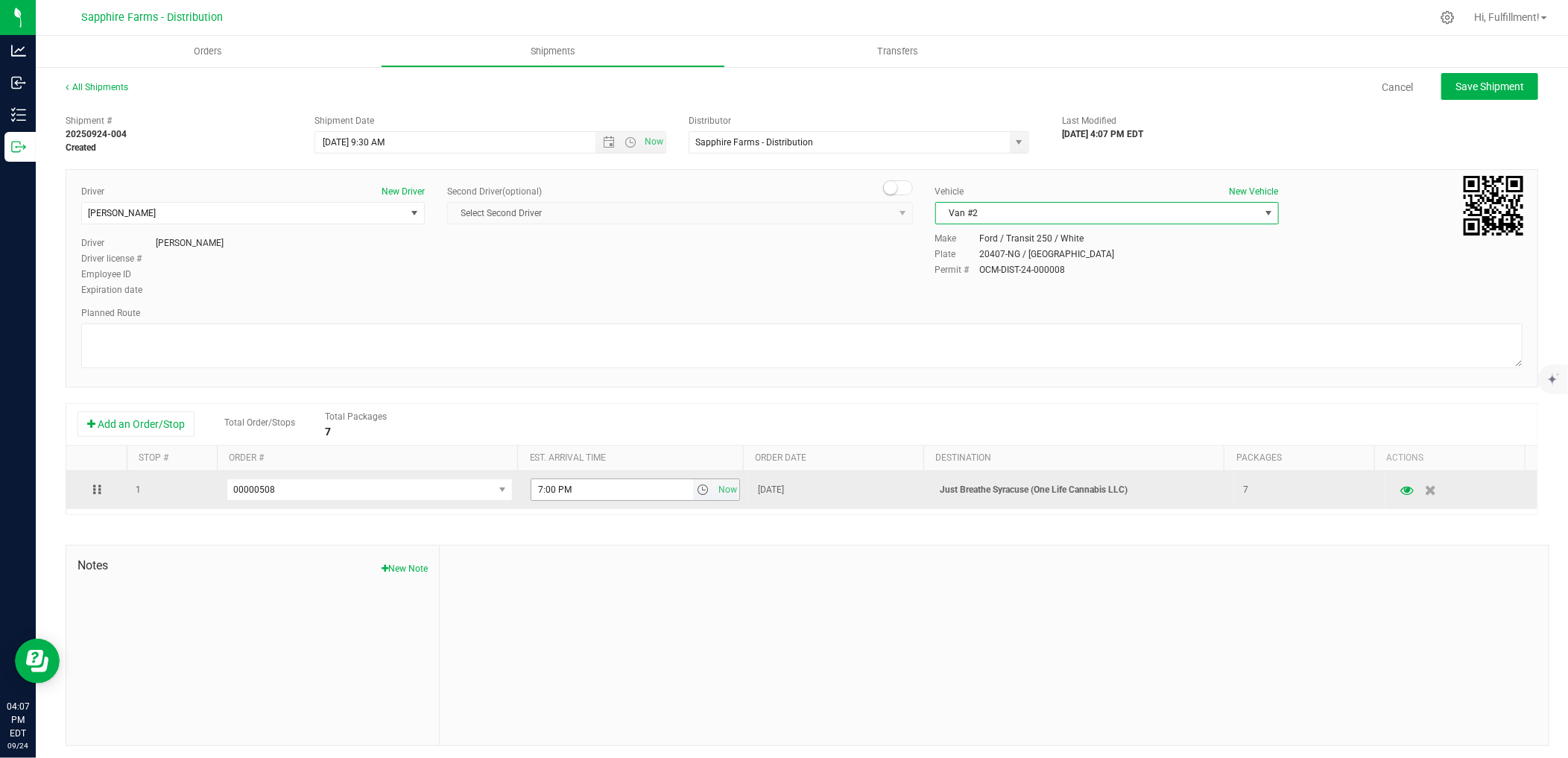
click at [698, 495] on span "select" at bounding box center [703, 490] width 12 height 12
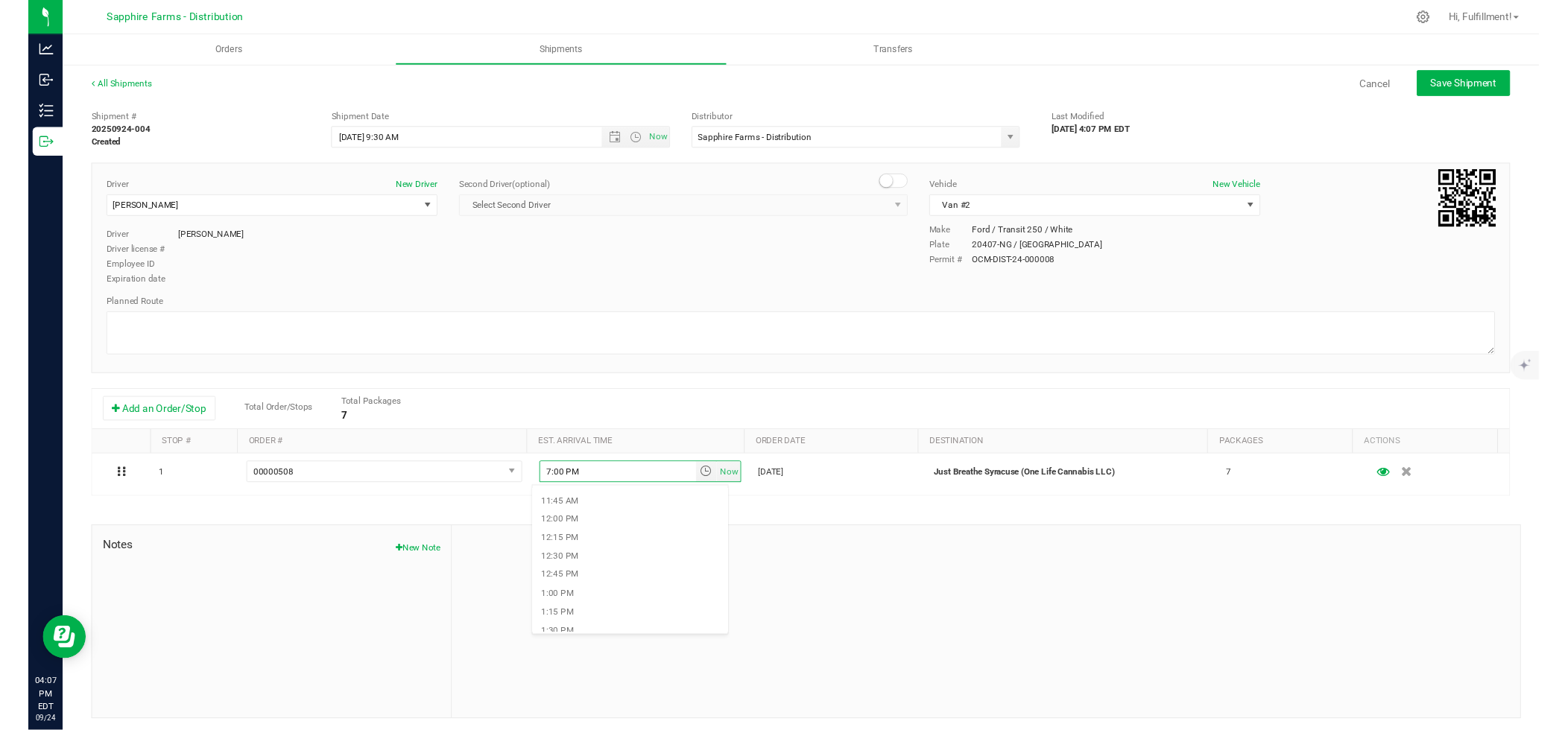
scroll to position [910, 0]
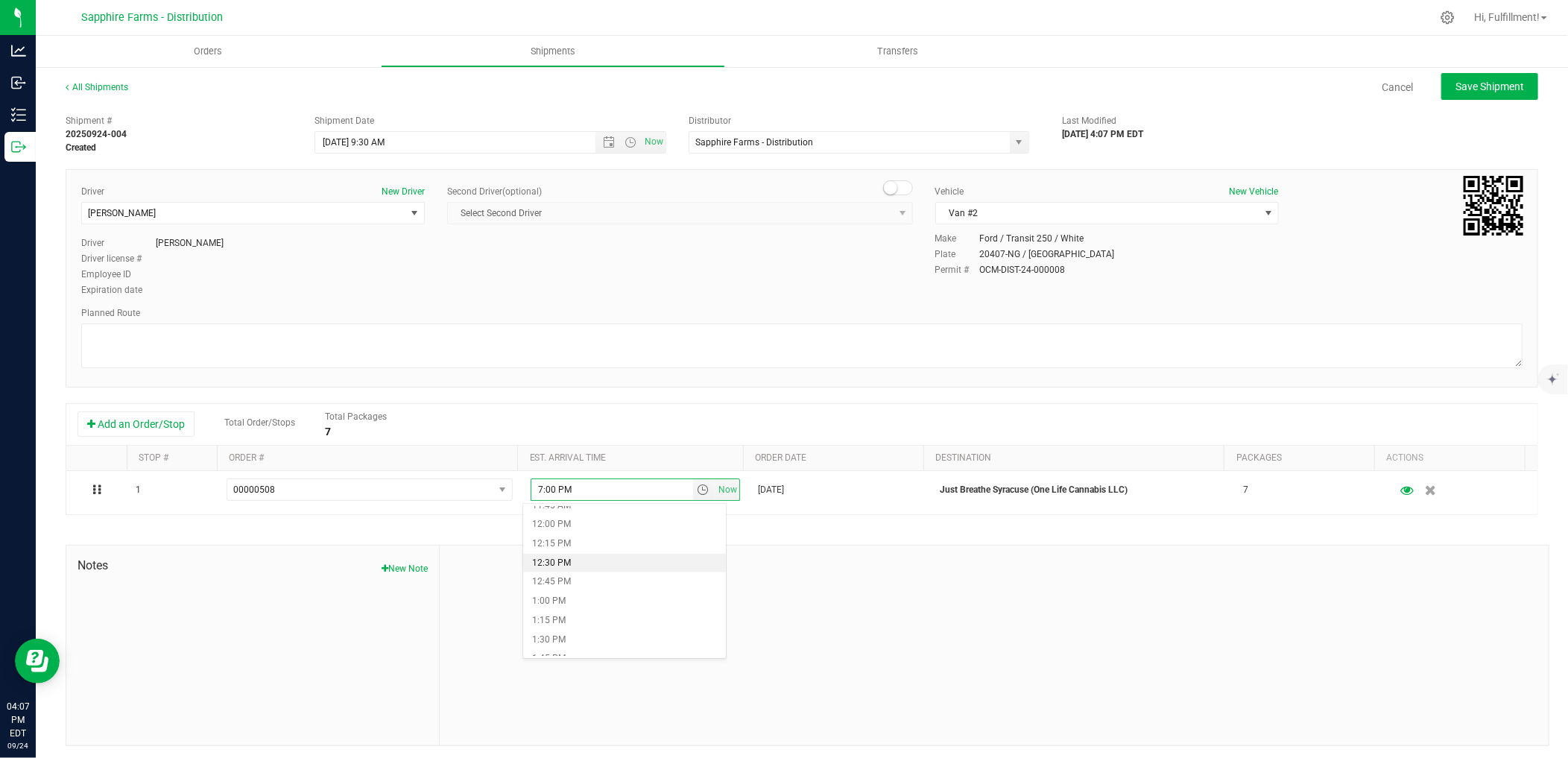
click at [631, 557] on li "12:30 PM" at bounding box center [624, 564] width 203 height 19
click at [1476, 89] on span "Save Shipment" at bounding box center [1489, 86] width 68 height 12
type input "[DATE] 1:30 PM"
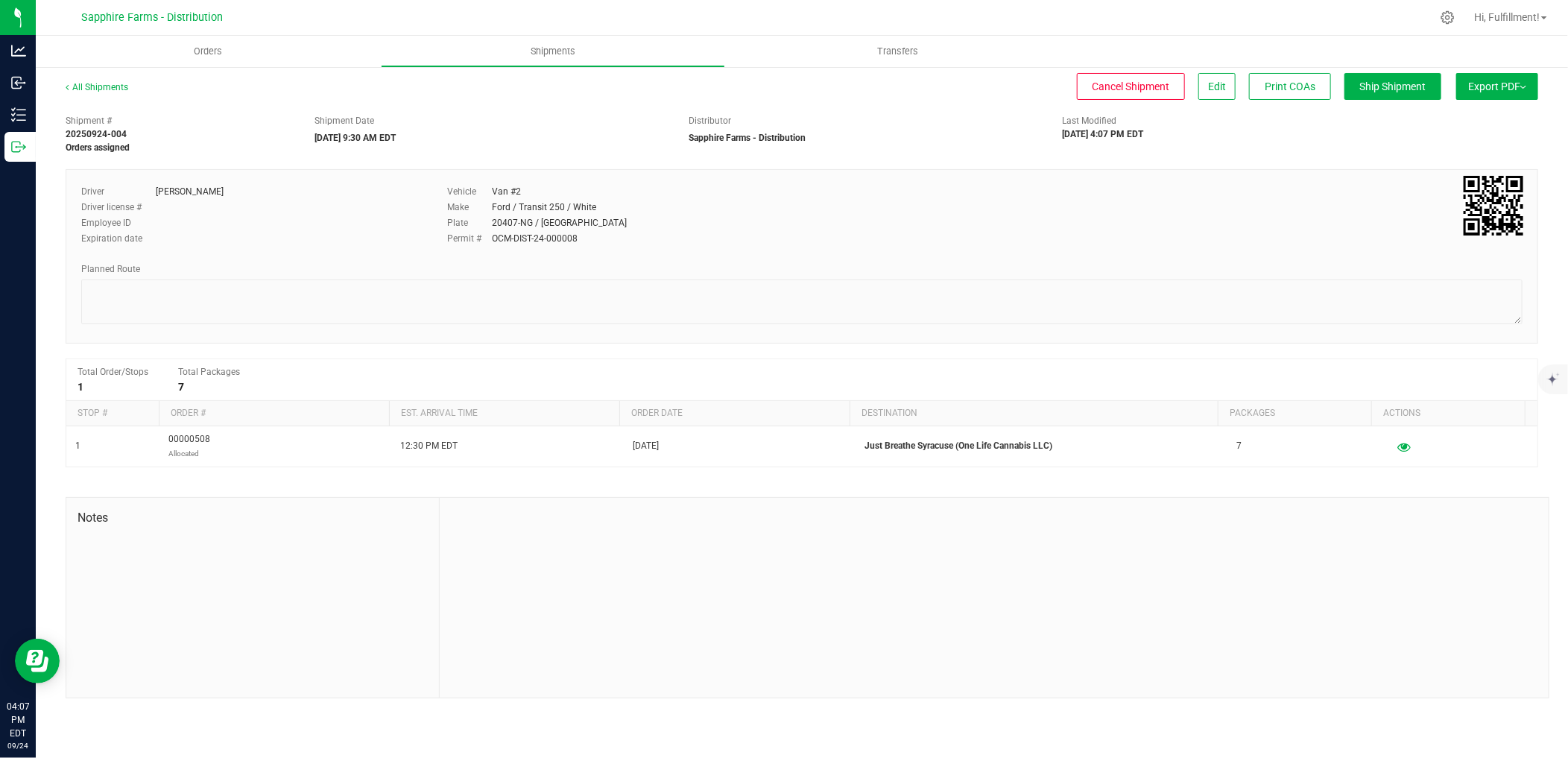
click at [1472, 89] on span "Export PDF" at bounding box center [1497, 86] width 58 height 12
click at [1448, 116] on span "Manifest by Package ID" at bounding box center [1475, 119] width 95 height 11
click at [1474, 84] on span "Export PDF" at bounding box center [1497, 86] width 58 height 12
click at [1456, 113] on li "Manifest by Package ID" at bounding box center [1492, 119] width 150 height 23
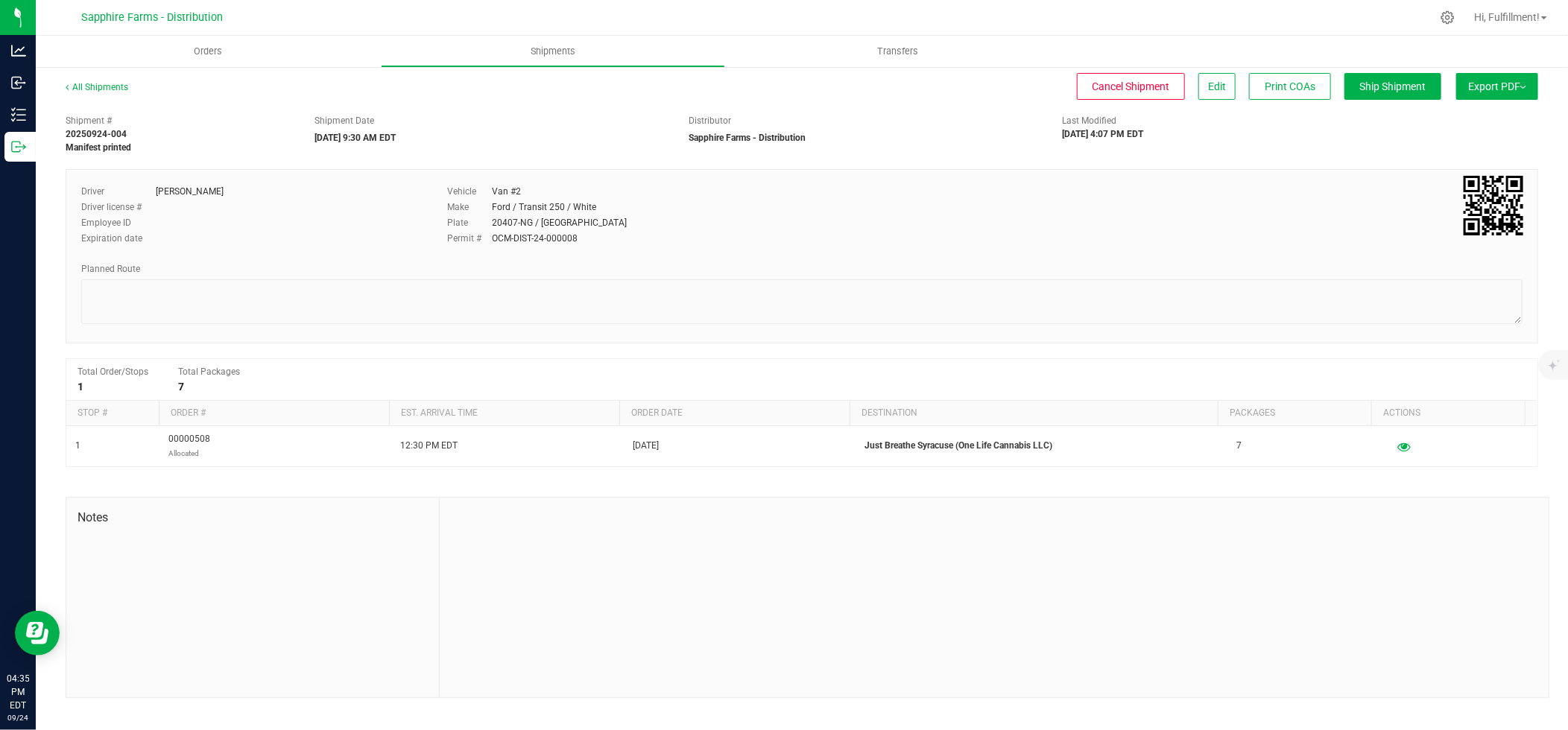
click at [1514, 87] on span "Export PDF" at bounding box center [1497, 86] width 58 height 12
click at [1513, 114] on span "Manifest by Package ID" at bounding box center [1475, 119] width 95 height 11
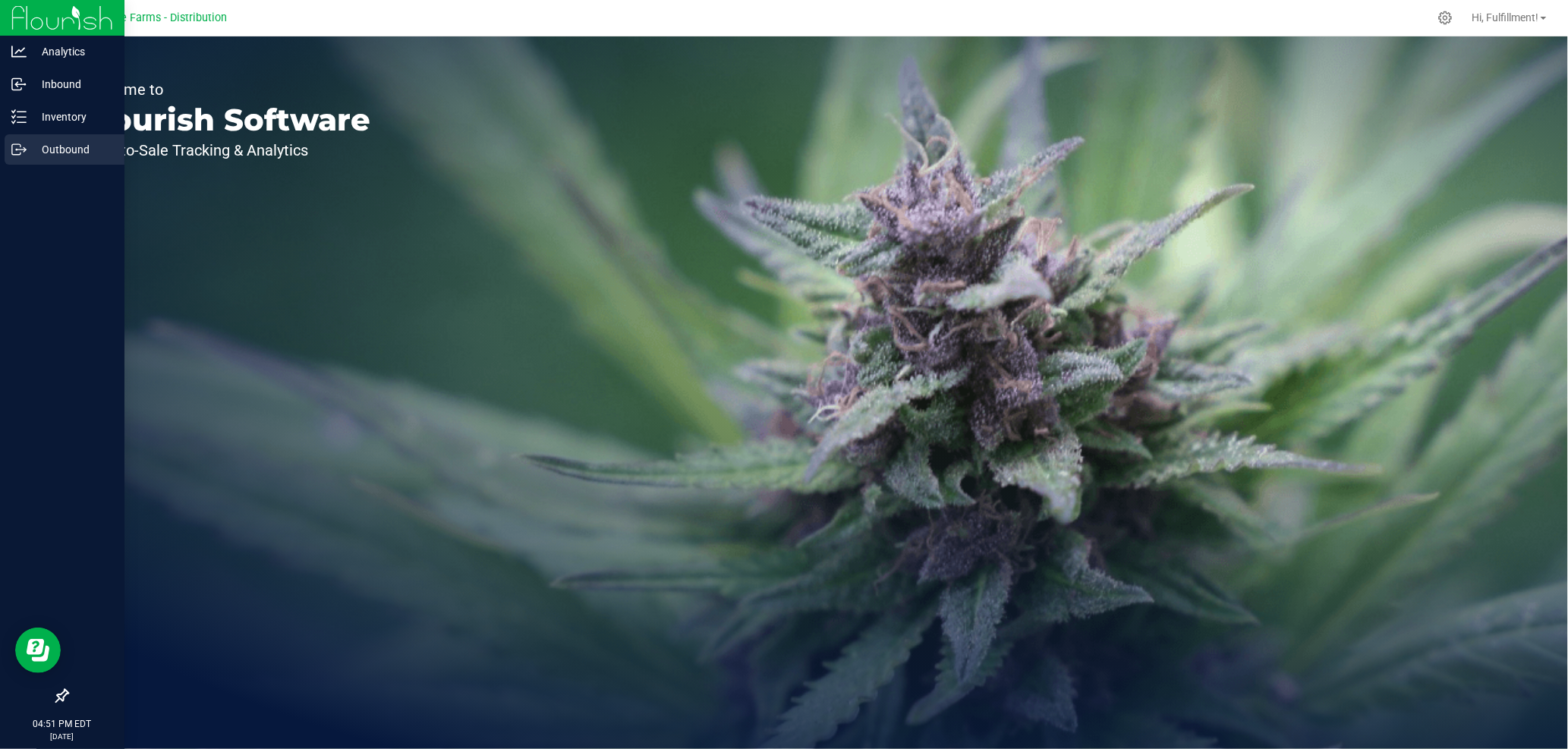
click at [60, 143] on p "Outbound" at bounding box center [72, 150] width 91 height 18
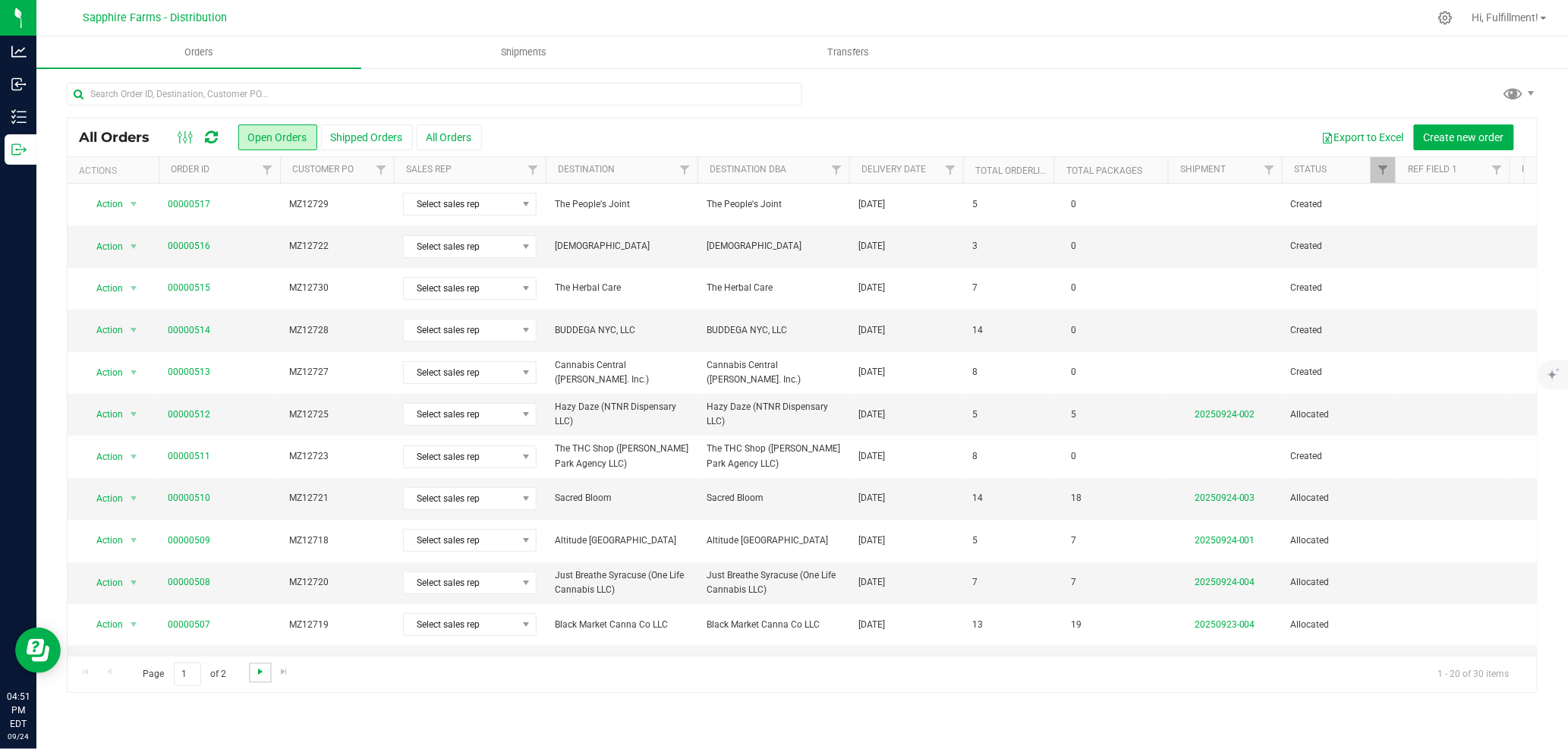
click at [260, 503] on span "Go to the next page" at bounding box center [260, 671] width 12 height 12
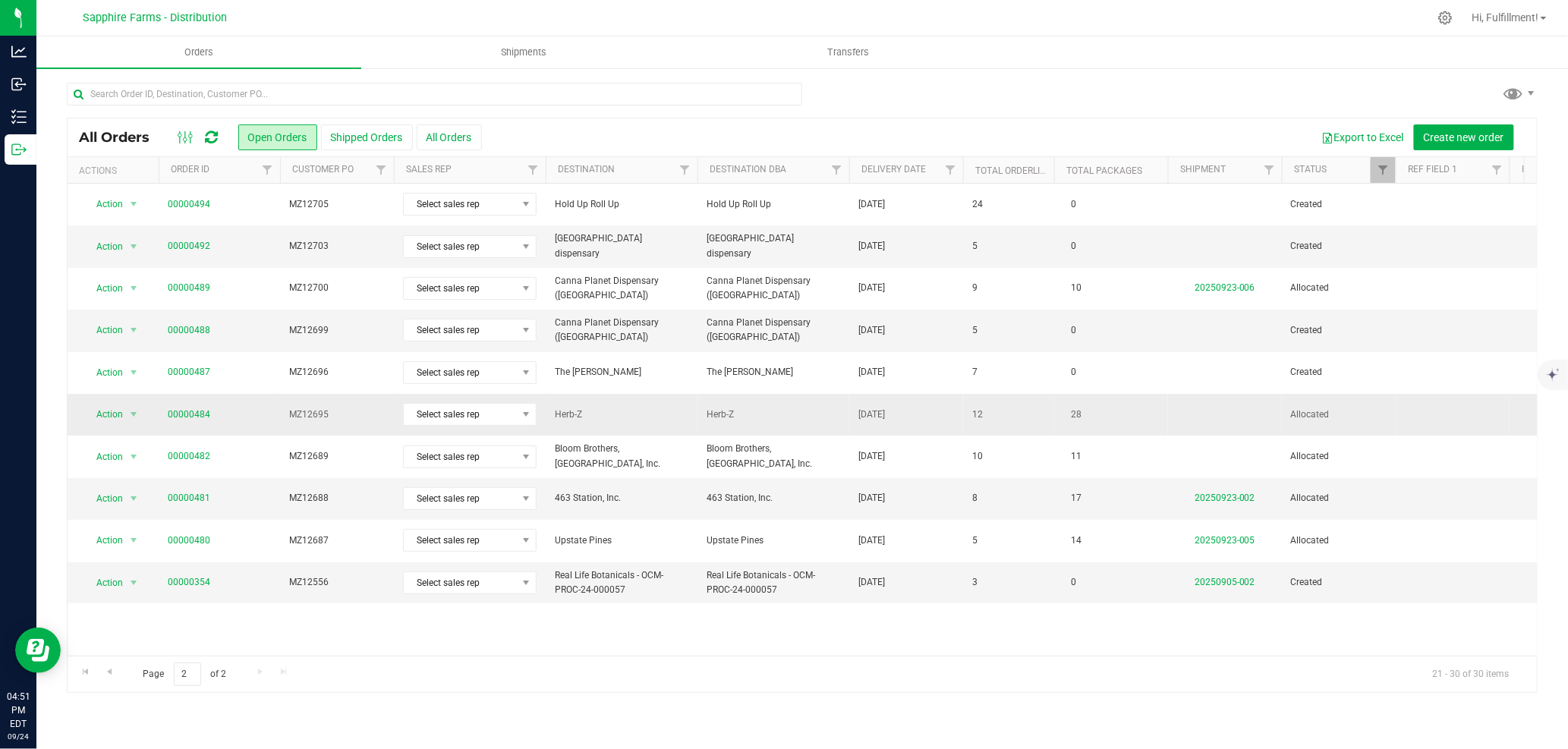
click at [365, 419] on span "MZ12695" at bounding box center [337, 414] width 96 height 14
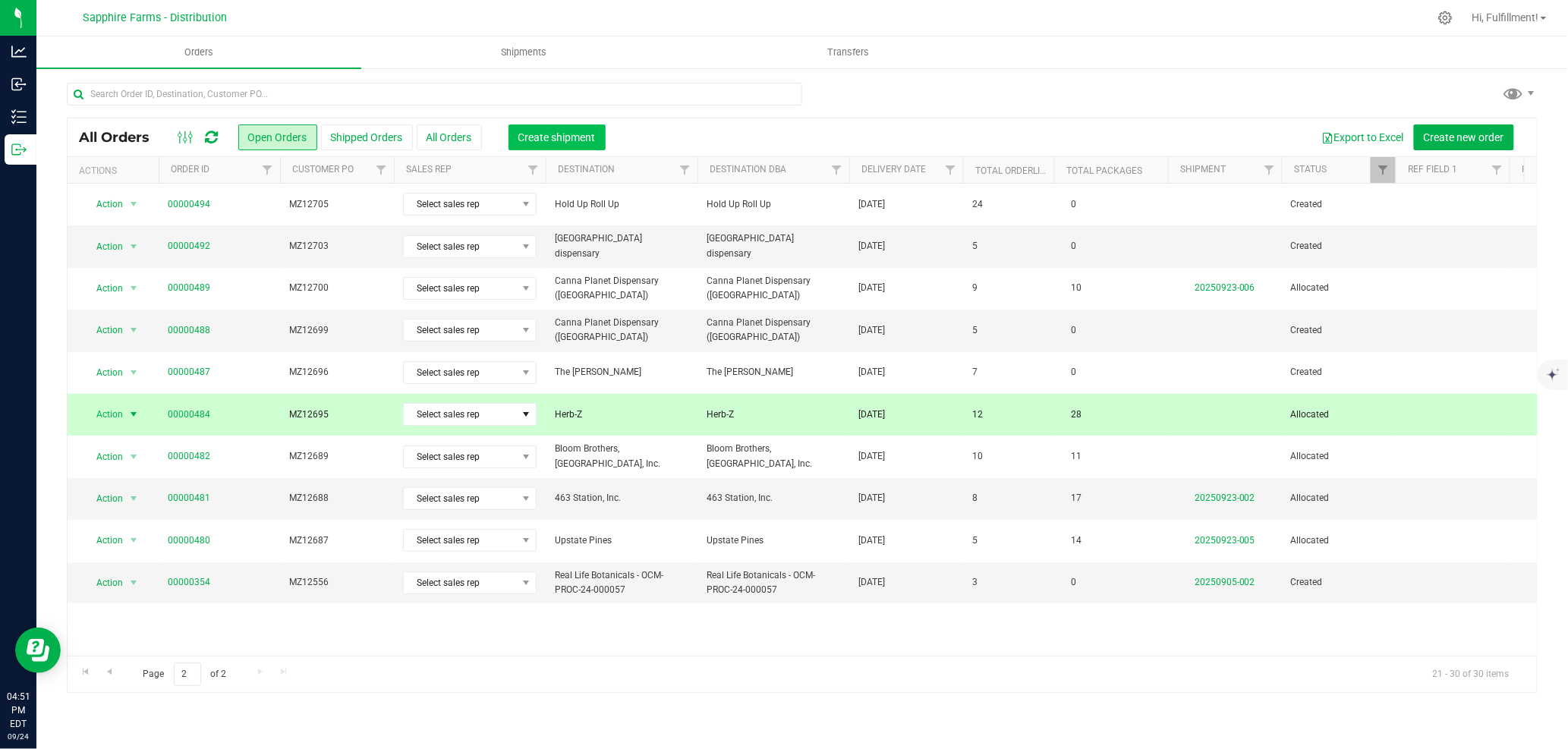
click at [588, 132] on span "Create shipment" at bounding box center [557, 137] width 78 height 12
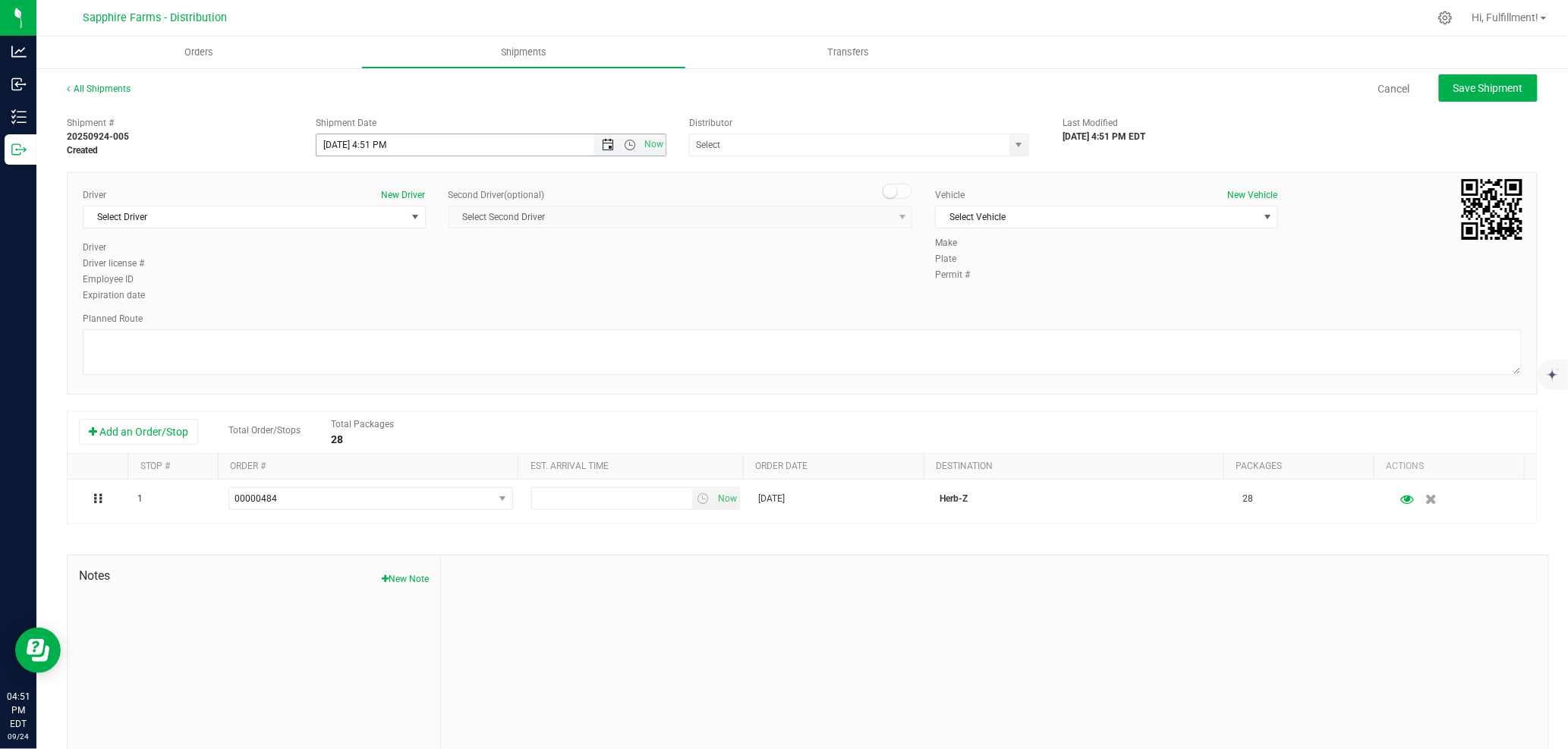
click at [605, 146] on span "Open the date view" at bounding box center [608, 145] width 12 height 12
click at [418, 298] on link "25" at bounding box center [416, 299] width 22 height 23
click at [626, 146] on span "Open the time view" at bounding box center [629, 145] width 12 height 12
click at [389, 201] on li "9:30 AM" at bounding box center [486, 203] width 345 height 20
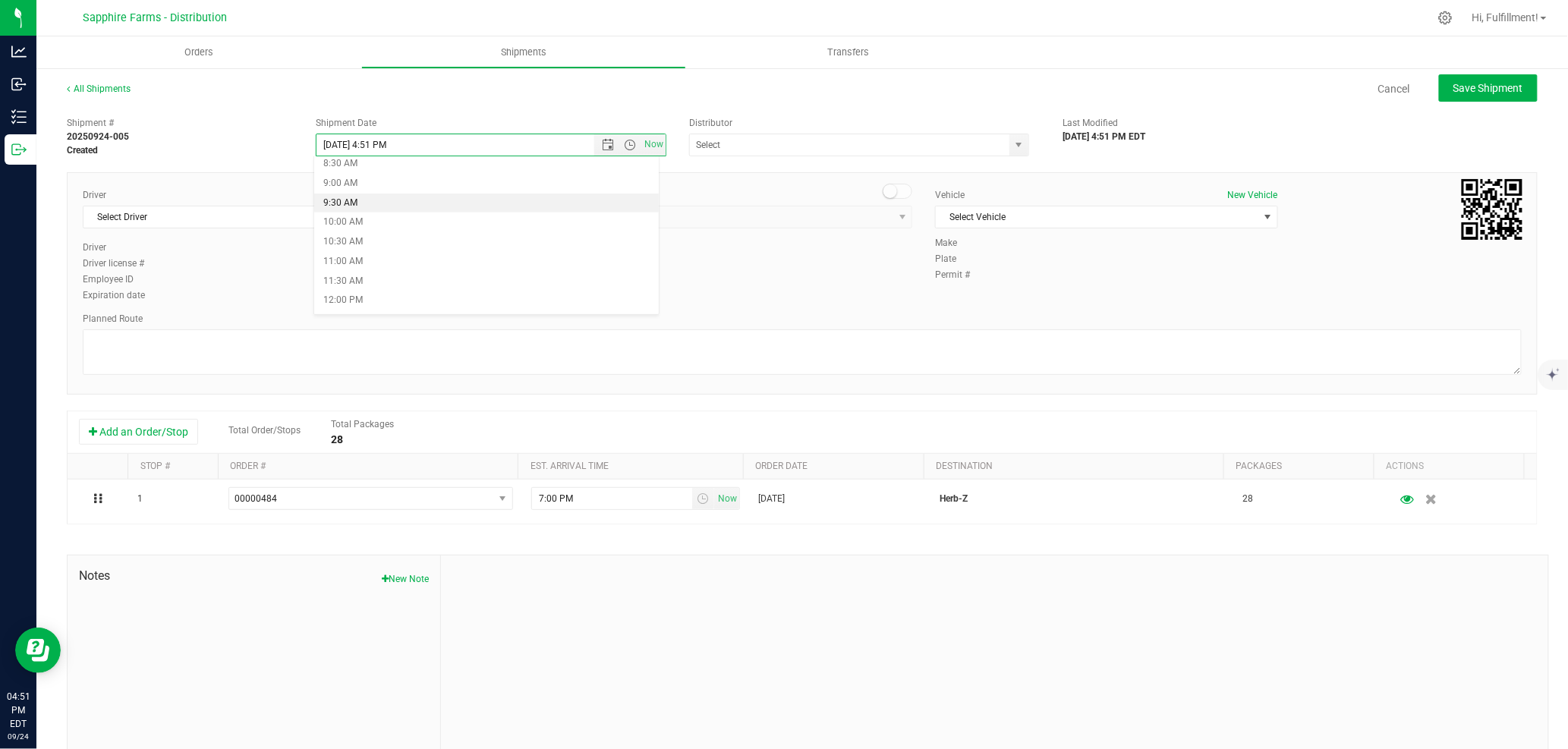
type input "[DATE] 9:30 AM"
click at [1010, 146] on span "select" at bounding box center [1019, 145] width 19 height 21
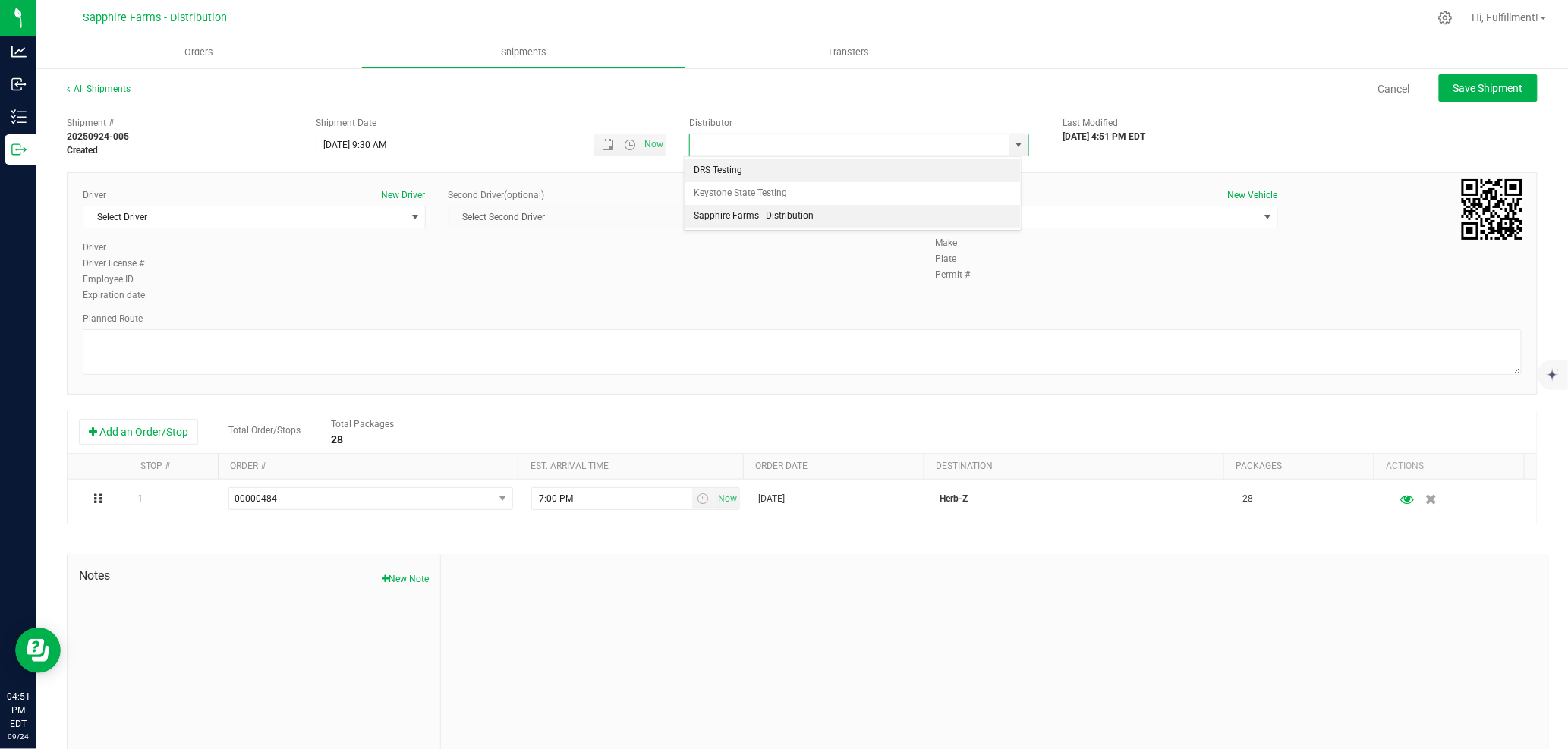
click at [862, 212] on li "Sapphire Farms - Distribution" at bounding box center [853, 217] width 336 height 23
type input "Sapphire Farms - Distribution"
click at [400, 217] on span "Select Driver" at bounding box center [245, 217] width 323 height 21
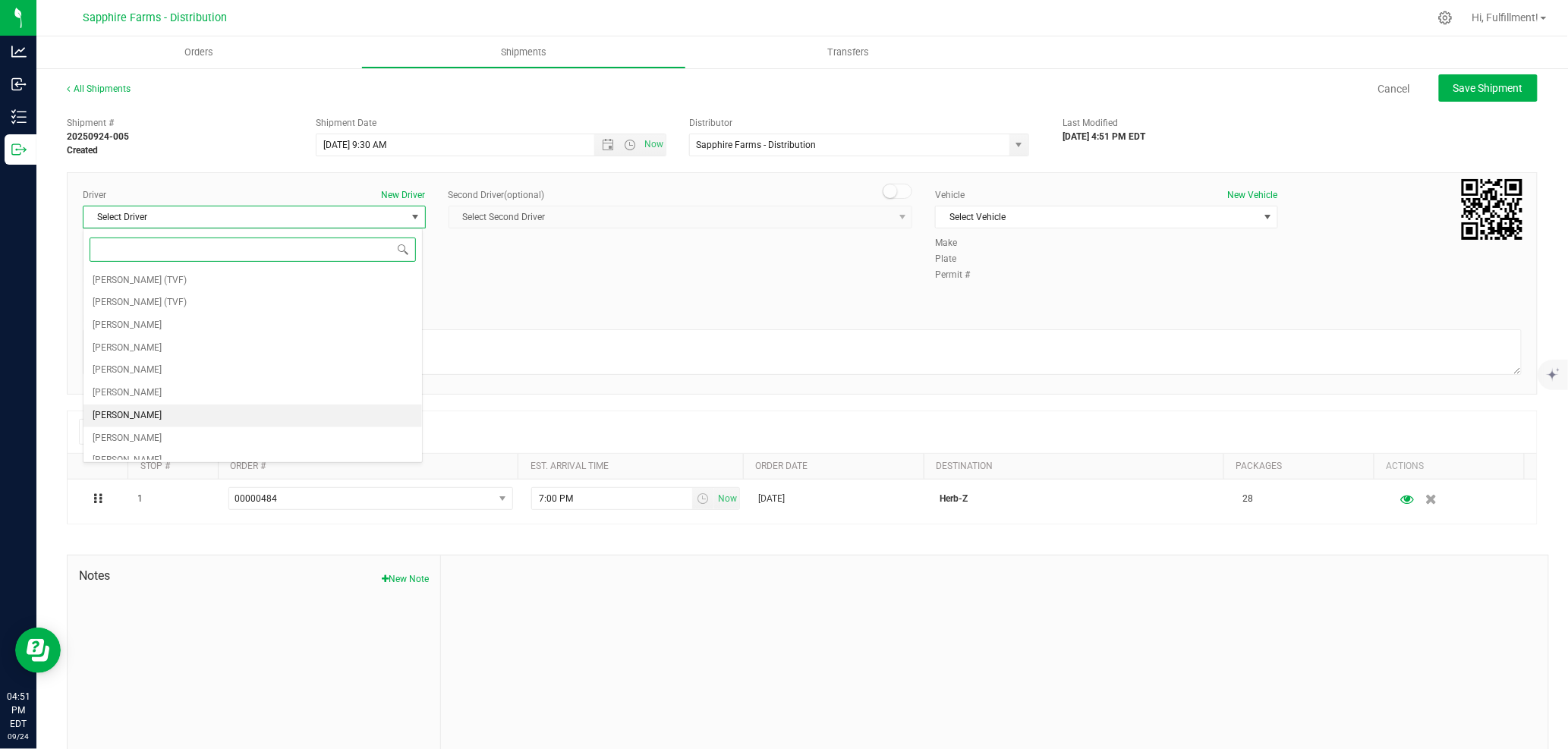
scroll to position [81, 0]
click at [195, 380] on li "[PERSON_NAME]" at bounding box center [252, 380] width 337 height 23
click at [1064, 217] on span "Select Vehicle" at bounding box center [1097, 217] width 323 height 21
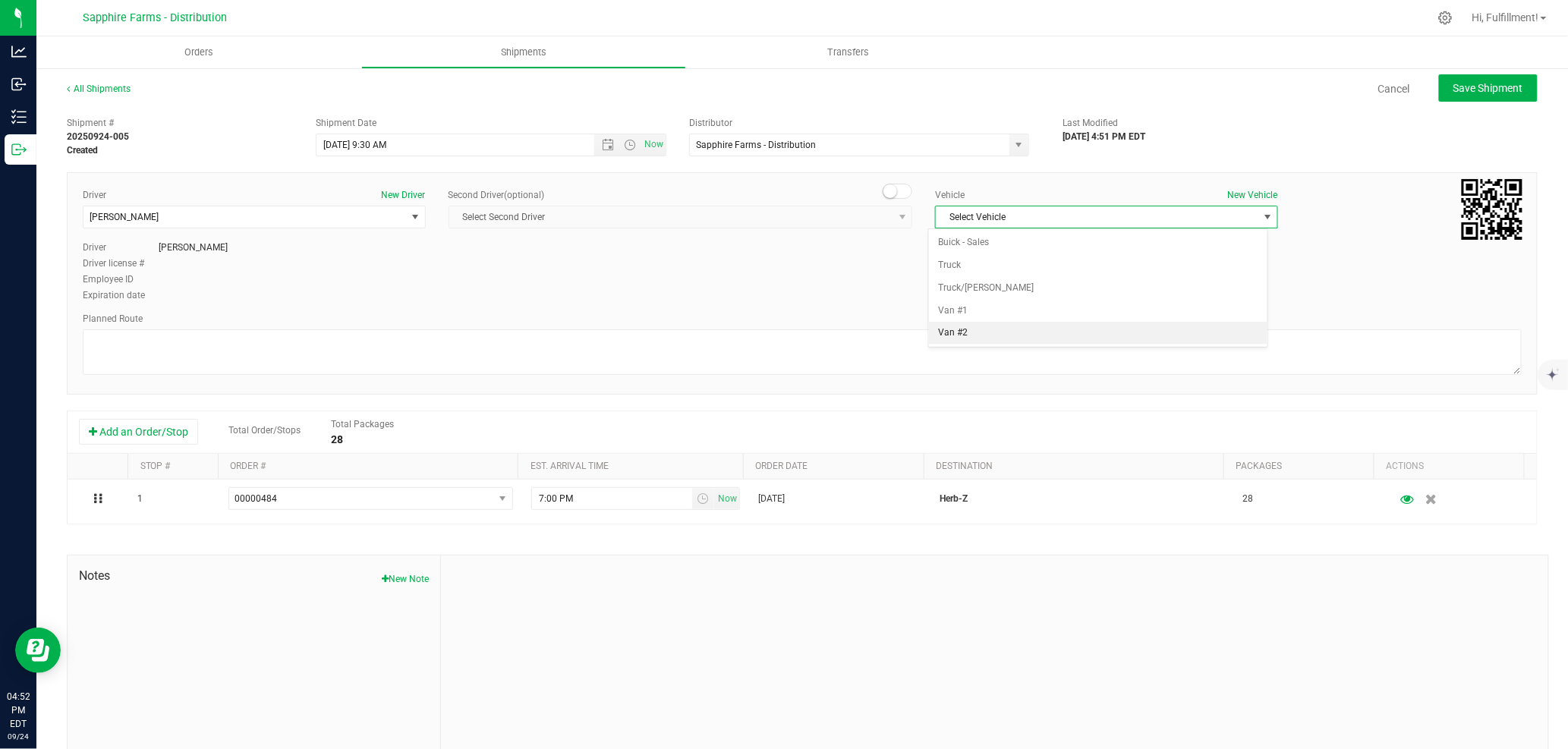
click at [1008, 336] on li "Van #2" at bounding box center [1097, 333] width 337 height 23
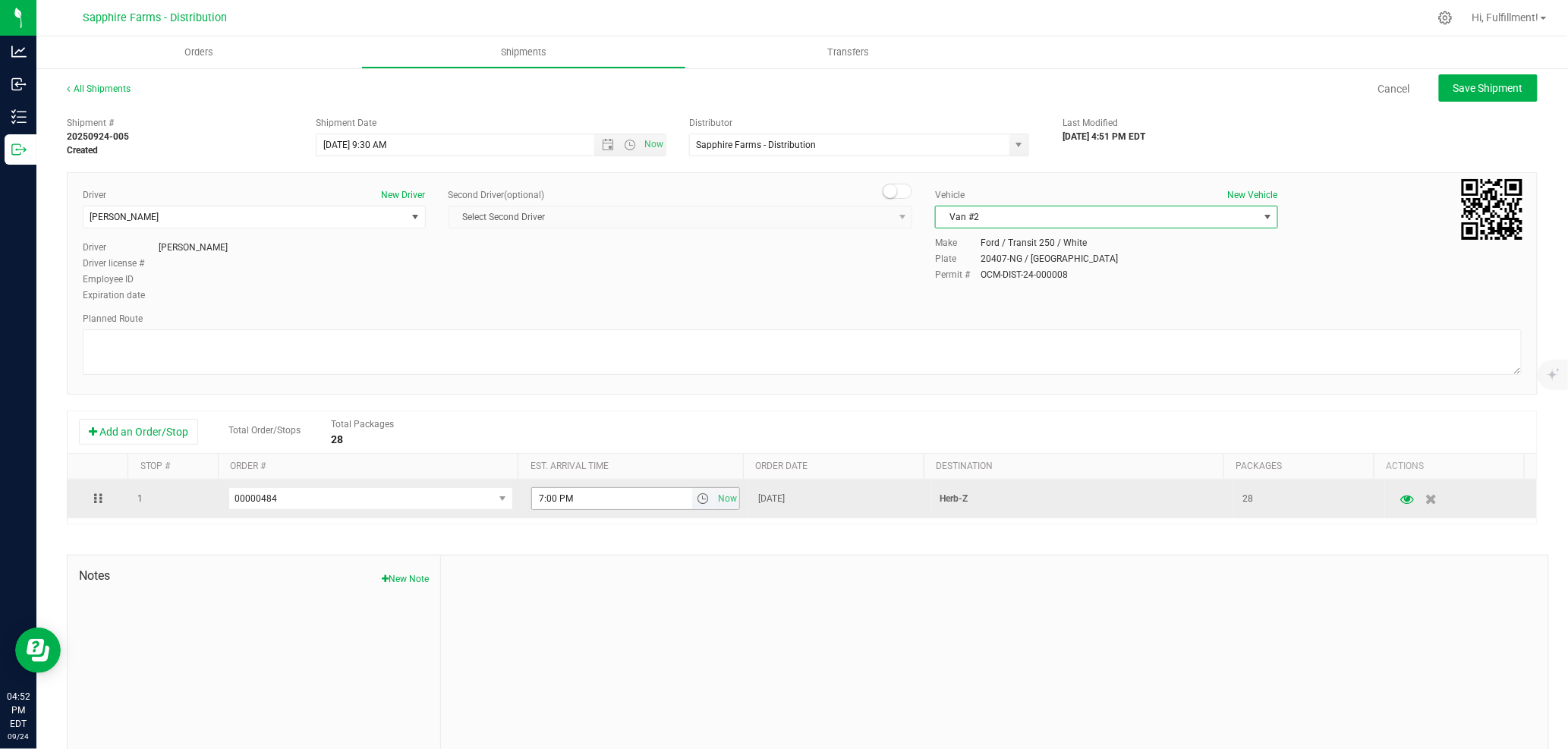
click at [696, 503] on span "select" at bounding box center [702, 499] width 12 height 12
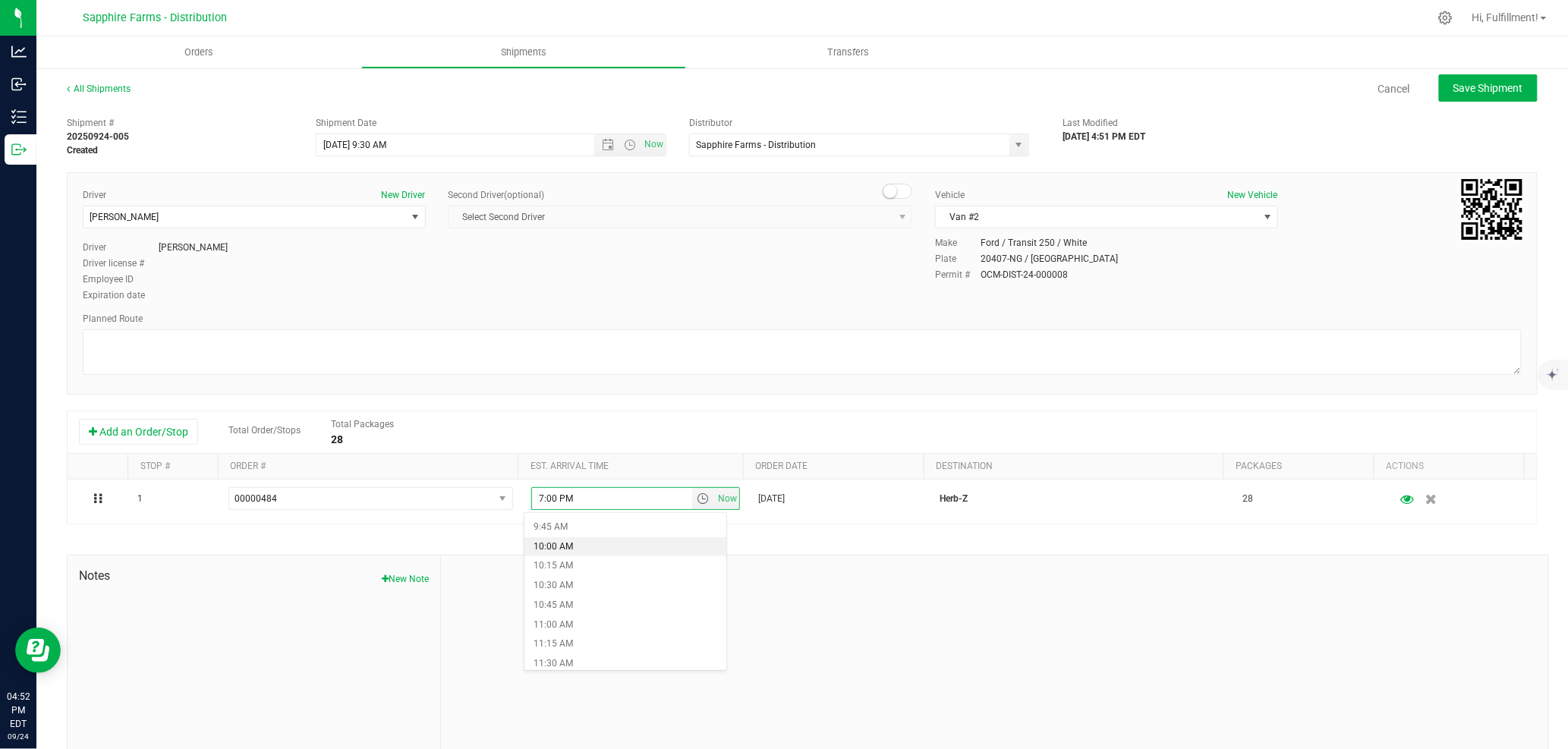
scroll to position [927, 0]
click at [595, 503] on li "1:15 PM" at bounding box center [625, 632] width 202 height 20
click at [1064, 88] on span "Save Shipment" at bounding box center [1488, 88] width 69 height 12
type input "[DATE] 1:30 PM"
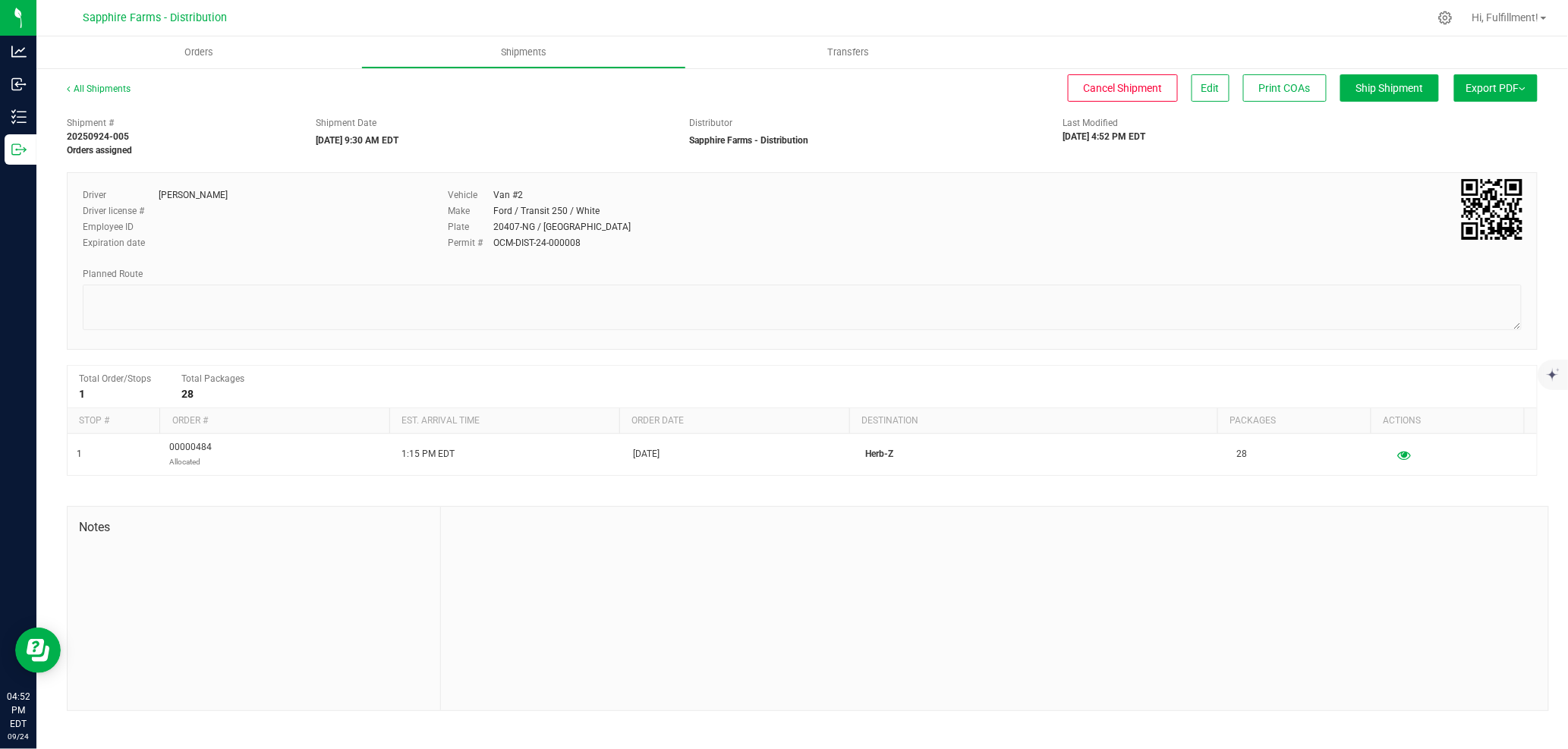
click at [1064, 83] on span "Export PDF" at bounding box center [1496, 88] width 60 height 12
click at [1064, 112] on li "Manifest by Package ID" at bounding box center [1491, 122] width 153 height 23
click at [203, 50] on span "Orders" at bounding box center [208, 52] width 69 height 14
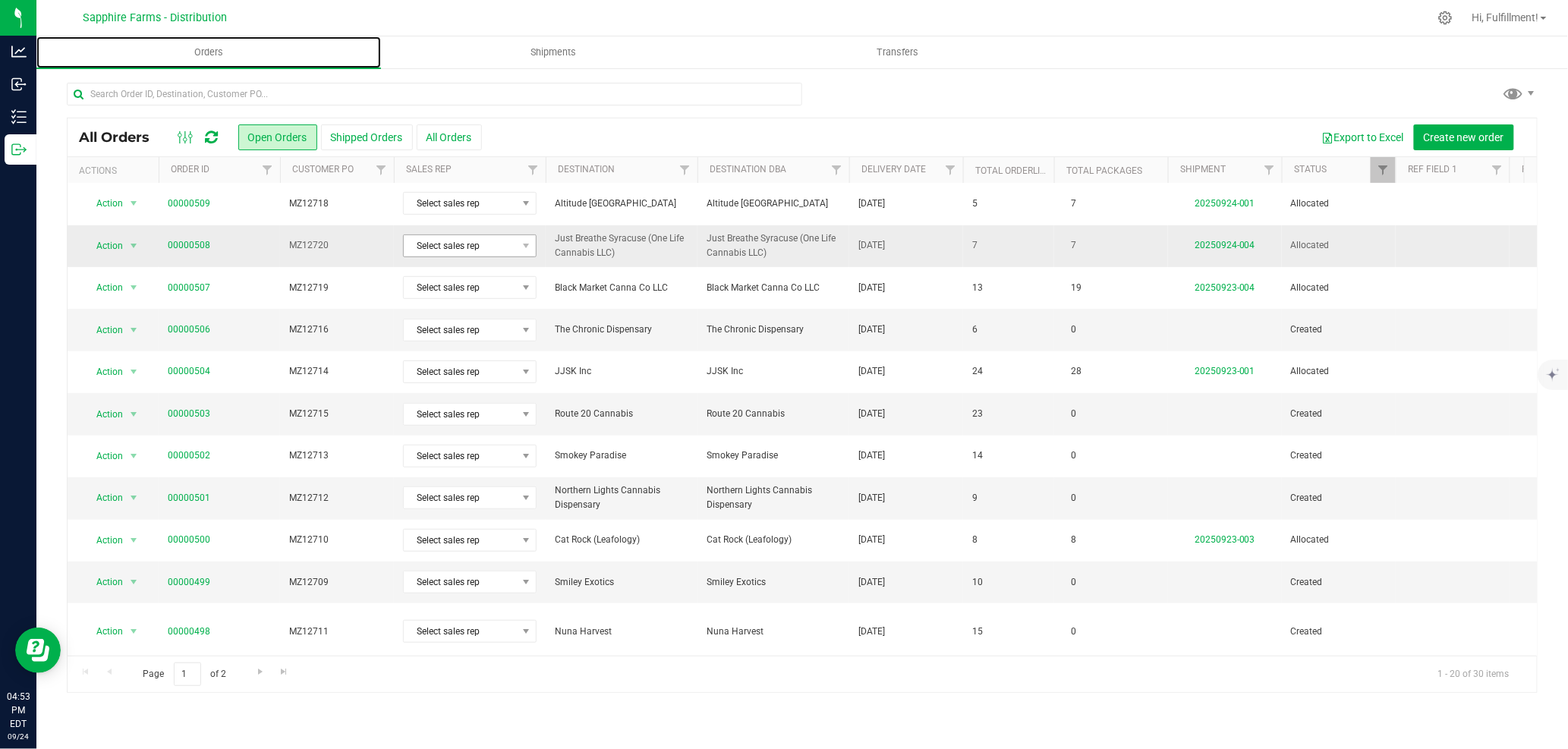
scroll to position [382, 0]
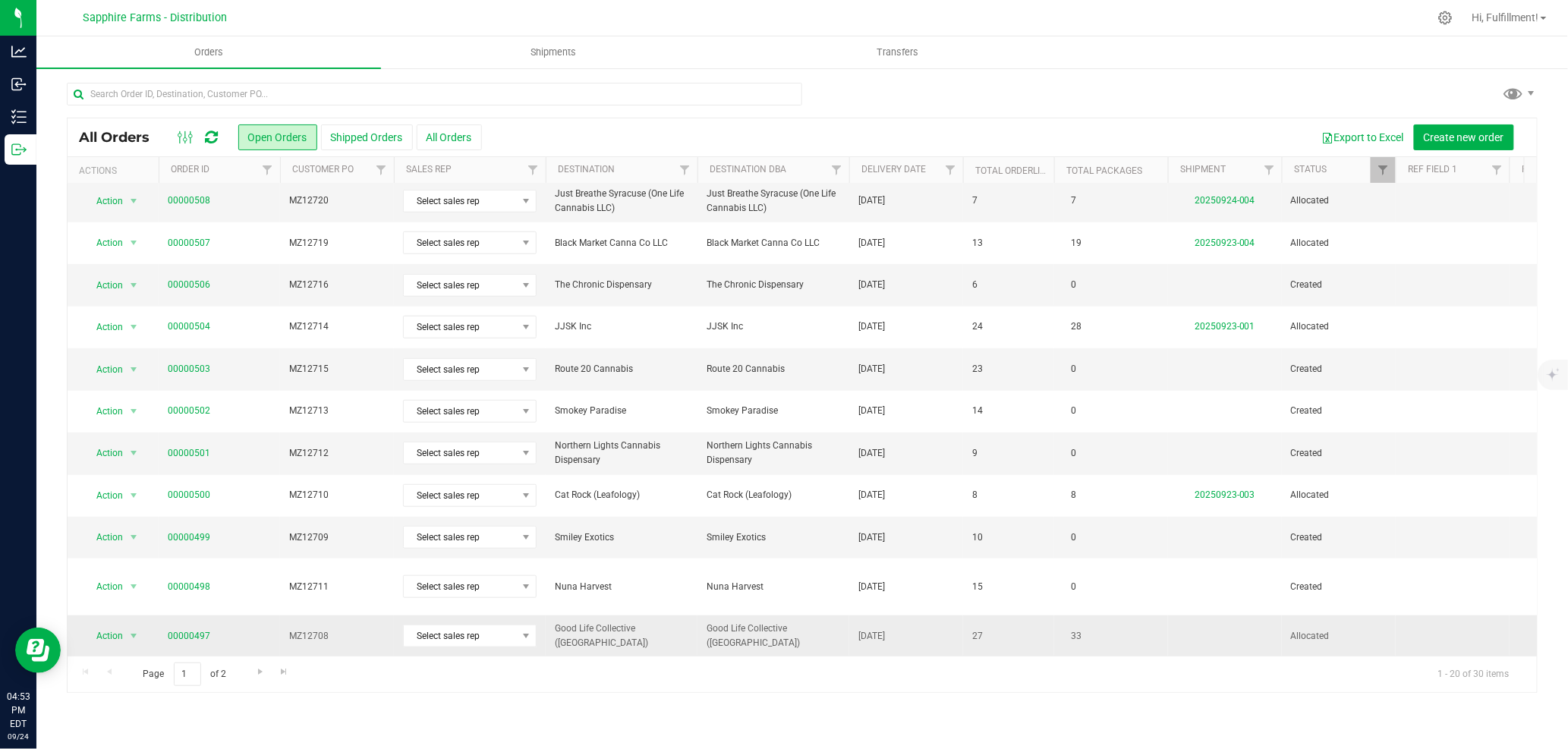
click at [359, 503] on span "MZ12708" at bounding box center [337, 636] width 96 height 14
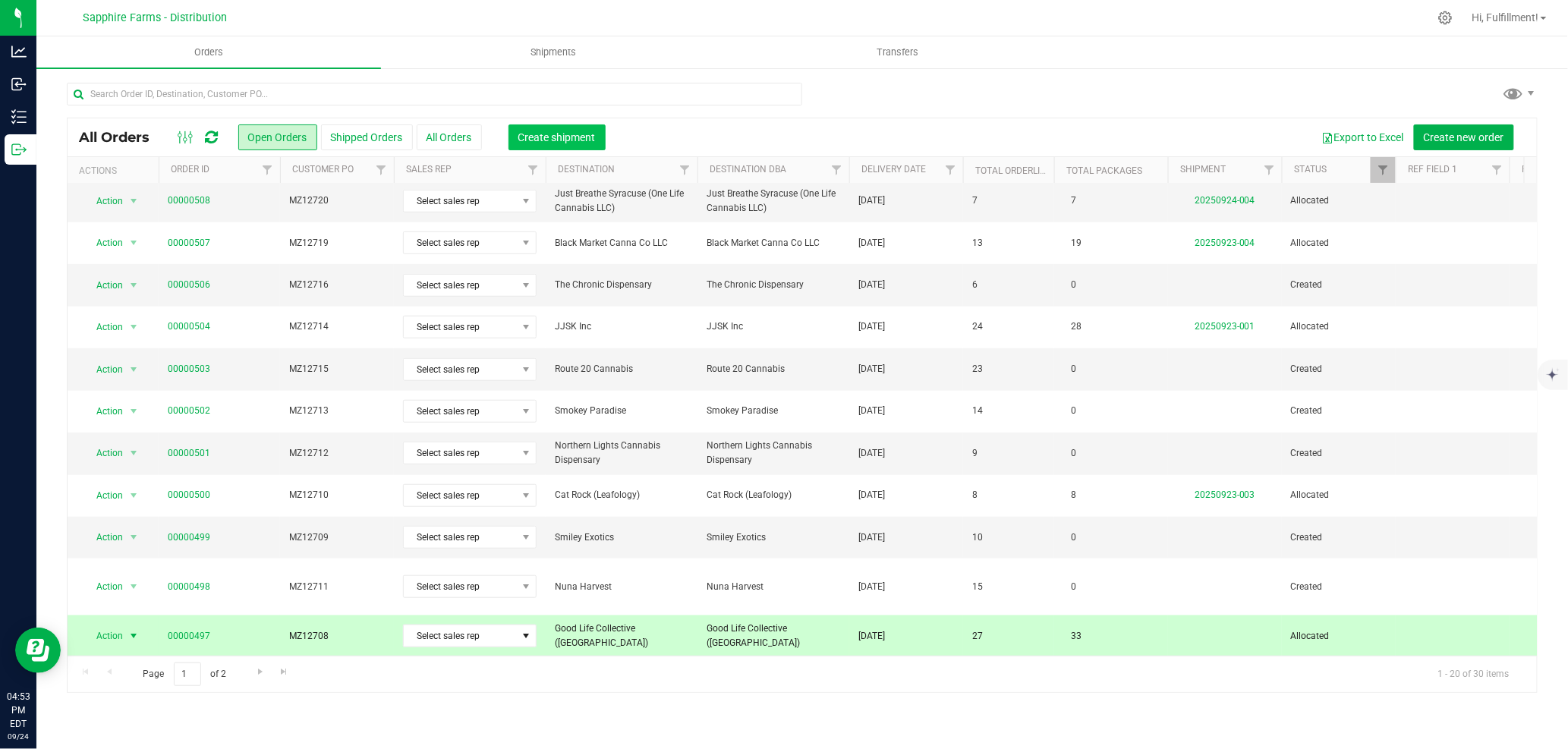
click at [562, 134] on span "Create shipment" at bounding box center [557, 137] width 78 height 12
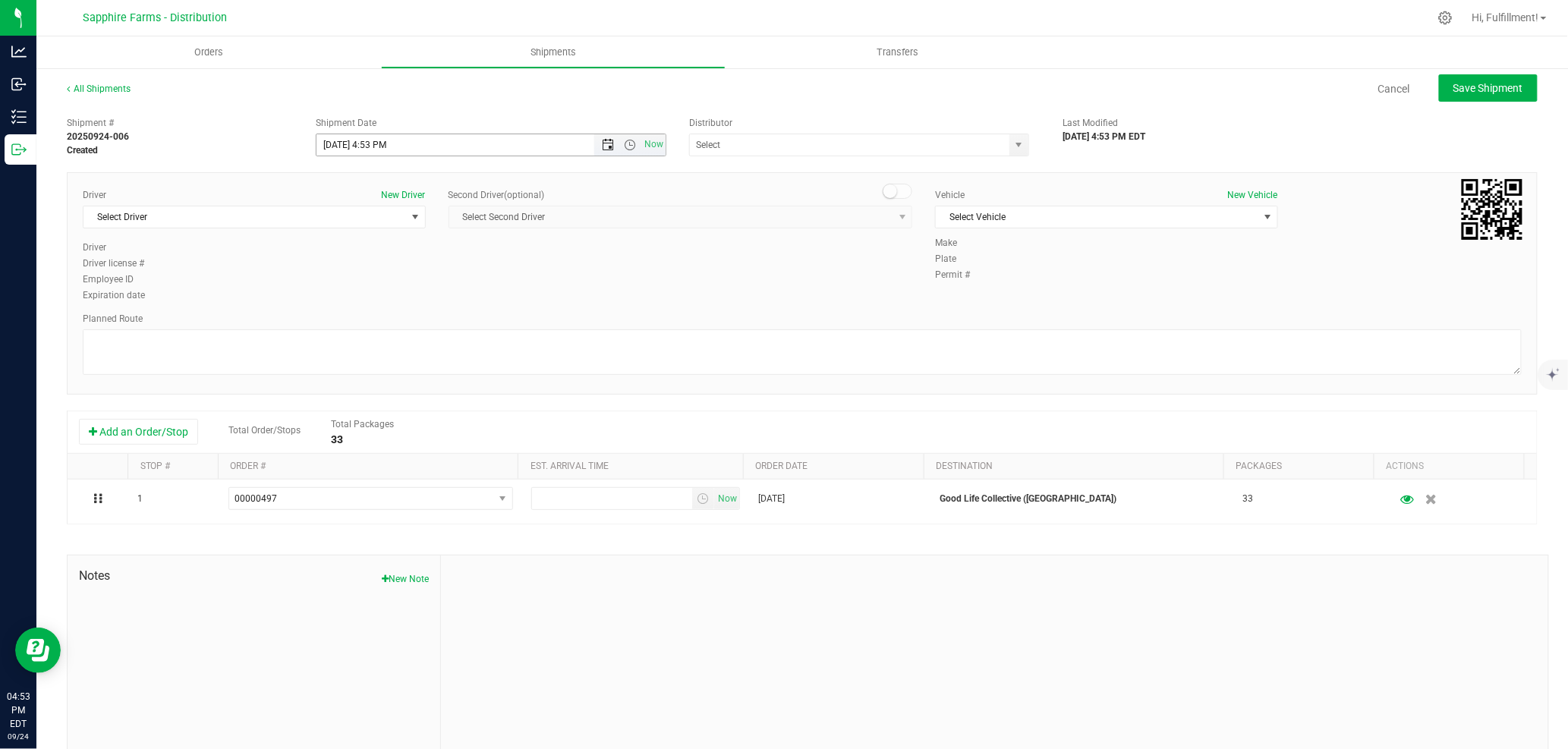
click at [602, 144] on span "Open the date view" at bounding box center [608, 145] width 12 height 12
drag, startPoint x: 418, startPoint y: 298, endPoint x: 428, endPoint y: 285, distance: 16.4
click at [419, 298] on link "25" at bounding box center [416, 299] width 22 height 23
click at [624, 146] on span "Open the time view" at bounding box center [629, 145] width 12 height 12
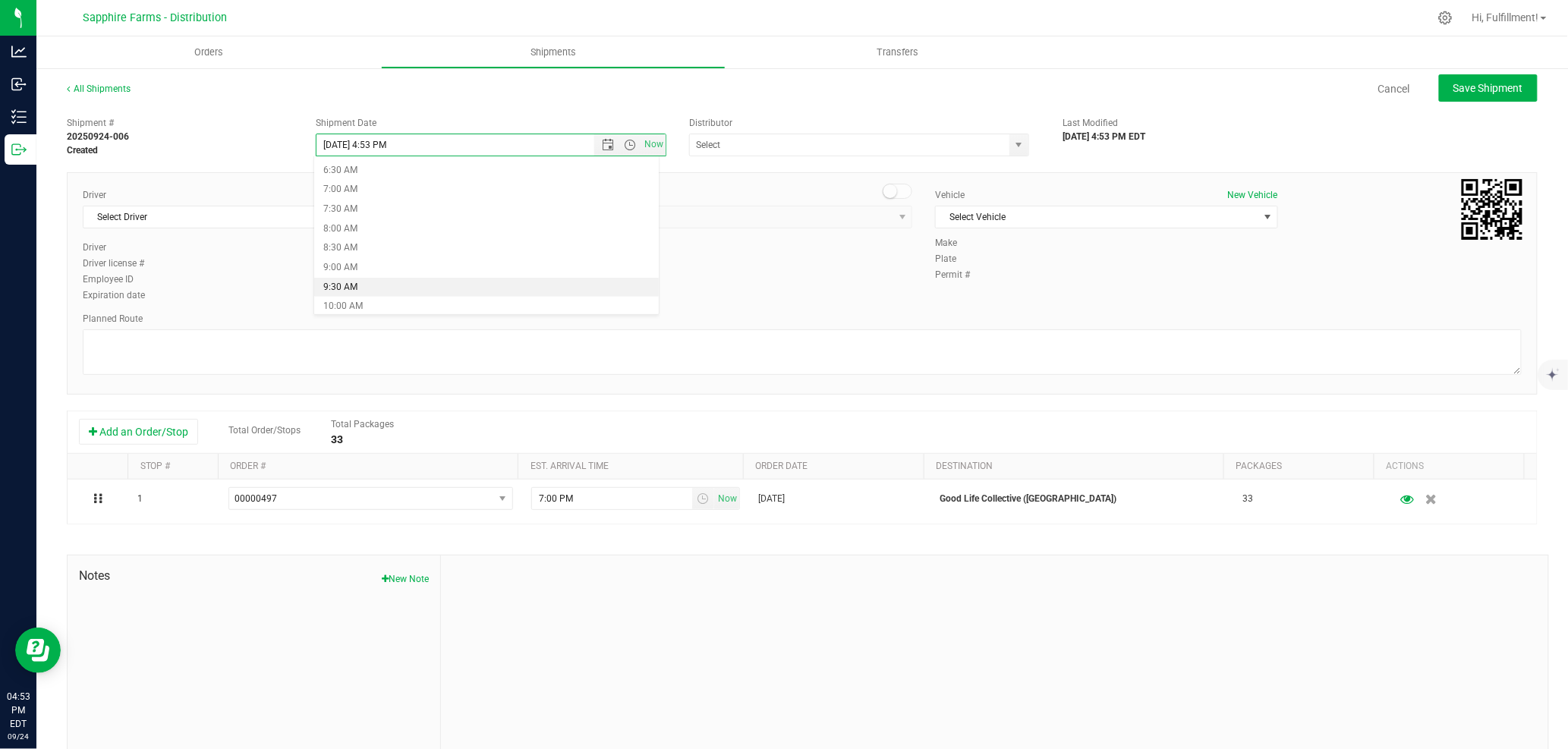
click at [411, 286] on li "9:30 AM" at bounding box center [486, 288] width 345 height 20
type input "[DATE] 9:30 AM"
click at [1013, 141] on span "select" at bounding box center [1019, 145] width 12 height 12
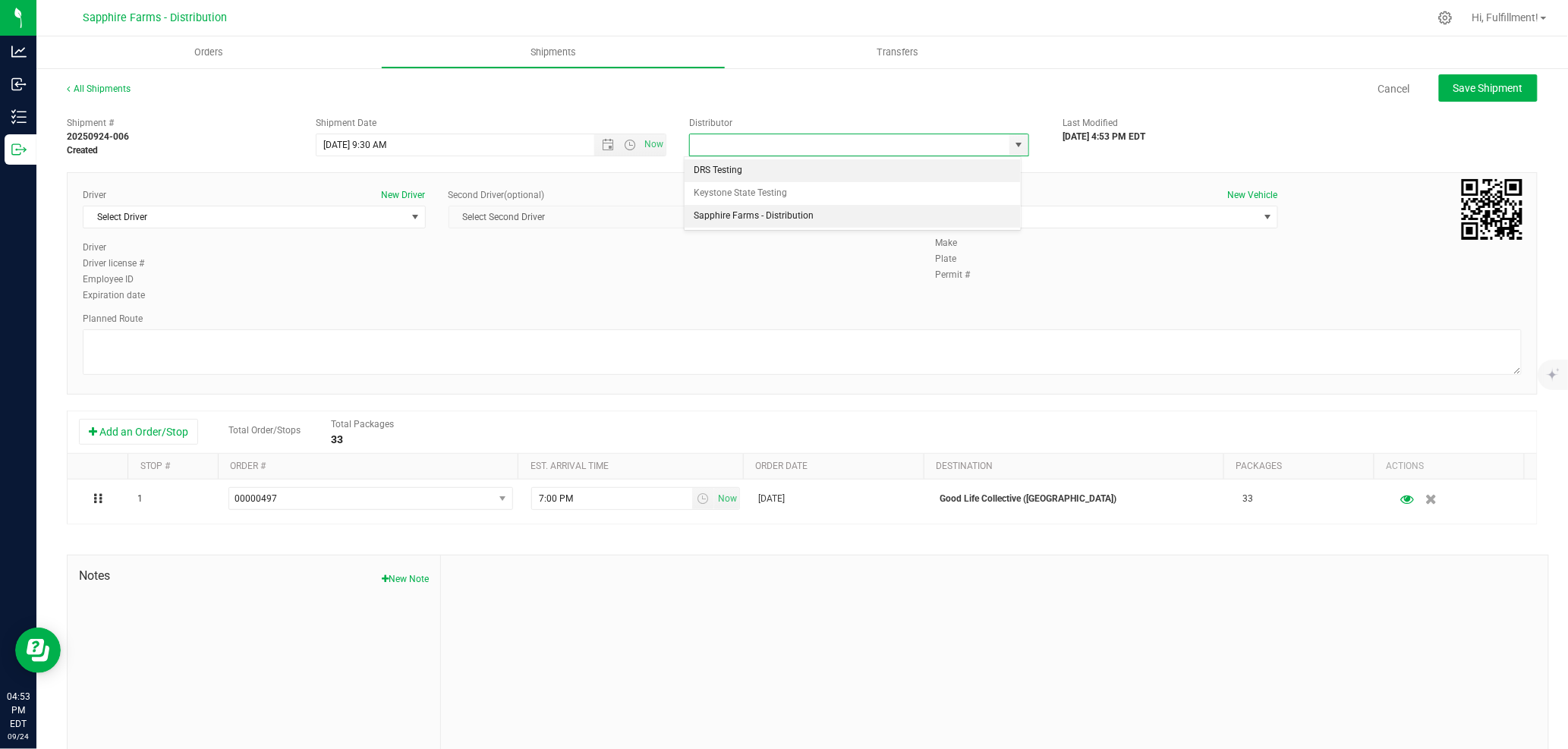
click at [809, 215] on li "Sapphire Farms - Distribution" at bounding box center [853, 217] width 336 height 23
type input "Sapphire Farms - Distribution"
click at [410, 218] on span "select" at bounding box center [415, 217] width 12 height 12
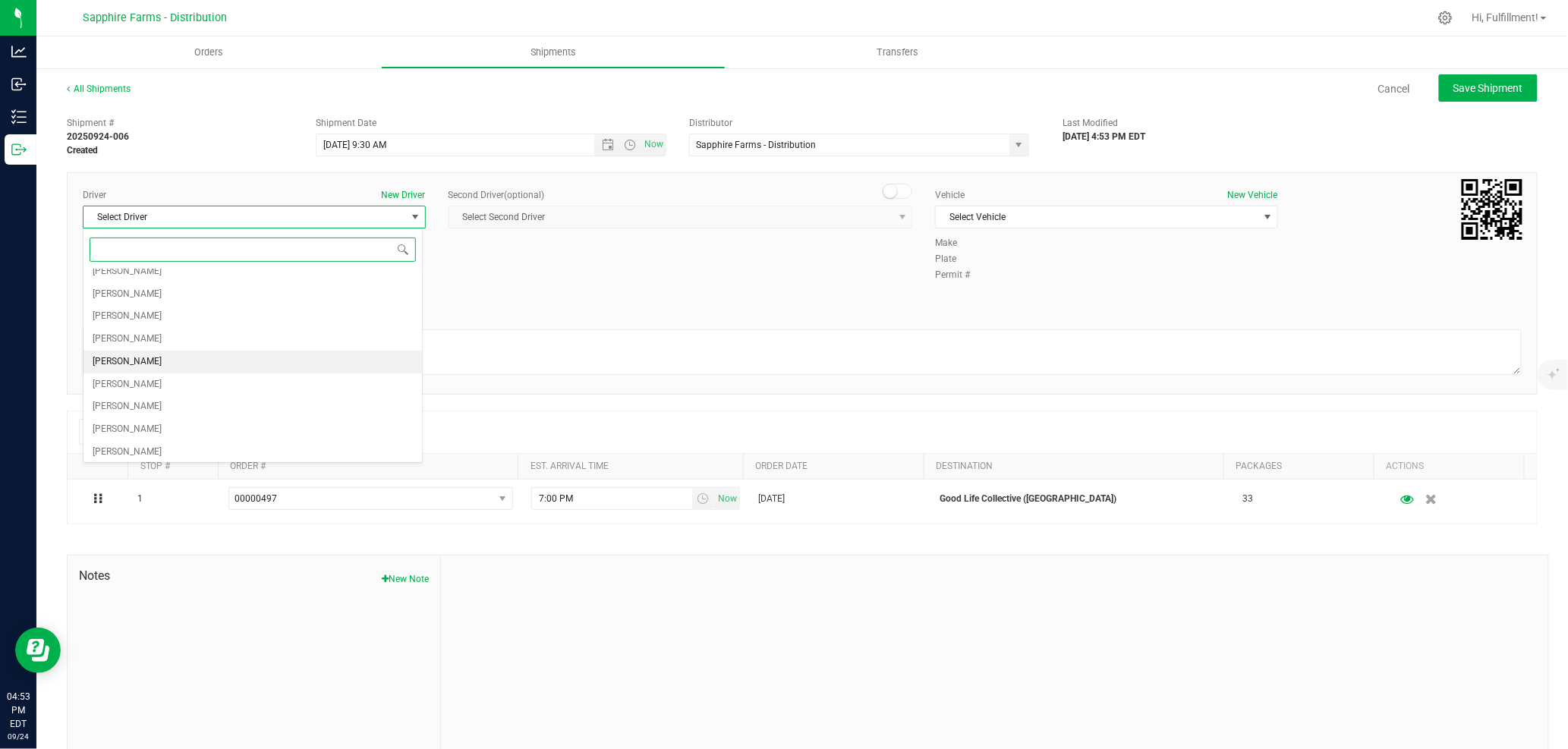
scroll to position [81, 0]
click at [272, 385] on li "[PERSON_NAME]" at bounding box center [252, 380] width 337 height 23
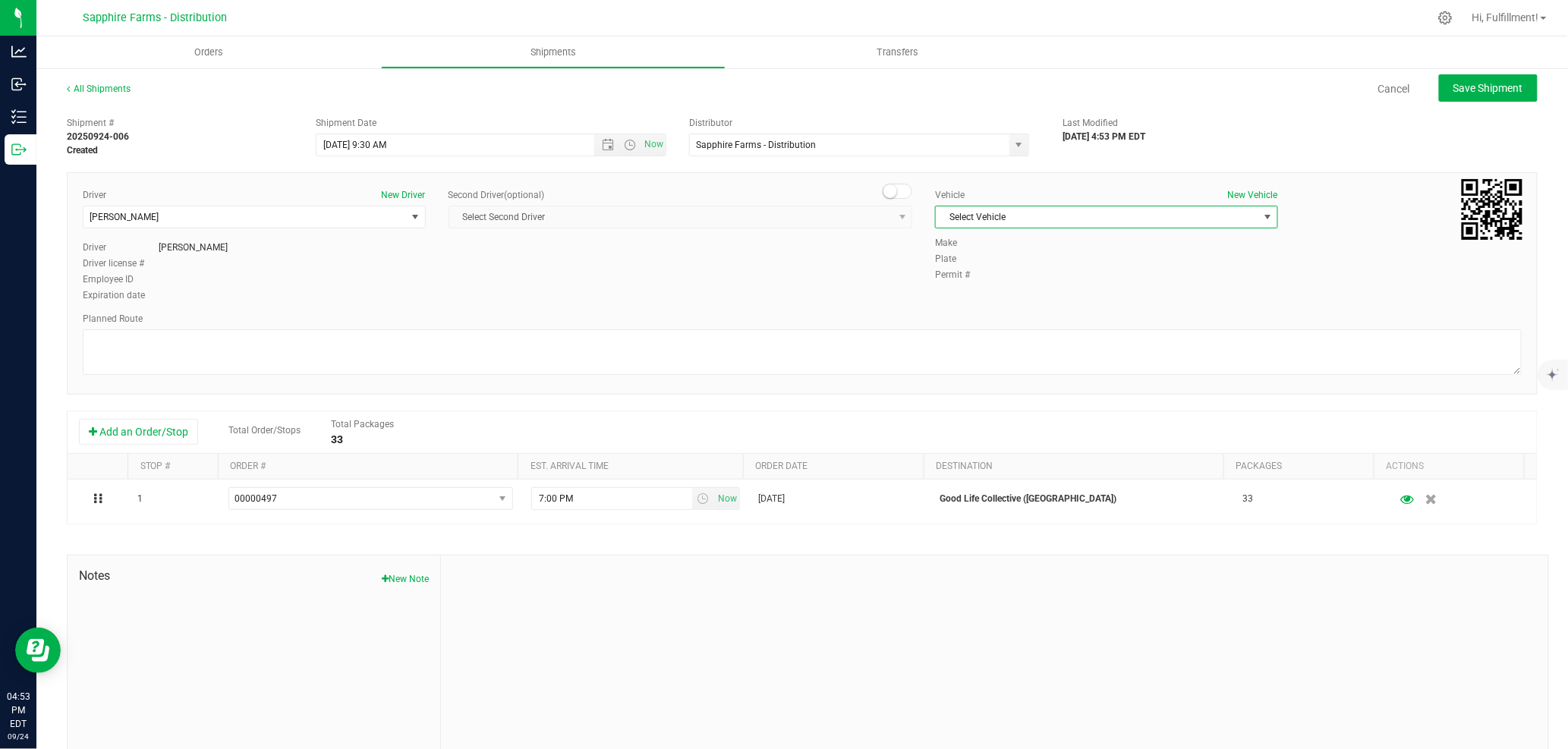
click at [1064, 217] on span "Select Vehicle" at bounding box center [1097, 217] width 323 height 21
click at [1021, 329] on li "Van #2" at bounding box center [1097, 333] width 337 height 23
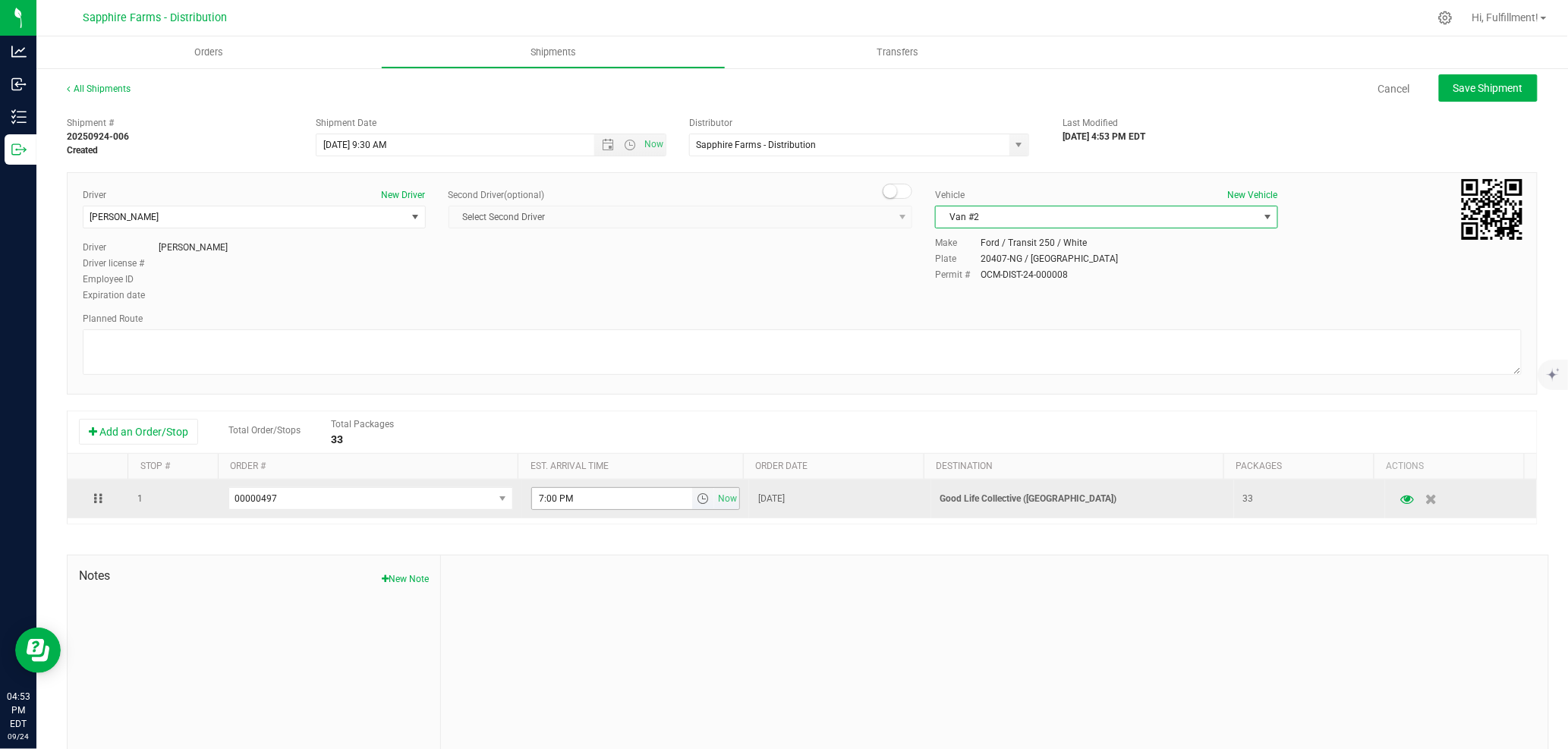
click at [696, 502] on span "select" at bounding box center [702, 499] width 12 height 12
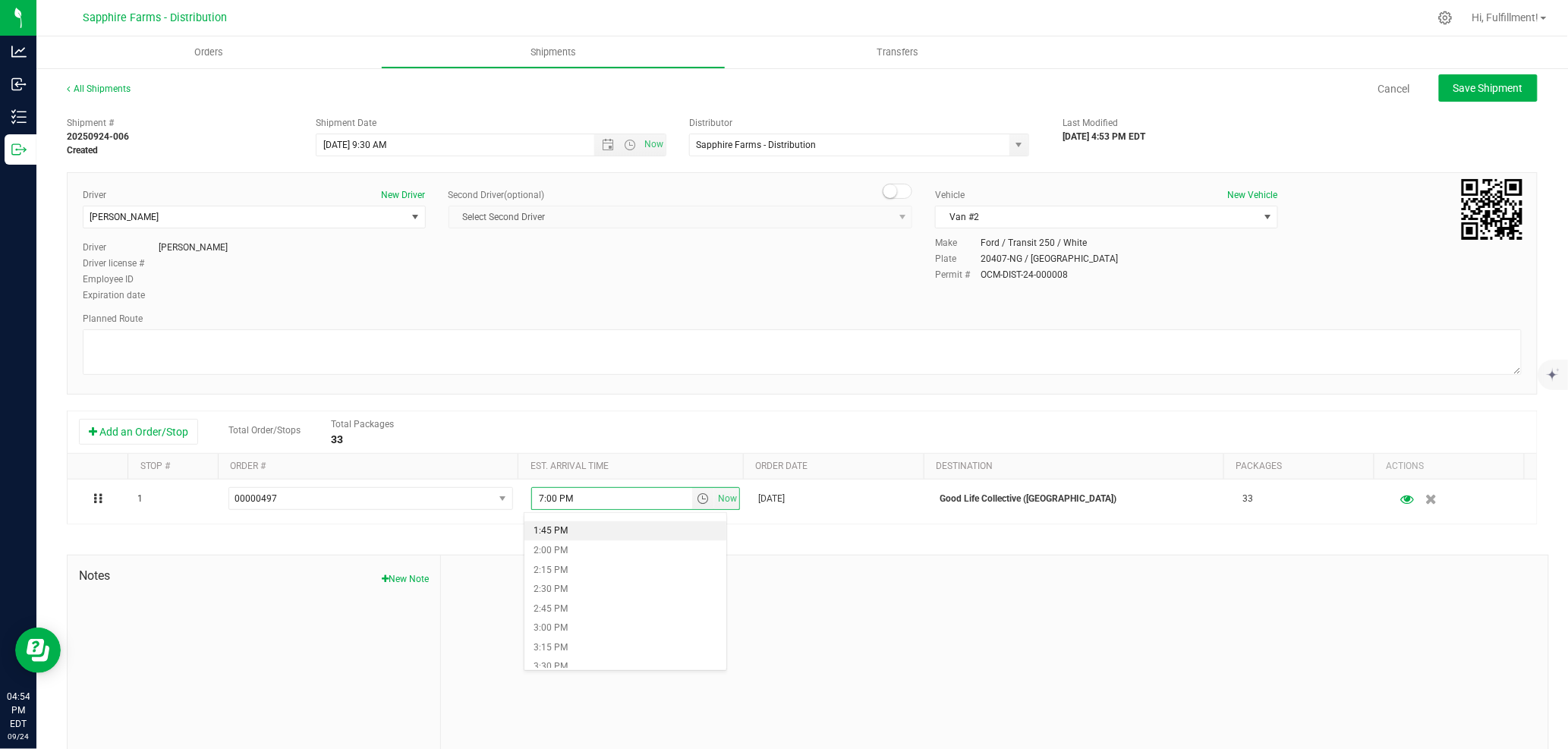
scroll to position [1095, 0]
click at [618, 503] on li "3:00 PM" at bounding box center [625, 600] width 202 height 20
click at [1064, 79] on button "Save Shipment" at bounding box center [1488, 88] width 98 height 27
type input "[DATE] 1:30 PM"
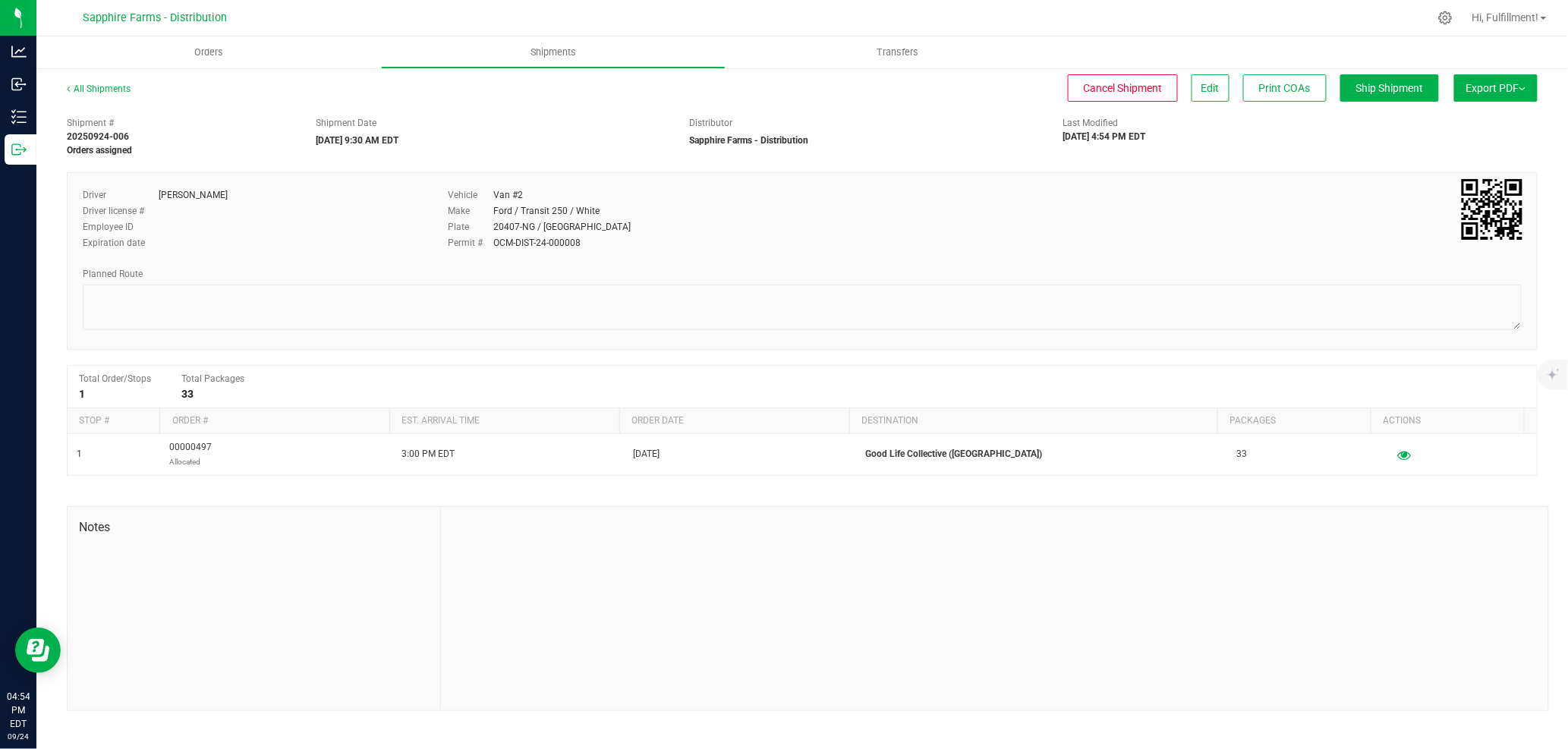
click at [1064, 86] on span "Export PDF" at bounding box center [1496, 88] width 60 height 12
click at [1064, 111] on li "Manifest by Package ID" at bounding box center [1491, 122] width 153 height 23
click at [218, 51] on span "Orders" at bounding box center [208, 52] width 69 height 14
